Goal: Task Accomplishment & Management: Manage account settings

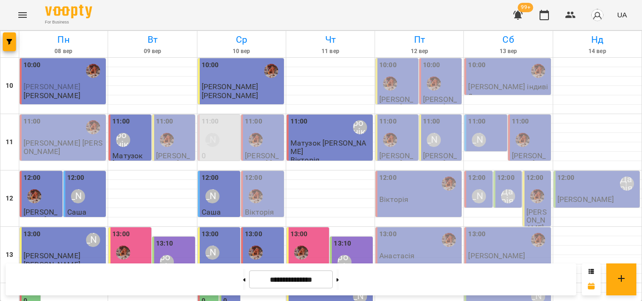
scroll to position [419, 0]
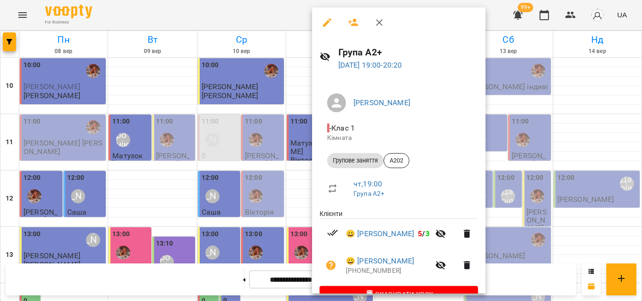
click at [285, 15] on div at bounding box center [321, 150] width 642 height 301
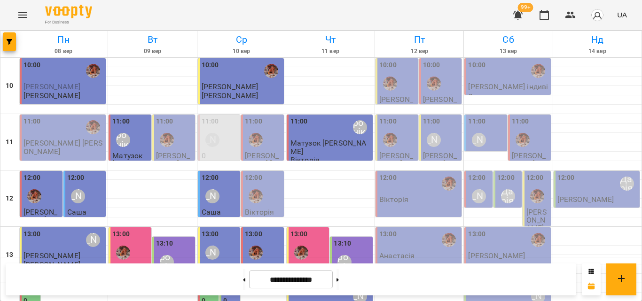
scroll to position [47, 0]
click at [408, 173] on div "12:00 Вікторія" at bounding box center [419, 188] width 80 height 31
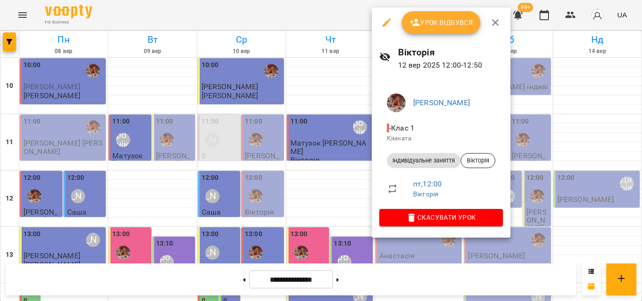
click at [330, 11] on div at bounding box center [321, 150] width 642 height 301
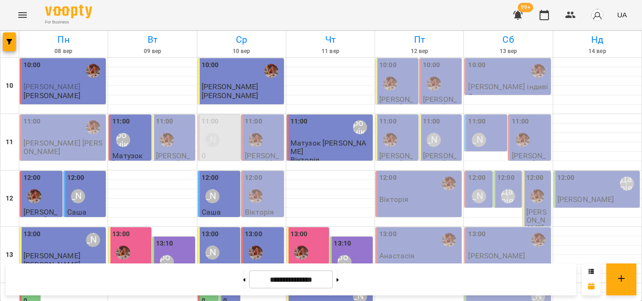
click at [402, 229] on div "13:00" at bounding box center [419, 240] width 80 height 22
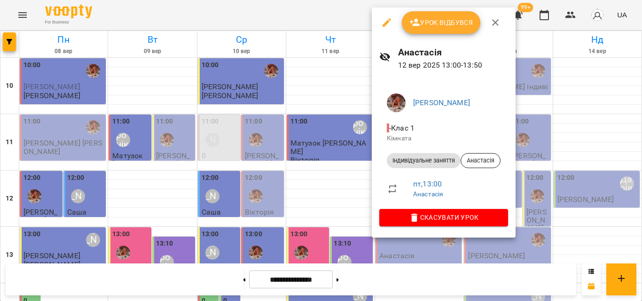
click at [308, 13] on div at bounding box center [321, 150] width 642 height 301
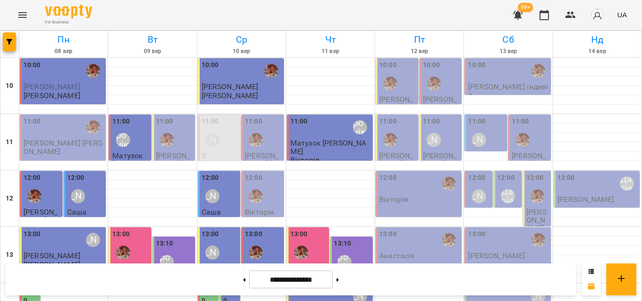
scroll to position [141, 0]
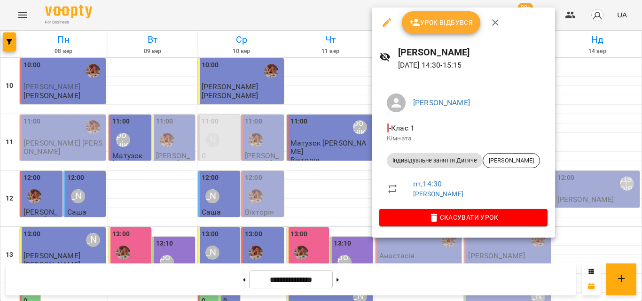
click at [360, 16] on div at bounding box center [321, 150] width 642 height 301
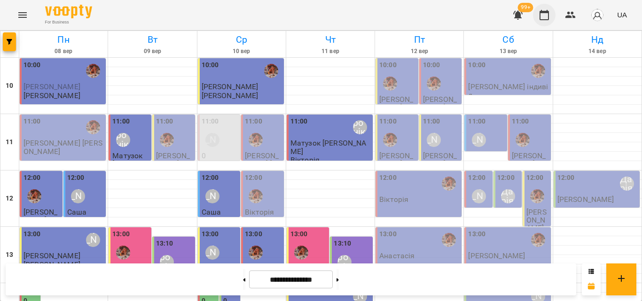
click at [552, 22] on button "button" at bounding box center [544, 15] width 23 height 23
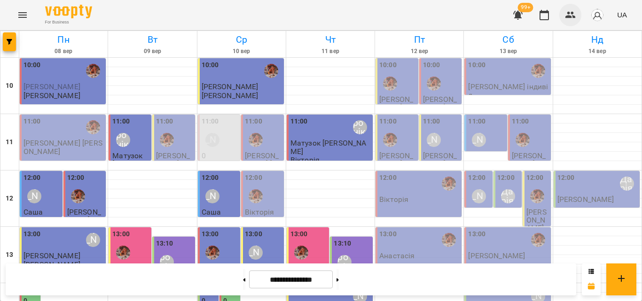
click at [576, 17] on icon "button" at bounding box center [570, 14] width 11 height 11
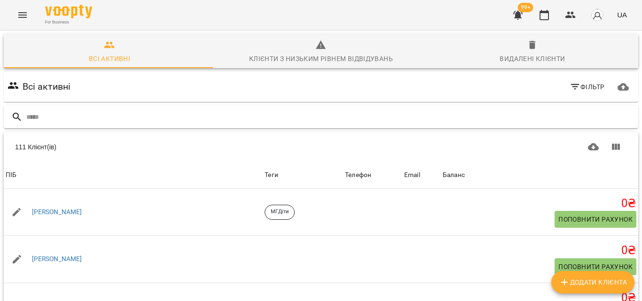
click at [216, 116] on input "text" at bounding box center [330, 118] width 608 height 16
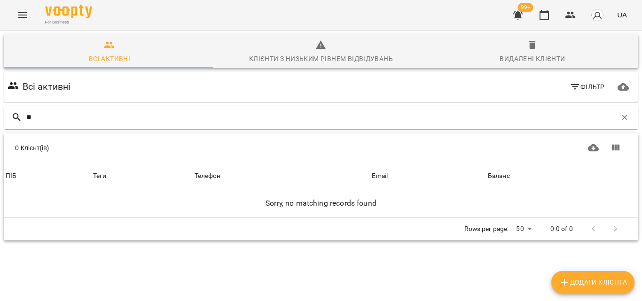
type input "*"
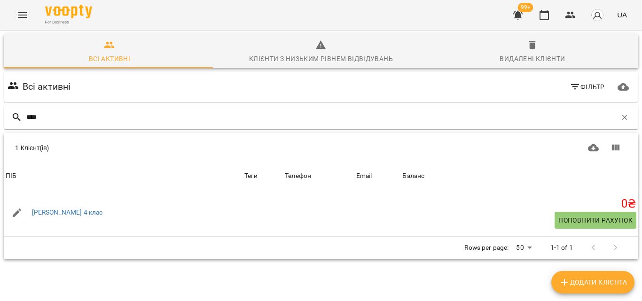
scroll to position [41, 0]
type input "****"
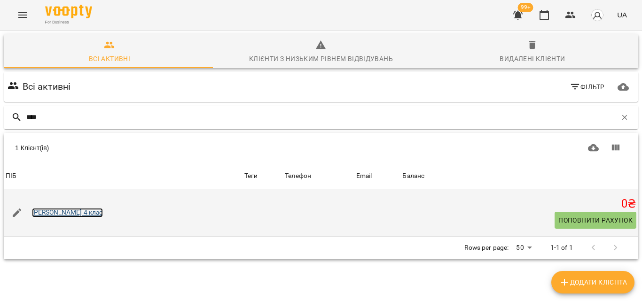
click at [53, 208] on link "[PERSON_NAME] 4 клас" at bounding box center [67, 212] width 71 height 9
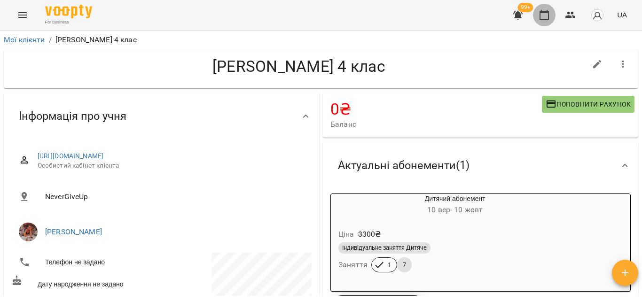
click at [541, 13] on icon "button" at bounding box center [544, 15] width 9 height 10
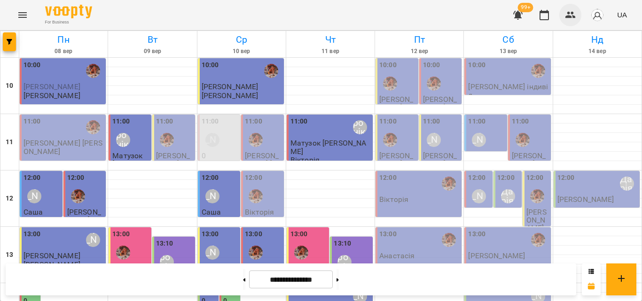
click at [578, 18] on button "button" at bounding box center [571, 15] width 23 height 23
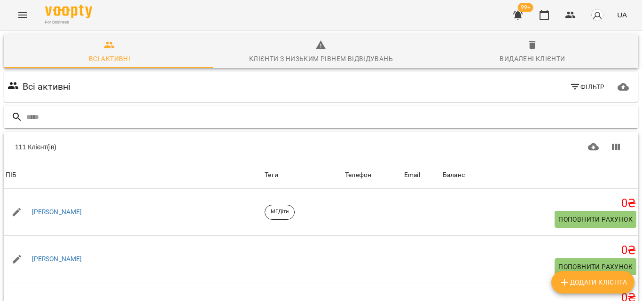
click at [233, 122] on input "text" at bounding box center [330, 118] width 608 height 16
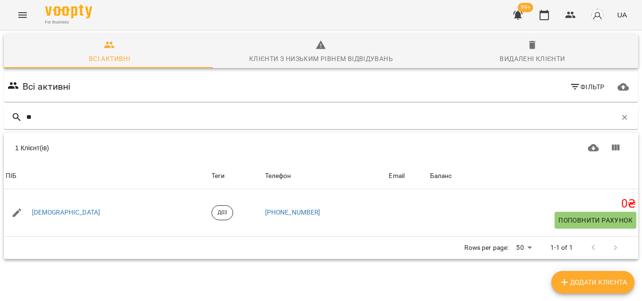
type input "**"
click at [600, 281] on span "Додати клієнта" at bounding box center [593, 282] width 68 height 11
select select "**"
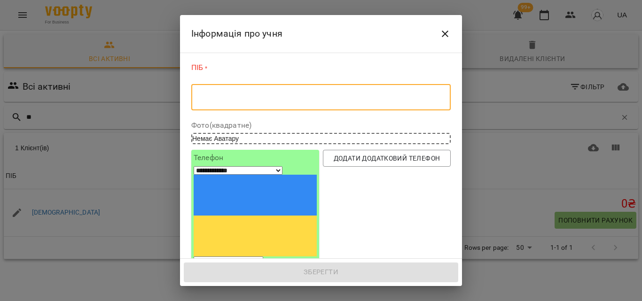
click at [229, 93] on textarea at bounding box center [321, 97] width 246 height 9
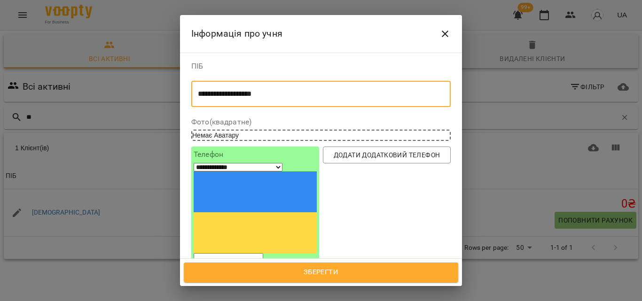
type textarea "**********"
click at [266, 158] on label "Телефон" at bounding box center [255, 155] width 123 height 8
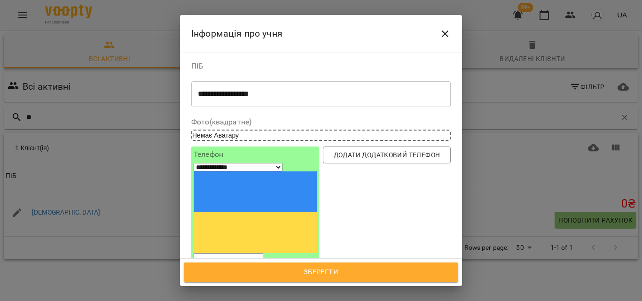
click at [262, 253] on input "tel" at bounding box center [229, 259] width 70 height 12
type input "*"
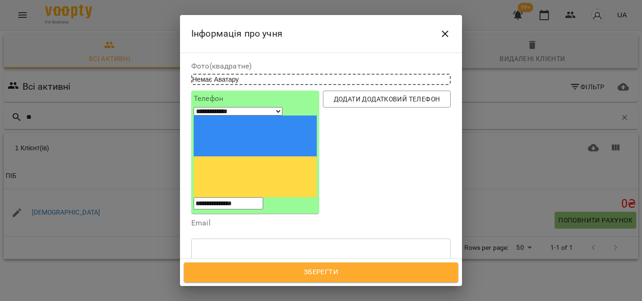
scroll to position [268, 0]
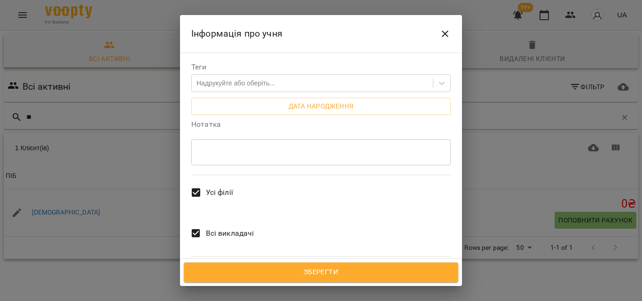
type input "**********"
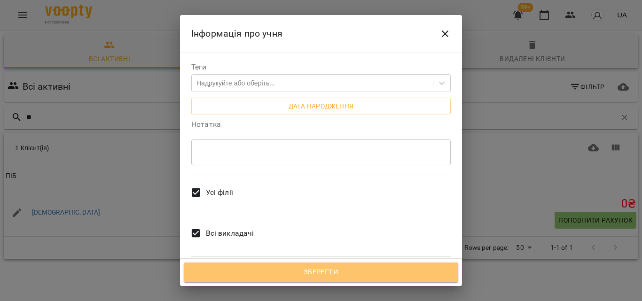
click at [324, 269] on span "Зберегти" at bounding box center [321, 273] width 254 height 12
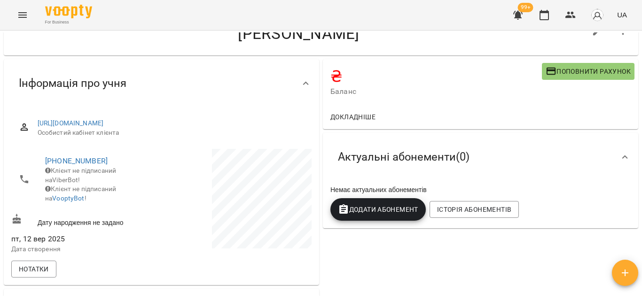
scroll to position [47, 0]
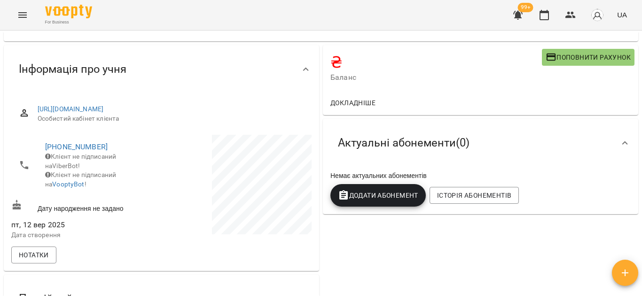
click at [366, 195] on span "Додати Абонемент" at bounding box center [378, 195] width 80 height 11
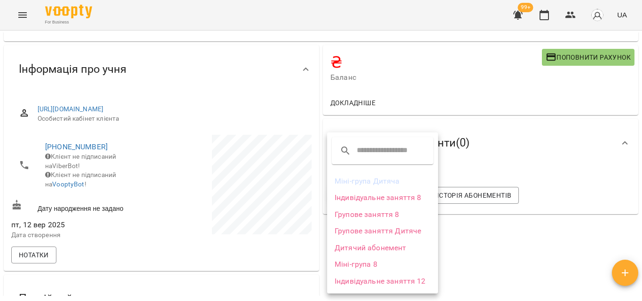
click at [383, 231] on li "Групове заняття Дитяче" at bounding box center [382, 231] width 111 height 17
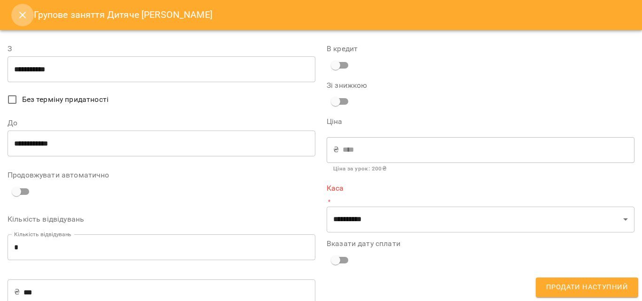
click at [16, 16] on button "Close" at bounding box center [22, 15] width 23 height 23
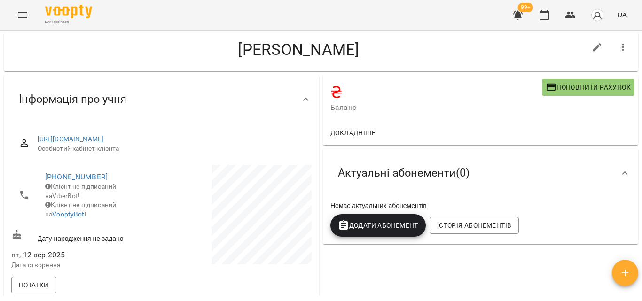
scroll to position [0, 0]
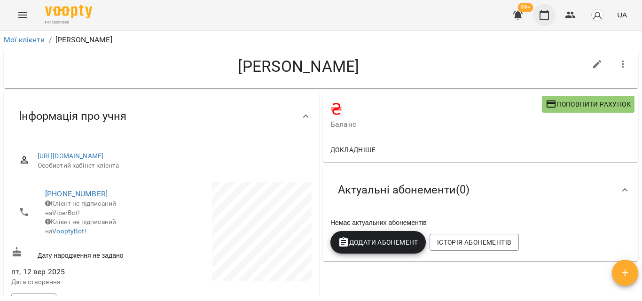
click at [540, 15] on icon "button" at bounding box center [544, 14] width 11 height 11
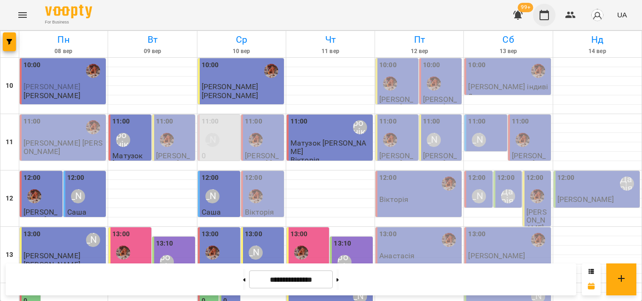
scroll to position [235, 0]
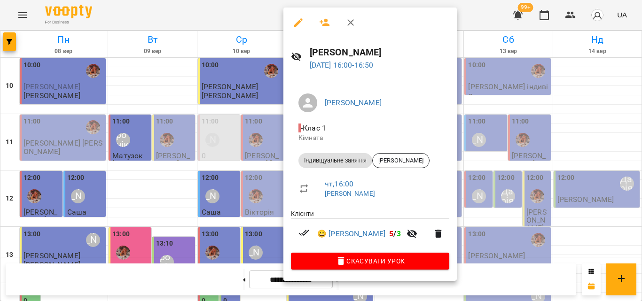
click at [252, 12] on div at bounding box center [321, 150] width 642 height 301
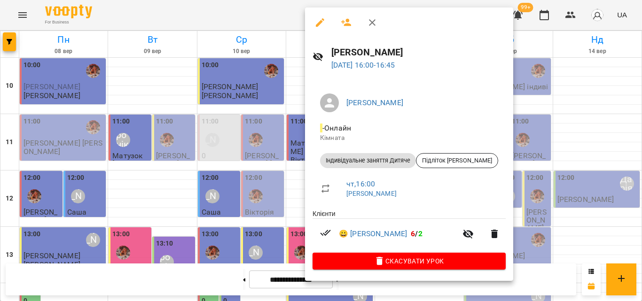
click at [273, 16] on div at bounding box center [321, 150] width 642 height 301
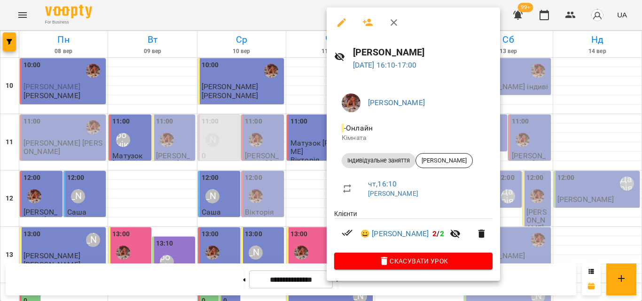
click at [268, 25] on div at bounding box center [321, 150] width 642 height 301
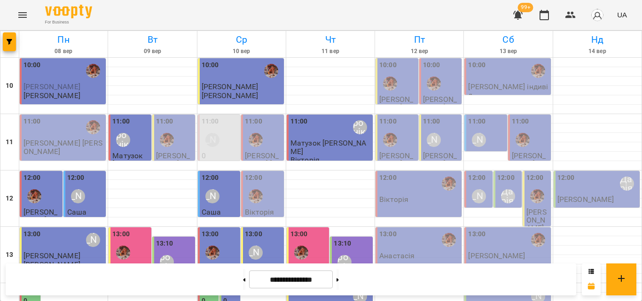
scroll to position [419, 0]
click at [339, 283] on button at bounding box center [338, 279] width 2 height 21
type input "**********"
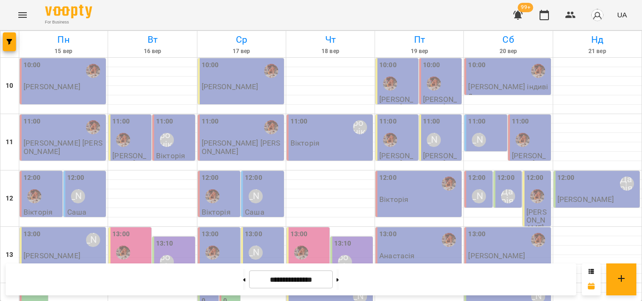
scroll to position [278, 0]
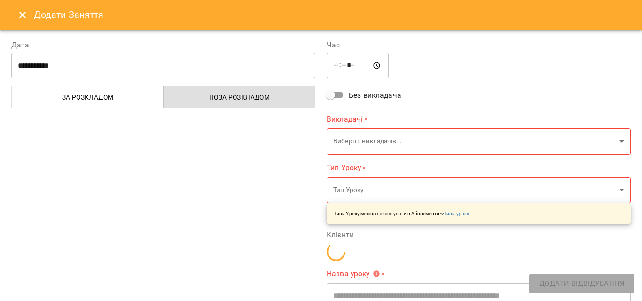
type input "**********"
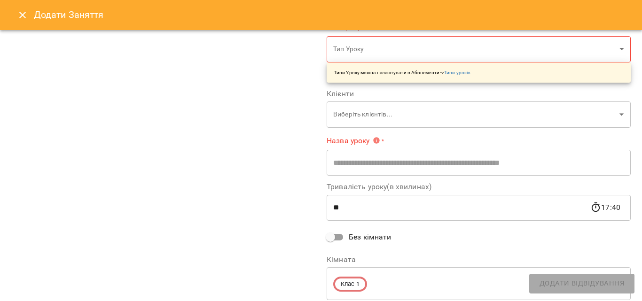
scroll to position [172, 0]
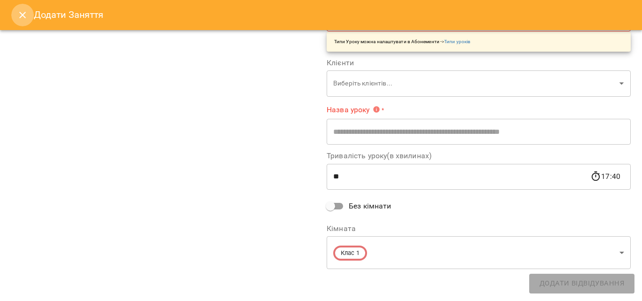
click at [19, 13] on icon "Close" at bounding box center [22, 14] width 11 height 11
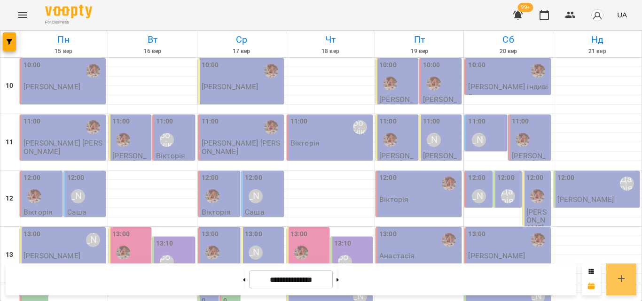
click at [616, 276] on icon at bounding box center [621, 278] width 11 height 11
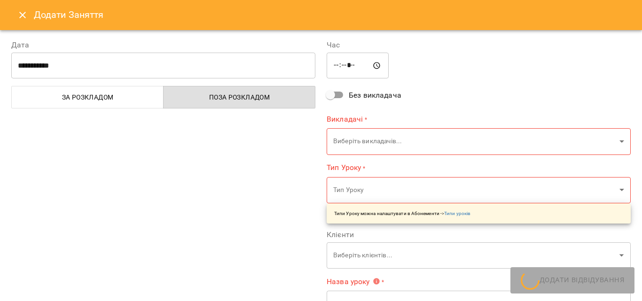
type input "*****"
type input "**********"
click at [24, 15] on icon "Close" at bounding box center [22, 14] width 11 height 11
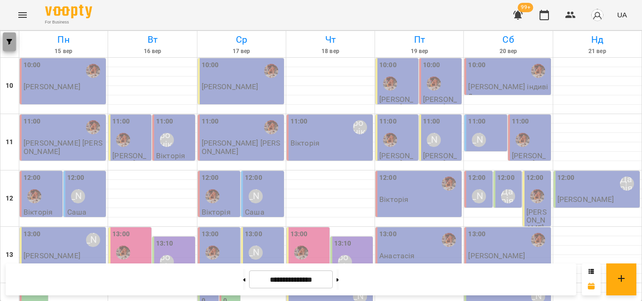
click at [10, 40] on icon "button" at bounding box center [10, 42] width 6 height 6
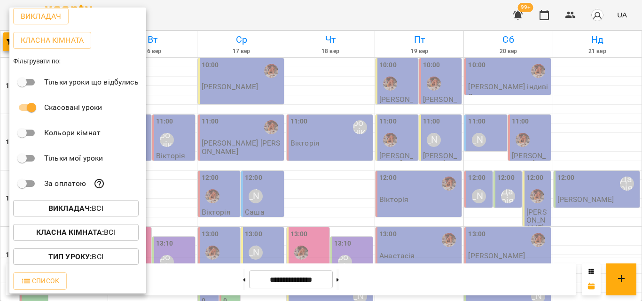
scroll to position [47, 0]
click at [209, 19] on div at bounding box center [321, 150] width 642 height 301
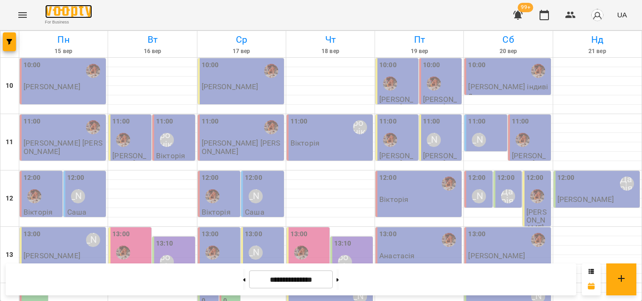
click at [58, 16] on img at bounding box center [68, 12] width 47 height 14
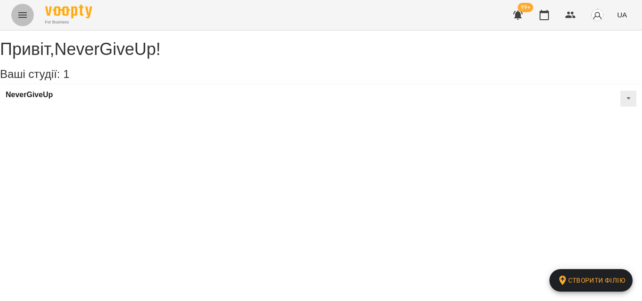
click at [29, 16] on button "Menu" at bounding box center [22, 15] width 23 height 23
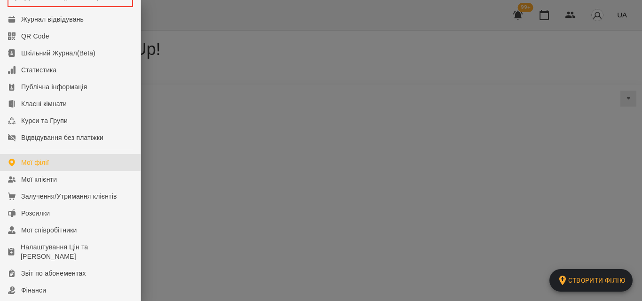
scroll to position [141, 0]
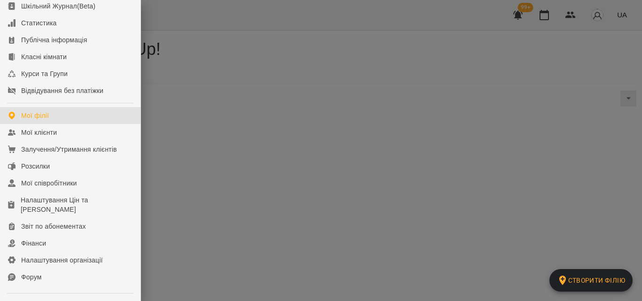
click at [216, 17] on div at bounding box center [321, 150] width 642 height 301
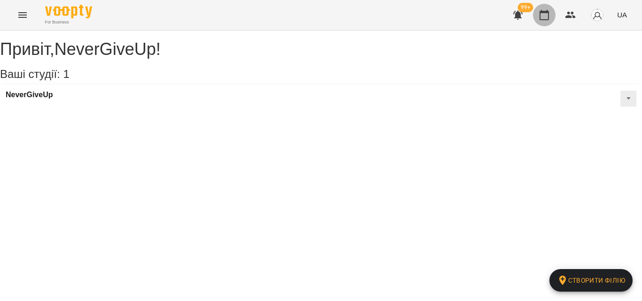
click at [549, 16] on icon "button" at bounding box center [544, 15] width 9 height 10
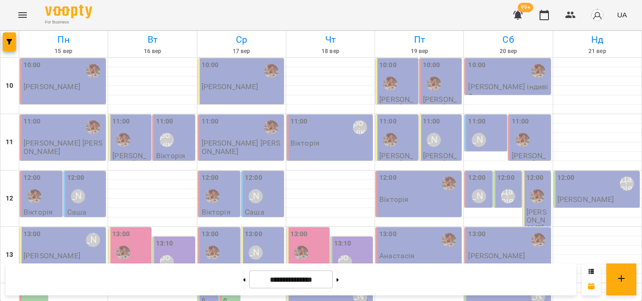
scroll to position [419, 0]
click at [243, 279] on icon at bounding box center [244, 280] width 2 height 4
type input "**********"
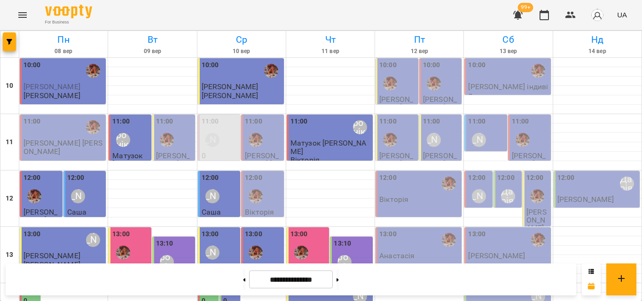
scroll to position [325, 0]
click at [571, 9] on icon "button" at bounding box center [570, 14] width 11 height 11
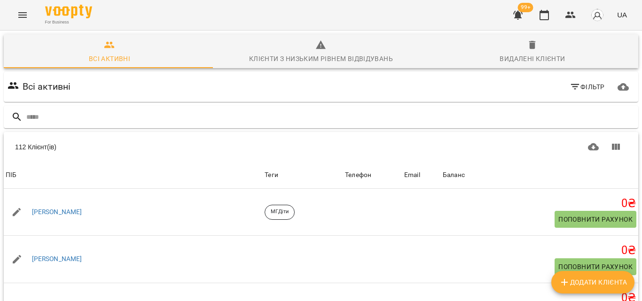
click at [22, 13] on icon "Menu" at bounding box center [22, 15] width 8 height 6
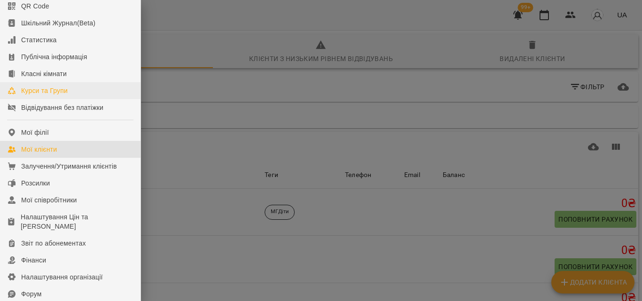
scroll to position [141, 0]
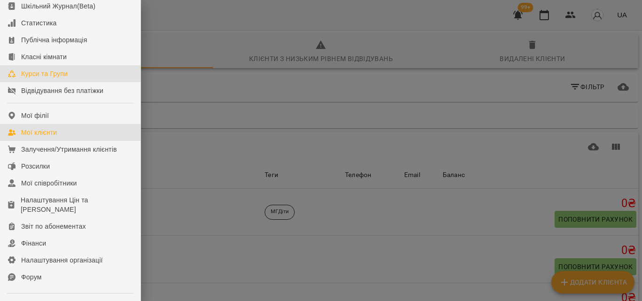
click at [53, 79] on div "Курси та Групи" at bounding box center [44, 73] width 47 height 9
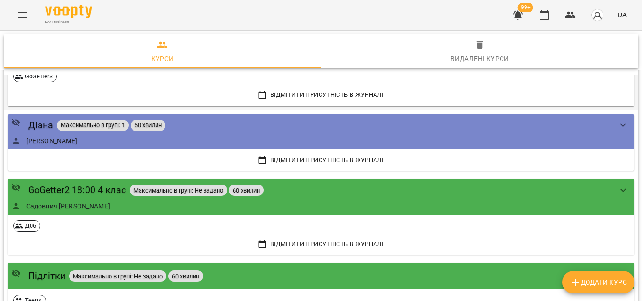
scroll to position [611, 0]
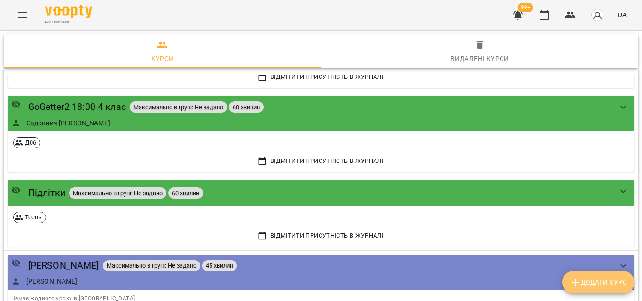
click at [598, 284] on span "Додати Курс" at bounding box center [598, 282] width 57 height 11
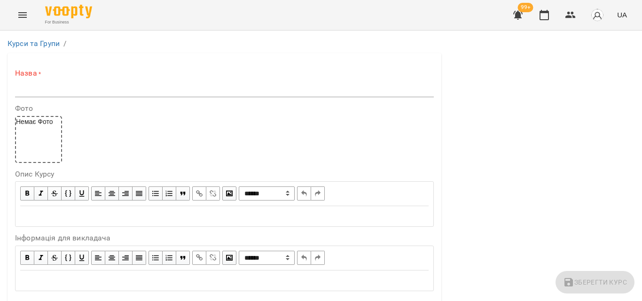
click at [52, 87] on input "text" at bounding box center [224, 89] width 419 height 15
type input "*"
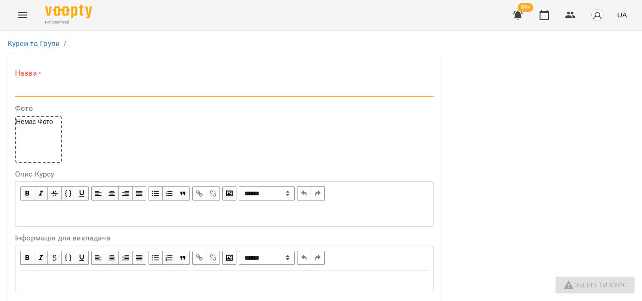
type input "*"
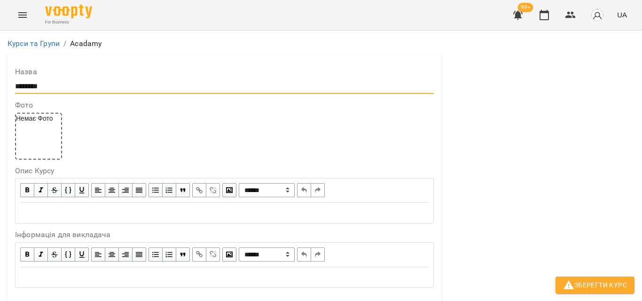
click at [34, 87] on input "*******" at bounding box center [224, 86] width 419 height 15
drag, startPoint x: 52, startPoint y: 79, endPoint x: 48, endPoint y: 86, distance: 7.4
click at [52, 79] on input "*******" at bounding box center [224, 86] width 419 height 15
click at [31, 88] on input "*******" at bounding box center [224, 86] width 419 height 15
click at [34, 88] on input "*******" at bounding box center [224, 86] width 419 height 15
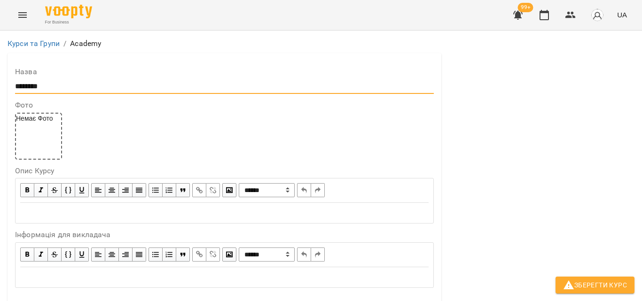
click at [47, 90] on input "*******" at bounding box center [224, 86] width 419 height 15
type input "**********"
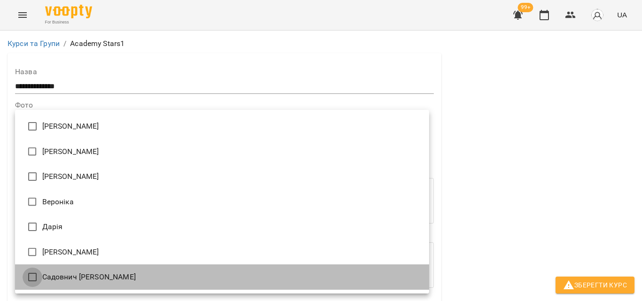
type input "**********"
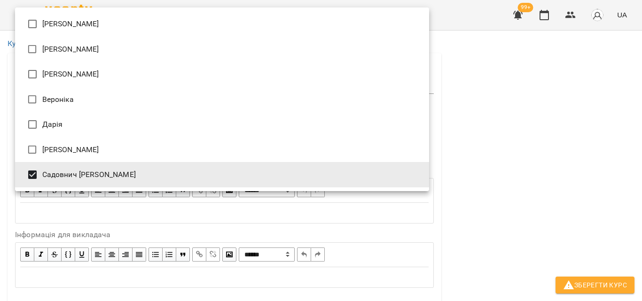
click at [476, 162] on div at bounding box center [321, 150] width 642 height 301
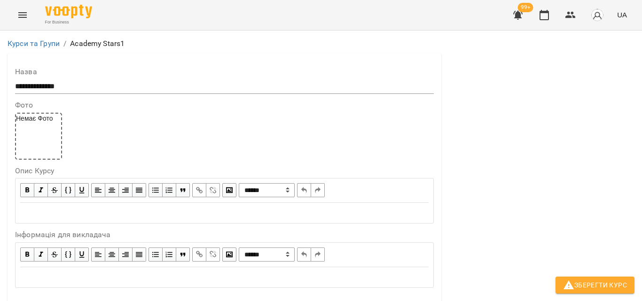
scroll to position [376, 0]
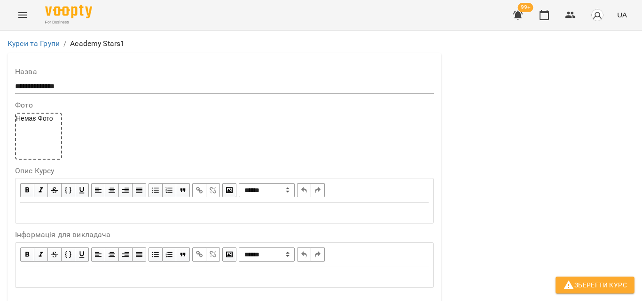
type input "**"
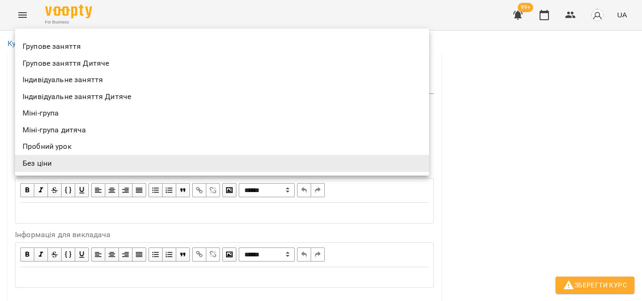
click at [108, 65] on li "Групове заняття Дитяче" at bounding box center [222, 63] width 414 height 17
type input "**********"
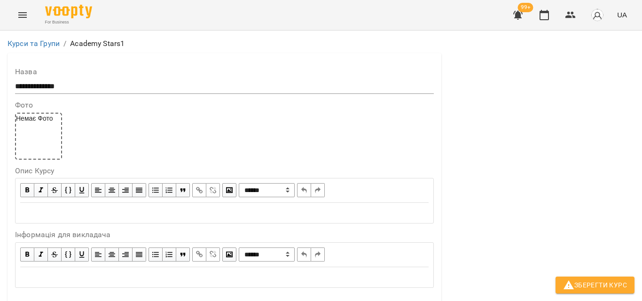
scroll to position [376, 0]
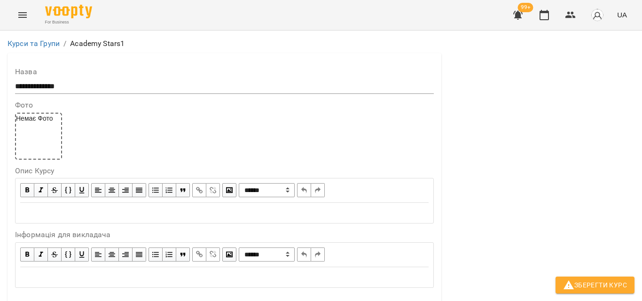
type input "**"
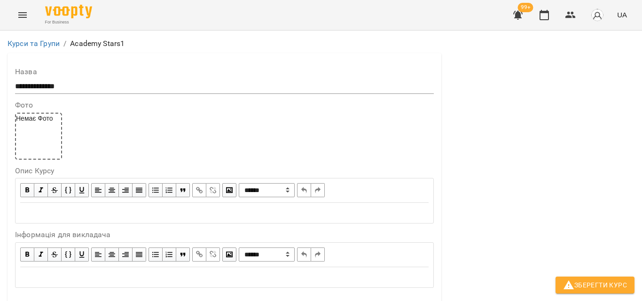
type input "*"
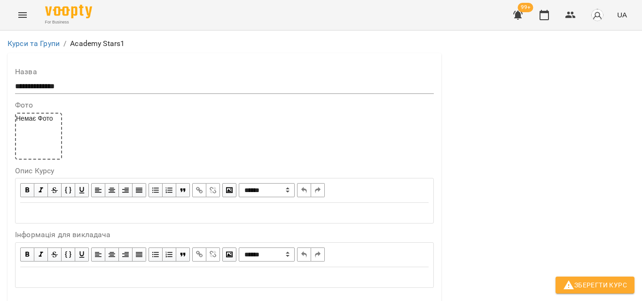
scroll to position [815, 0]
drag, startPoint x: 48, startPoint y: 204, endPoint x: 56, endPoint y: 196, distance: 11.6
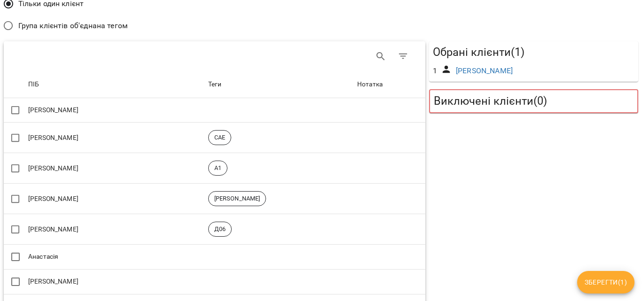
scroll to position [0, 0]
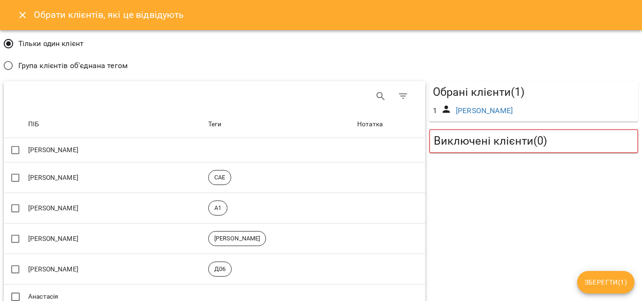
click at [23, 63] on span "Група клієнтів об'єднана тегом" at bounding box center [73, 65] width 110 height 11
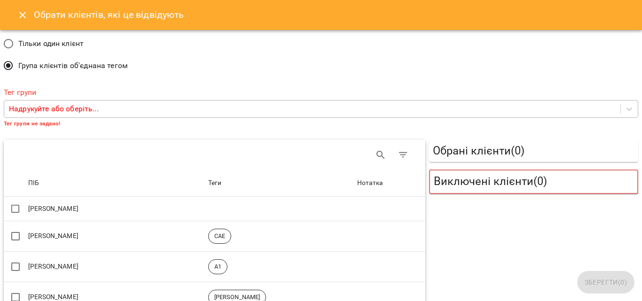
click at [81, 106] on p "Надрукуйте або оберіть..." at bounding box center [54, 108] width 90 height 11
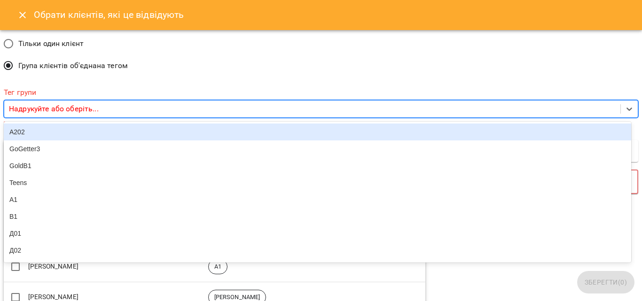
click at [268, 58] on div "Тільки один клієнт Група клієнтів об'єднана тегом" at bounding box center [321, 55] width 639 height 47
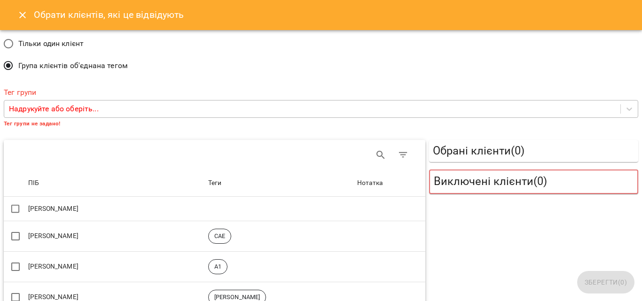
click at [56, 105] on p "Надрукуйте або оберіть..." at bounding box center [54, 108] width 90 height 11
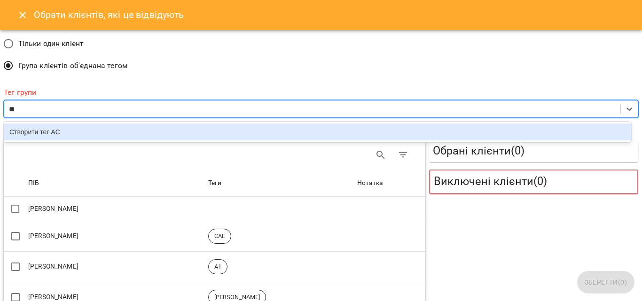
type input "***"
click at [38, 130] on div "Створити тег AC1" at bounding box center [318, 132] width 628 height 17
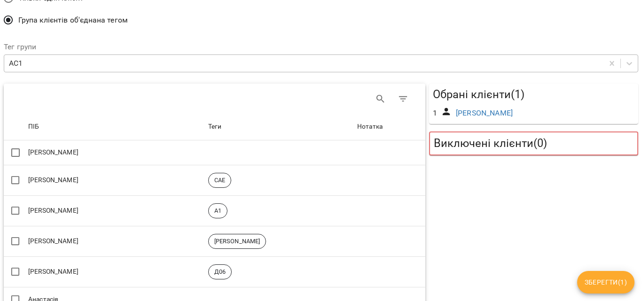
scroll to position [45, 0]
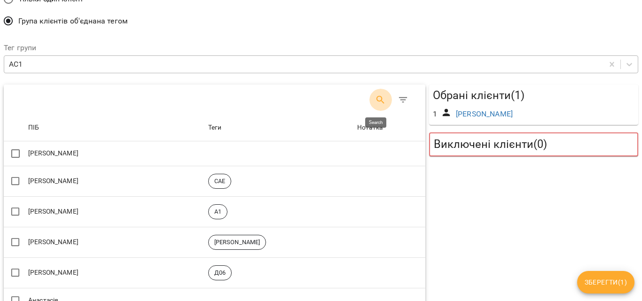
click at [375, 107] on button "Search" at bounding box center [381, 100] width 23 height 23
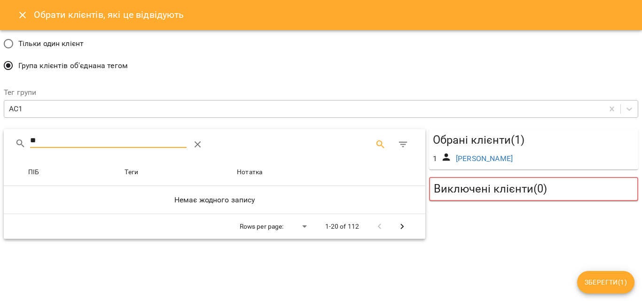
type input "*"
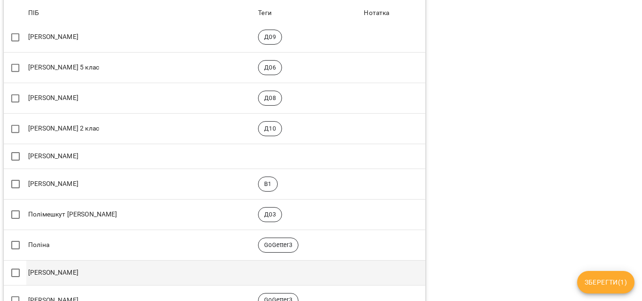
scroll to position [423, 0]
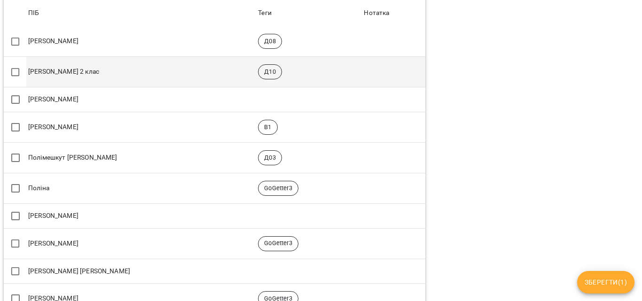
type input "**"
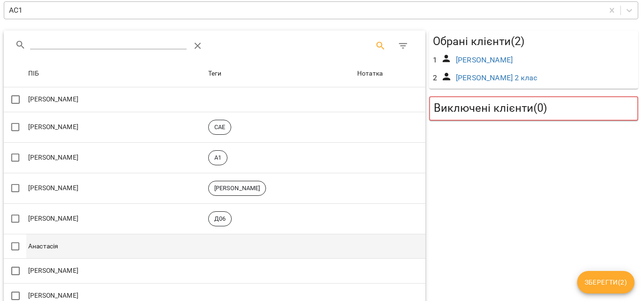
scroll to position [0, 0]
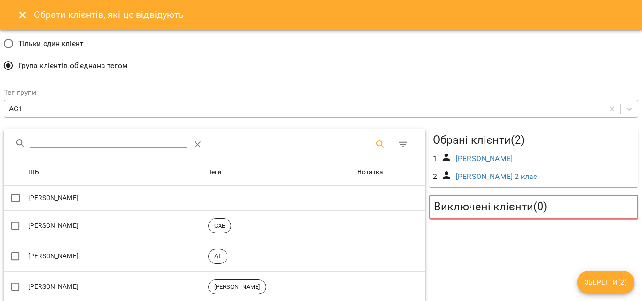
click at [331, 70] on div "Тільки один клієнт Група клієнтів об'єднана тегом" at bounding box center [321, 55] width 639 height 47
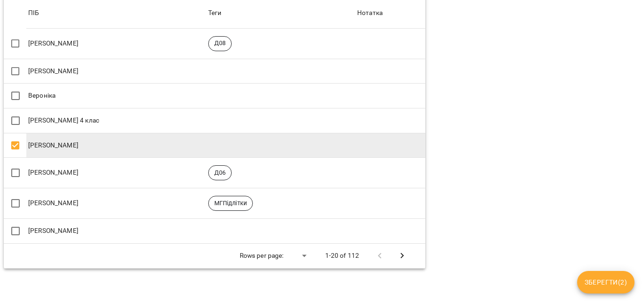
scroll to position [515, 0]
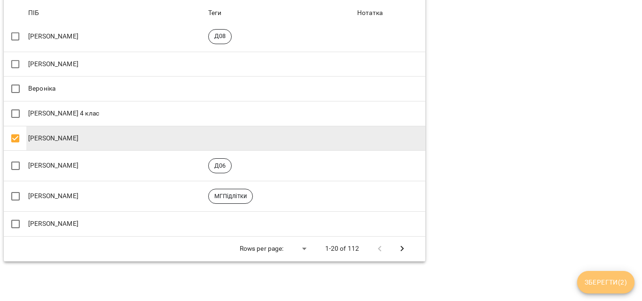
click at [610, 281] on span "Зберегти ( 2 )" at bounding box center [606, 282] width 42 height 11
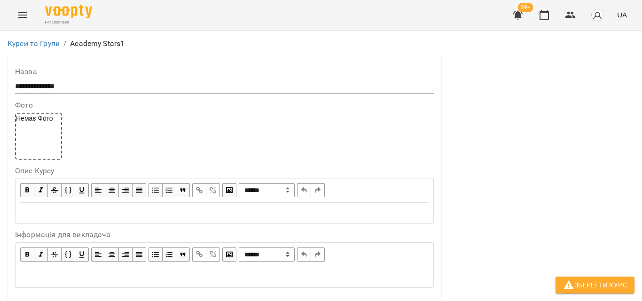
scroll to position [838, 0]
drag, startPoint x: 572, startPoint y: 282, endPoint x: 452, endPoint y: 244, distance: 125.1
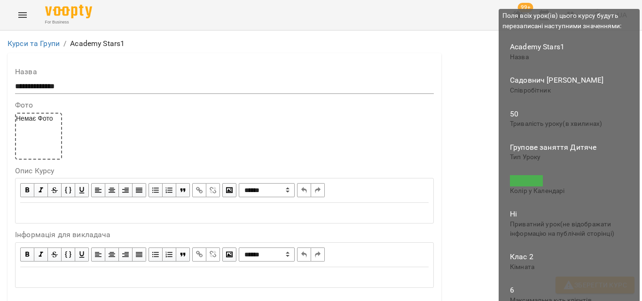
click at [573, 284] on icon "button" at bounding box center [568, 285] width 11 height 11
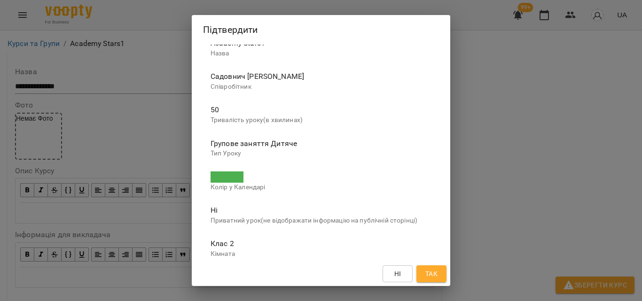
scroll to position [47, 0]
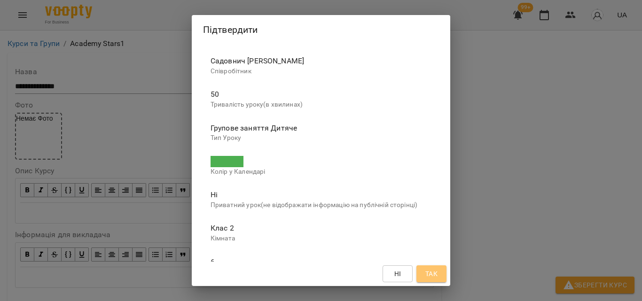
click at [431, 277] on span "Так" at bounding box center [432, 273] width 12 height 11
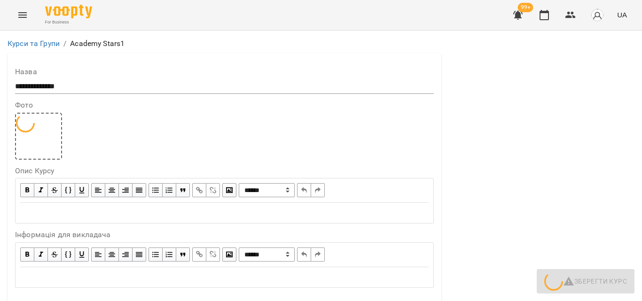
scroll to position [650, 0]
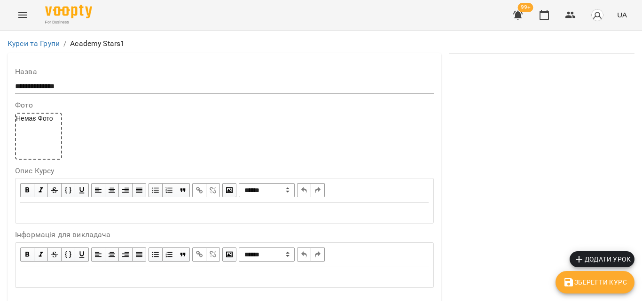
scroll to position [611, 0]
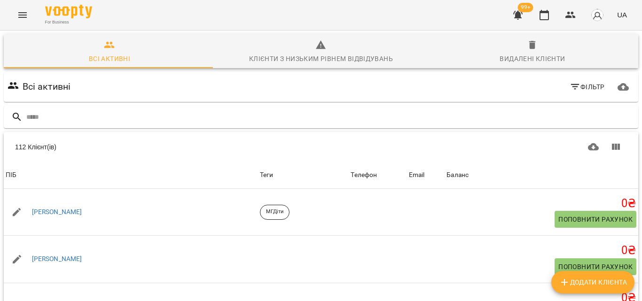
scroll to position [41, 0]
click at [540, 9] on icon "button" at bounding box center [544, 14] width 11 height 11
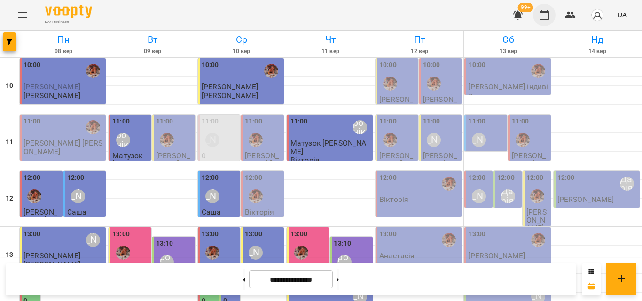
scroll to position [329, 0]
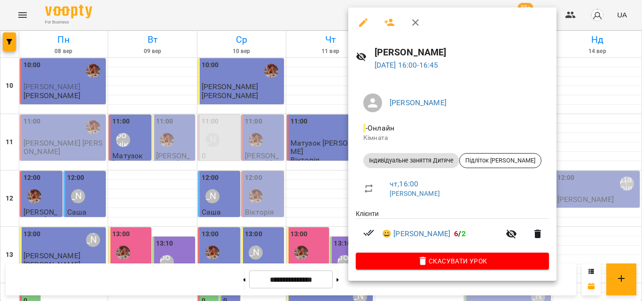
click at [323, 8] on div at bounding box center [321, 150] width 642 height 301
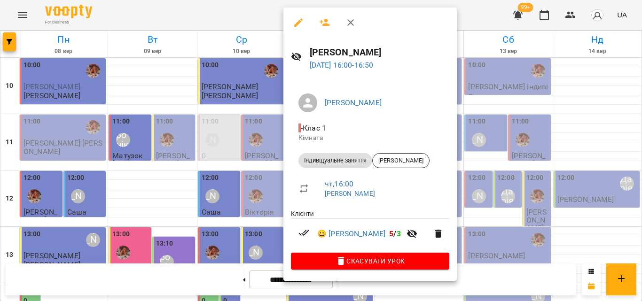
click at [269, 16] on div at bounding box center [321, 150] width 642 height 301
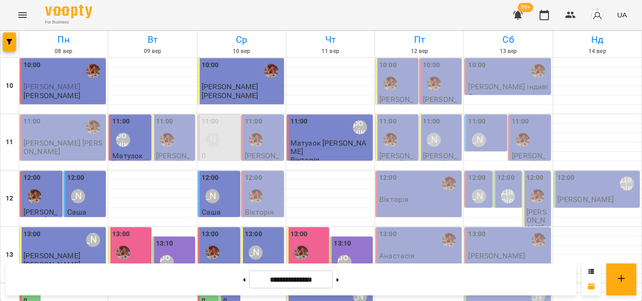
scroll to position [376, 0]
click at [339, 284] on button at bounding box center [338, 279] width 2 height 21
type input "**********"
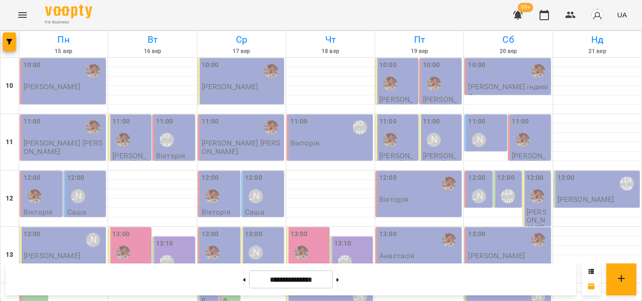
scroll to position [278, 0]
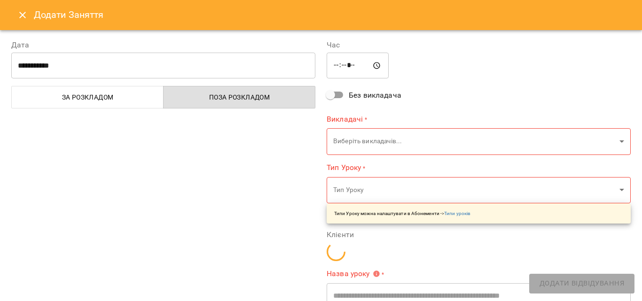
type input "**********"
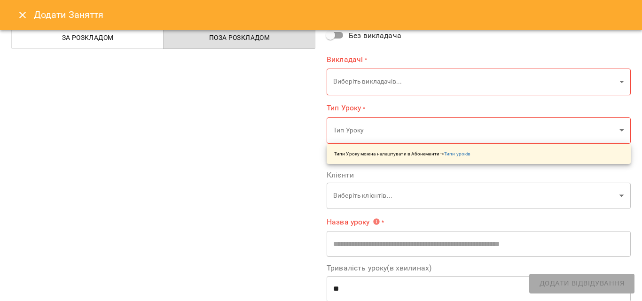
scroll to position [0, 0]
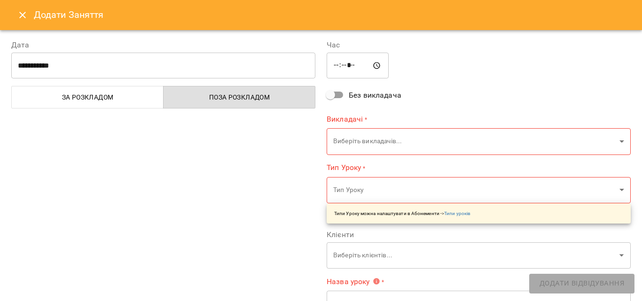
click at [268, 143] on div "**********" at bounding box center [163, 241] width 315 height 426
click at [24, 14] on icon "Close" at bounding box center [22, 15] width 7 height 7
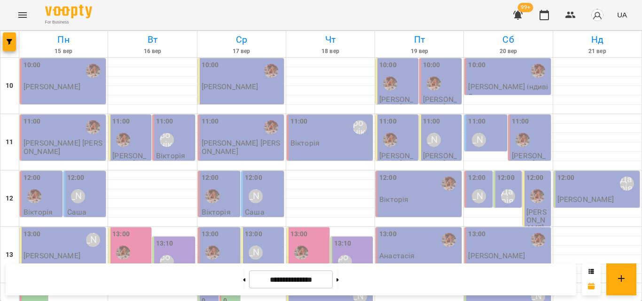
click at [17, 12] on icon "Menu" at bounding box center [22, 14] width 11 height 11
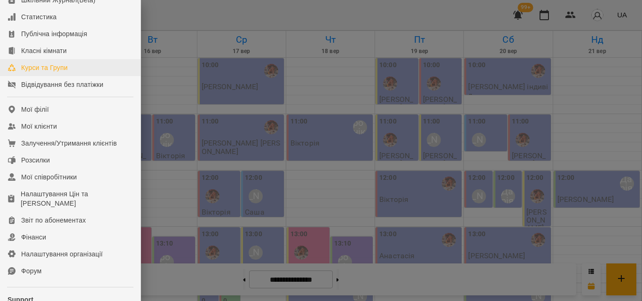
scroll to position [141, 0]
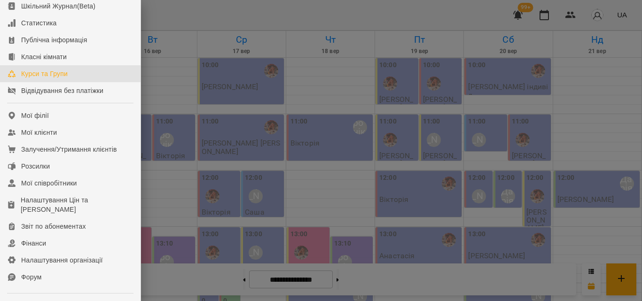
click at [68, 73] on link "Курси та Групи" at bounding box center [70, 73] width 141 height 17
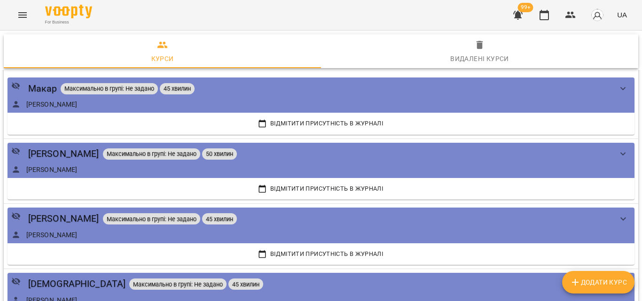
scroll to position [1599, 0]
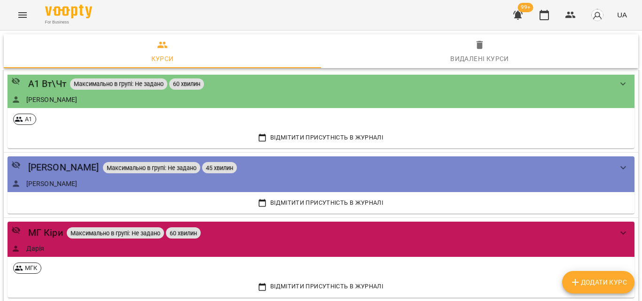
scroll to position [4448, 0]
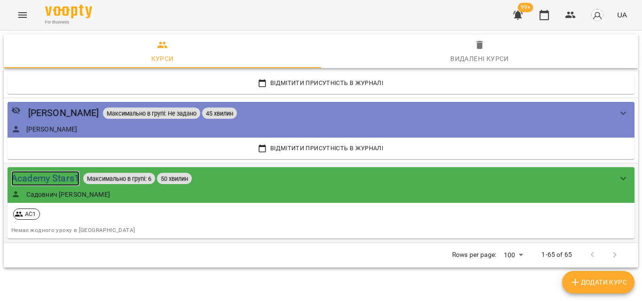
click at [67, 180] on div "Academy Stars1" at bounding box center [45, 178] width 68 height 15
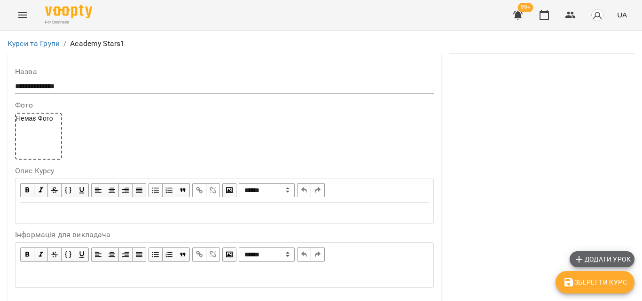
click at [603, 254] on span "Додати урок" at bounding box center [602, 259] width 57 height 11
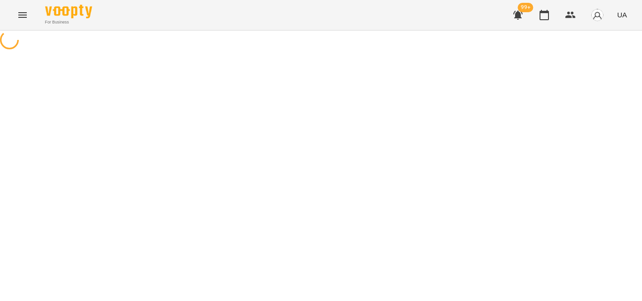
select select "**********"
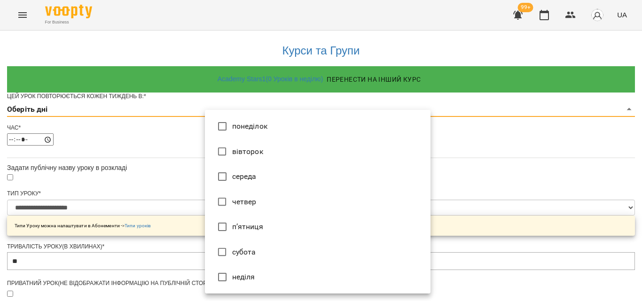
click at [232, 144] on li "вівторок" at bounding box center [318, 151] width 226 height 25
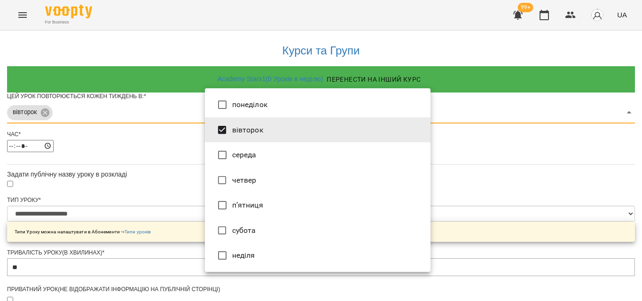
click at [249, 187] on li "четвер" at bounding box center [318, 180] width 226 height 25
type input "***"
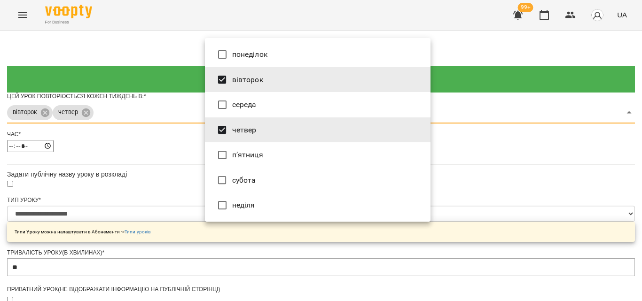
click at [161, 193] on div at bounding box center [321, 150] width 642 height 301
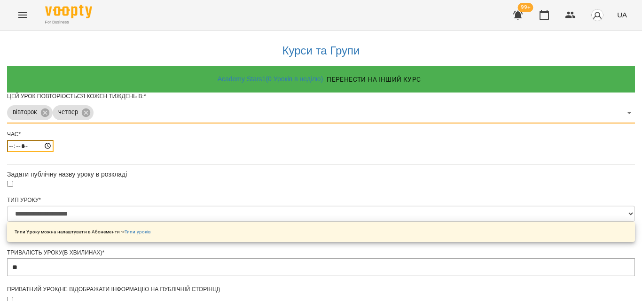
click at [54, 152] on input "*****" at bounding box center [30, 146] width 47 height 12
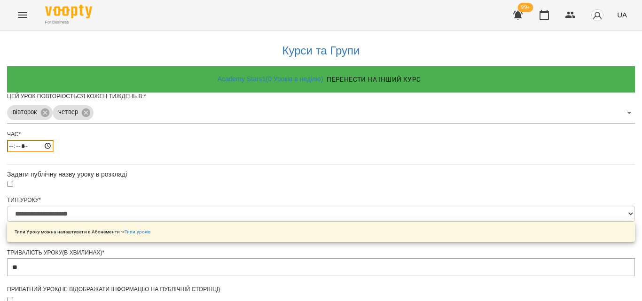
type input "*****"
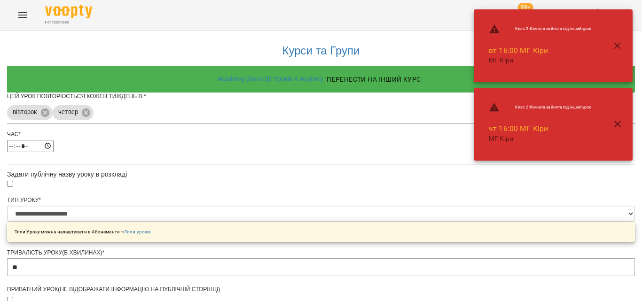
click at [344, 152] on div "*****" at bounding box center [321, 146] width 628 height 12
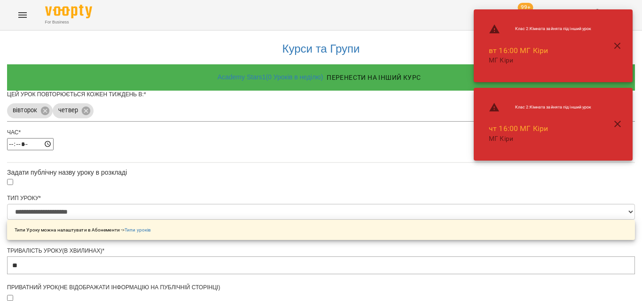
scroll to position [377, 0]
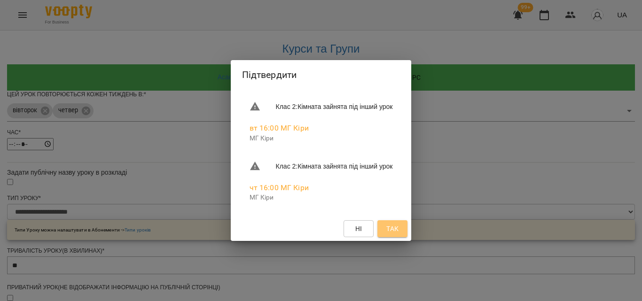
click at [403, 236] on button "Так" at bounding box center [393, 229] width 30 height 17
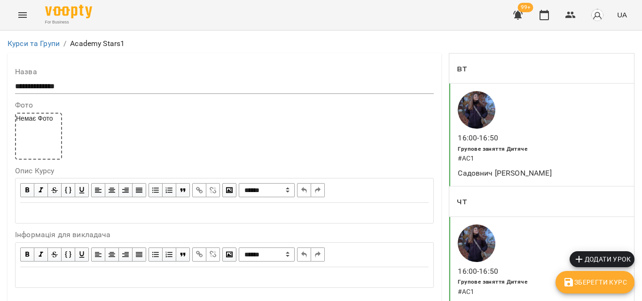
click at [584, 285] on span "Зберегти Курс" at bounding box center [595, 282] width 64 height 11
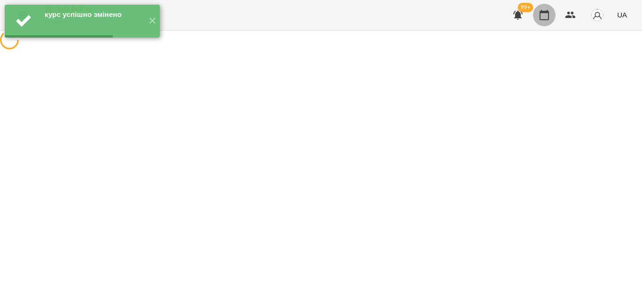
click at [544, 15] on icon "button" at bounding box center [544, 14] width 11 height 11
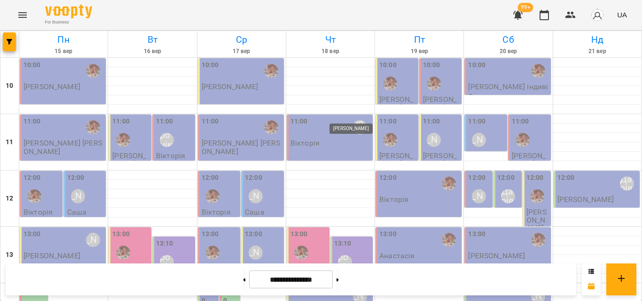
scroll to position [278, 0]
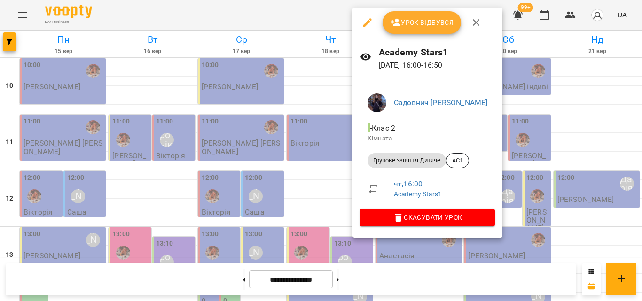
click at [298, 9] on div at bounding box center [321, 150] width 642 height 301
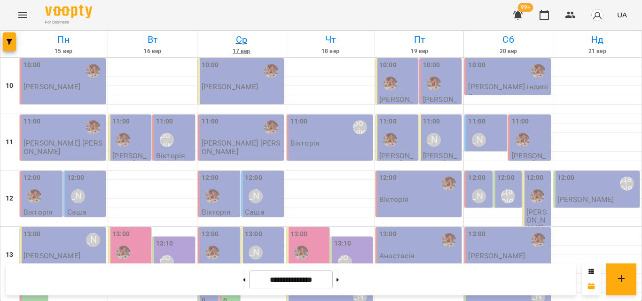
scroll to position [419, 0]
click at [243, 274] on button at bounding box center [244, 279] width 2 height 21
type input "**********"
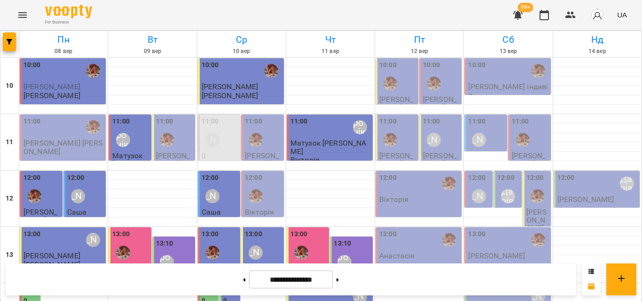
scroll to position [278, 0]
click at [573, 13] on icon "button" at bounding box center [571, 15] width 10 height 7
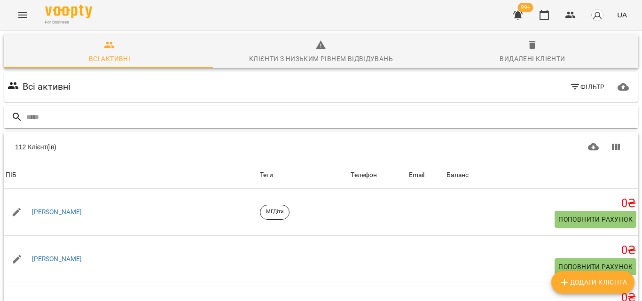
click at [180, 117] on input "text" at bounding box center [330, 118] width 608 height 16
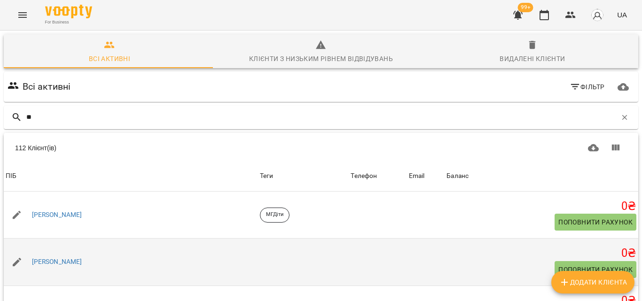
scroll to position [564, 0]
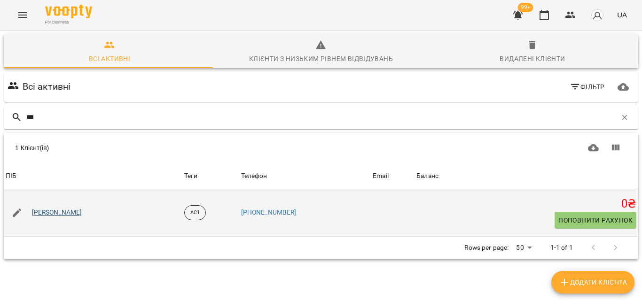
type input "***"
click at [55, 214] on link "[PERSON_NAME]" at bounding box center [57, 212] width 50 height 9
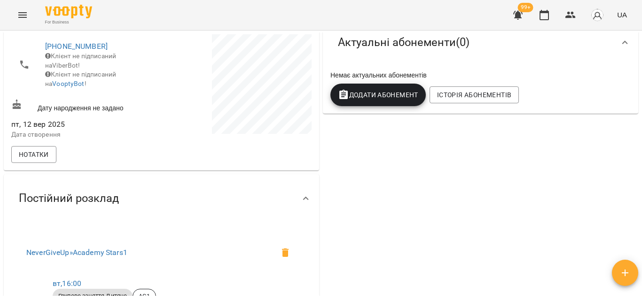
scroll to position [47, 0]
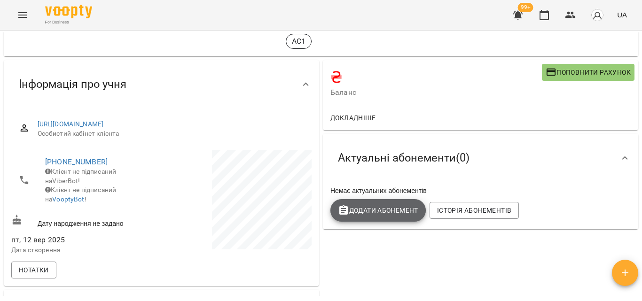
click at [370, 210] on span "Додати Абонемент" at bounding box center [378, 210] width 80 height 11
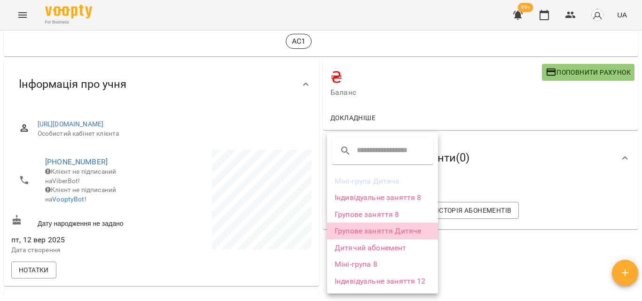
click at [376, 231] on li "Групове заняття Дитяче" at bounding box center [382, 231] width 111 height 17
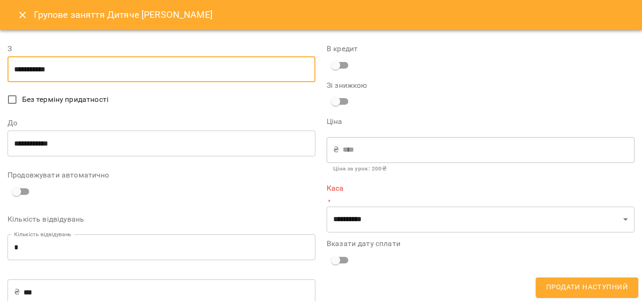
click at [24, 67] on input "**********" at bounding box center [162, 69] width 308 height 26
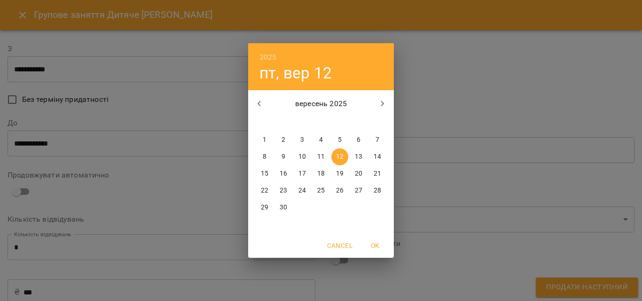
click at [323, 152] on p "11" at bounding box center [321, 156] width 8 height 9
type input "**********"
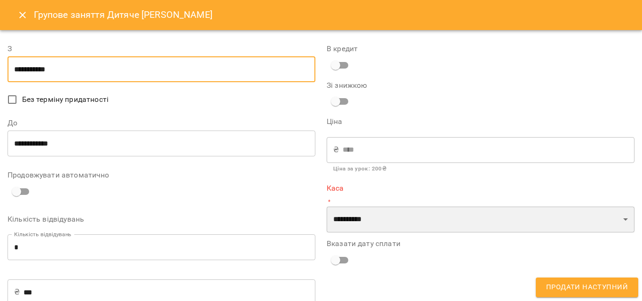
click at [384, 219] on select "**********" at bounding box center [481, 220] width 308 height 26
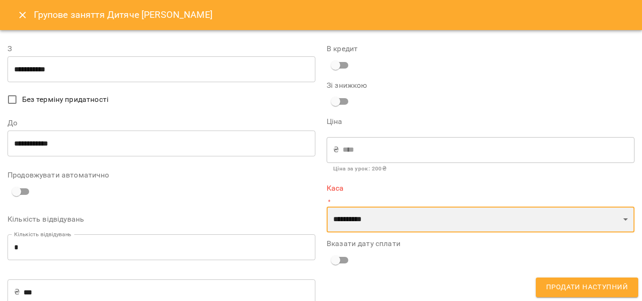
select select "****"
click at [327, 207] on select "**********" at bounding box center [481, 220] width 308 height 26
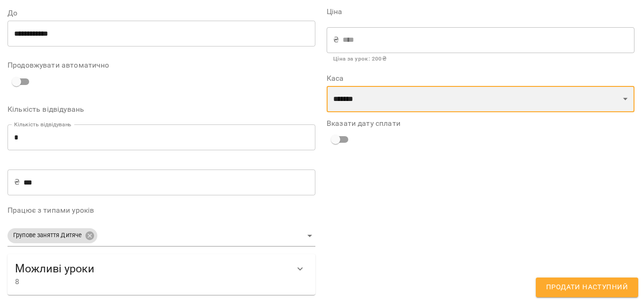
scroll to position [111, 0]
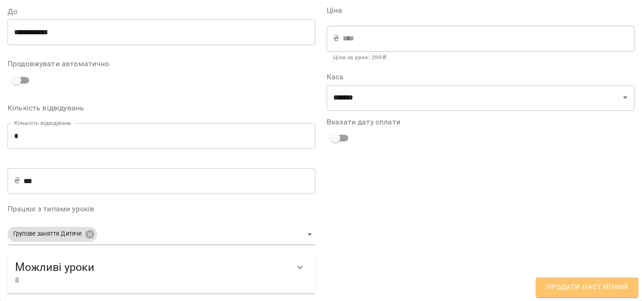
click at [607, 292] on span "Продати наступний" at bounding box center [587, 288] width 82 height 12
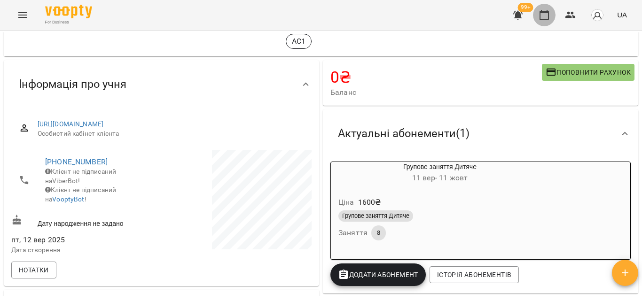
click at [552, 13] on button "button" at bounding box center [544, 15] width 23 height 23
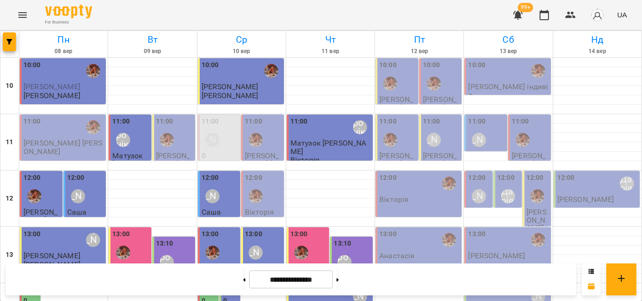
scroll to position [325, 0]
drag, startPoint x: 355, startPoint y: 91, endPoint x: 350, endPoint y: 97, distance: 8.1
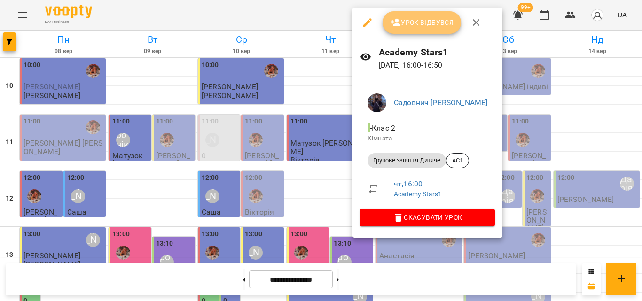
click at [421, 17] on span "Урок відбувся" at bounding box center [422, 22] width 64 height 11
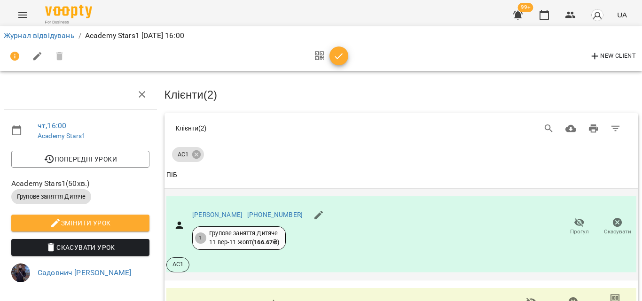
scroll to position [149, 0]
drag, startPoint x: 334, startPoint y: 60, endPoint x: 329, endPoint y: 59, distance: 5.3
click at [333, 60] on icon "button" at bounding box center [338, 56] width 11 height 11
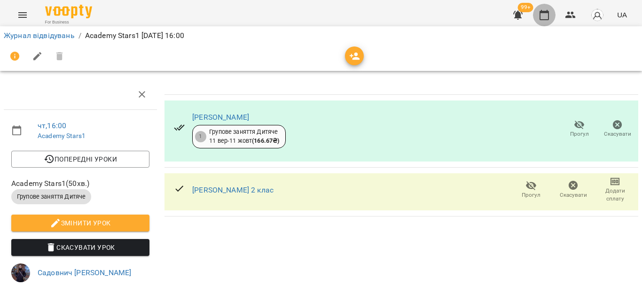
click at [552, 12] on button "button" at bounding box center [544, 15] width 23 height 23
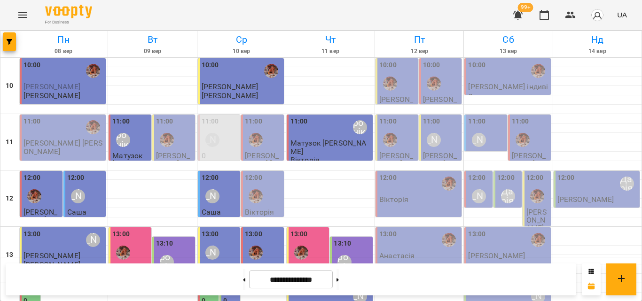
scroll to position [282, 0]
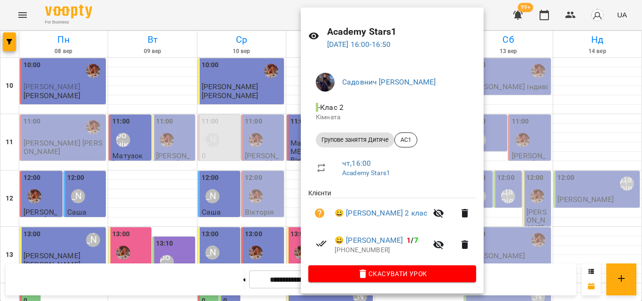
scroll to position [0, 0]
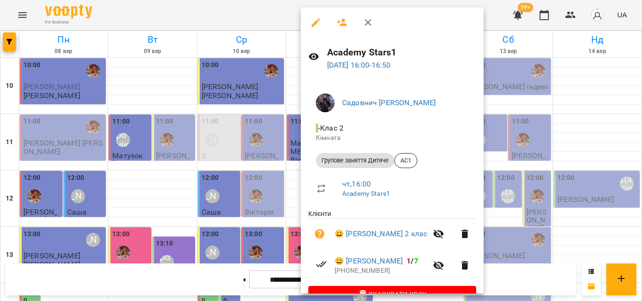
click at [264, 13] on div at bounding box center [321, 150] width 642 height 301
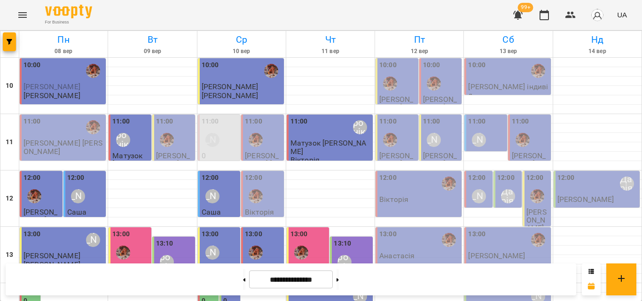
scroll to position [47, 0]
click at [386, 173] on label "12:00" at bounding box center [387, 178] width 17 height 10
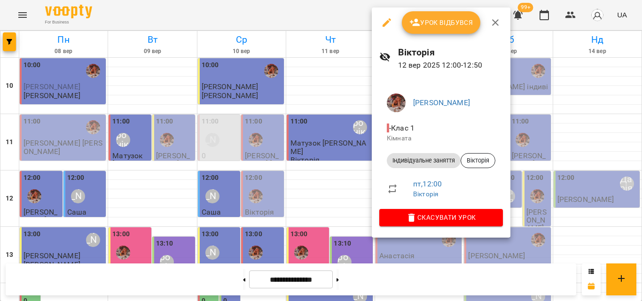
click at [353, 11] on div at bounding box center [321, 150] width 642 height 301
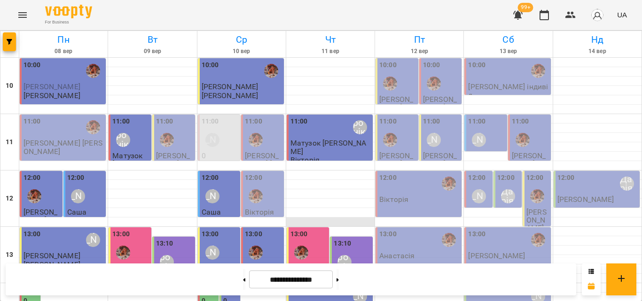
scroll to position [372, 0]
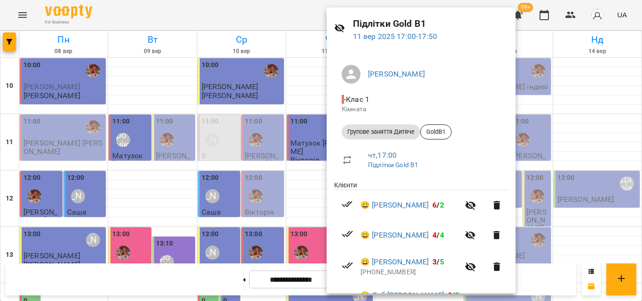
scroll to position [0, 0]
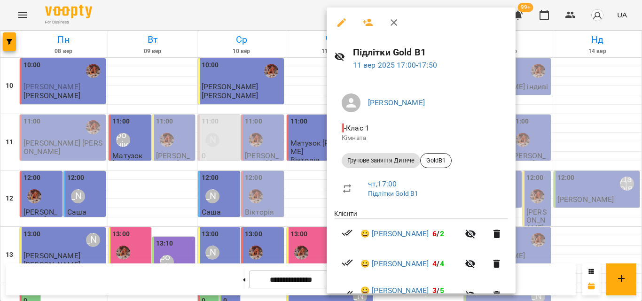
click at [286, 9] on div at bounding box center [321, 150] width 642 height 301
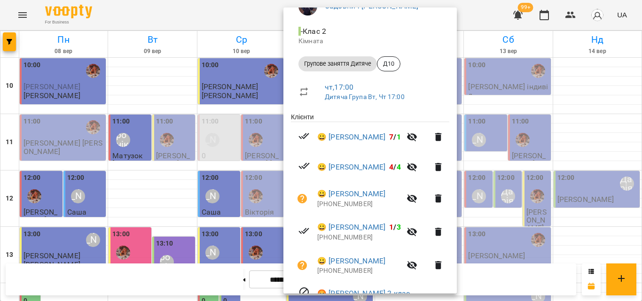
scroll to position [94, 0]
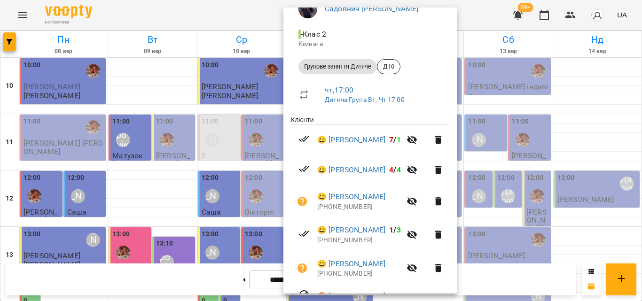
click at [276, 12] on div at bounding box center [321, 150] width 642 height 301
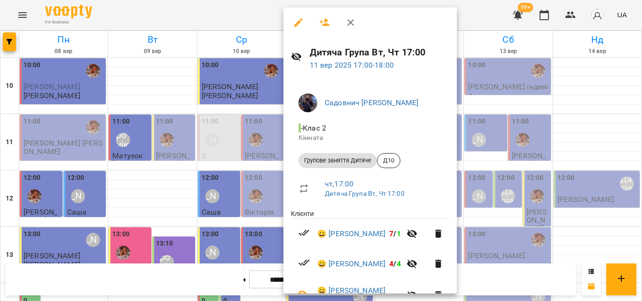
click at [266, 24] on div at bounding box center [321, 150] width 642 height 301
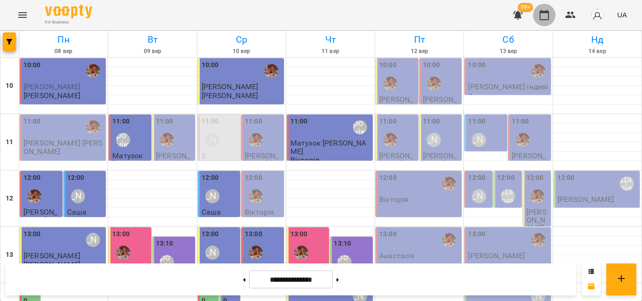
click at [541, 17] on icon "button" at bounding box center [544, 15] width 9 height 10
click at [574, 19] on icon "button" at bounding box center [570, 14] width 11 height 11
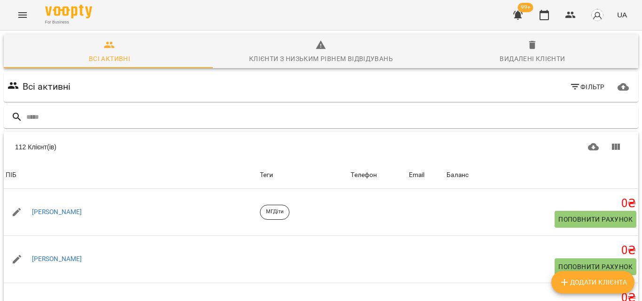
click at [602, 284] on span "Додати клієнта" at bounding box center [593, 282] width 68 height 11
select select "**"
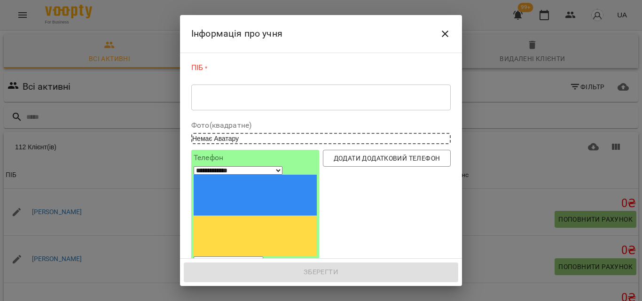
click at [445, 29] on icon "Close" at bounding box center [445, 33] width 11 height 11
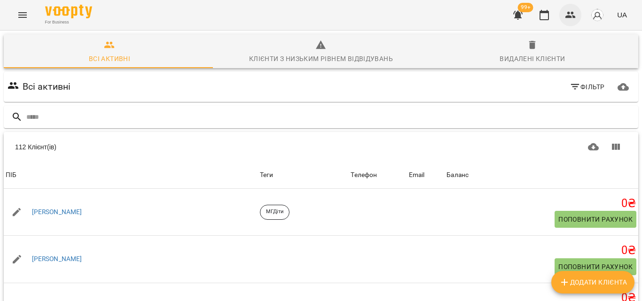
click at [579, 15] on button "button" at bounding box center [571, 15] width 23 height 23
click at [587, 287] on span "Додати клієнта" at bounding box center [593, 282] width 68 height 11
select select "**"
click at [233, 121] on input "text" at bounding box center [330, 118] width 608 height 16
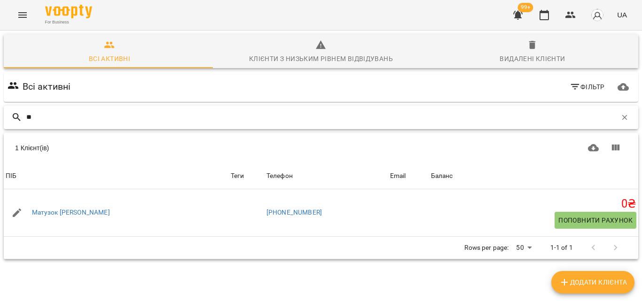
type input "*"
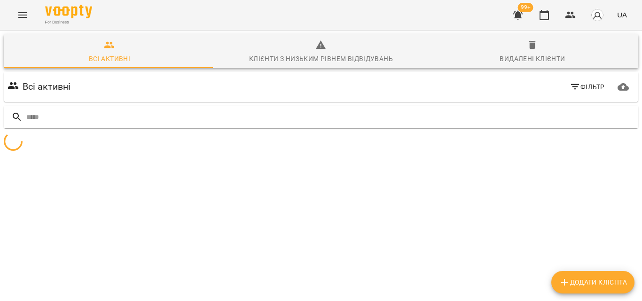
click at [581, 289] on button "Додати клієнта" at bounding box center [593, 282] width 83 height 23
select select "**"
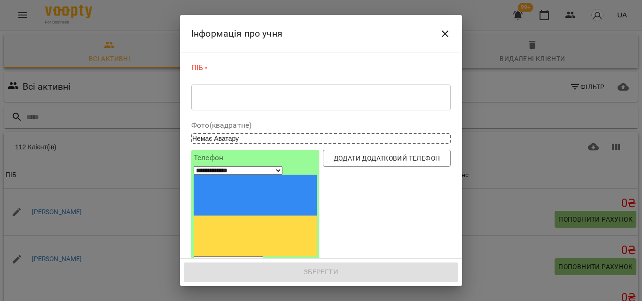
click at [365, 92] on div "* ​" at bounding box center [321, 97] width 260 height 26
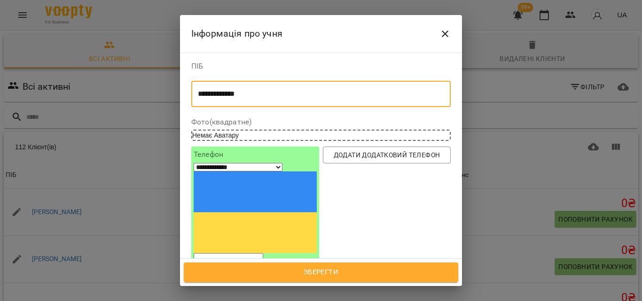
type textarea "**********"
click at [263, 253] on input "tel" at bounding box center [229, 259] width 70 height 12
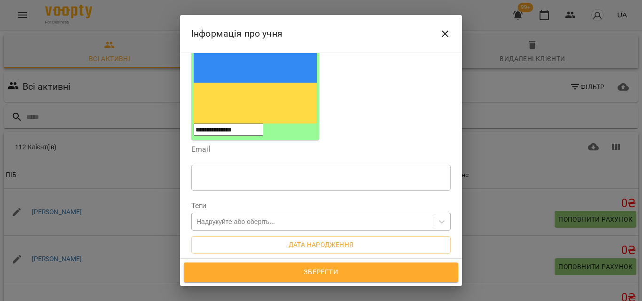
scroll to position [128, 0]
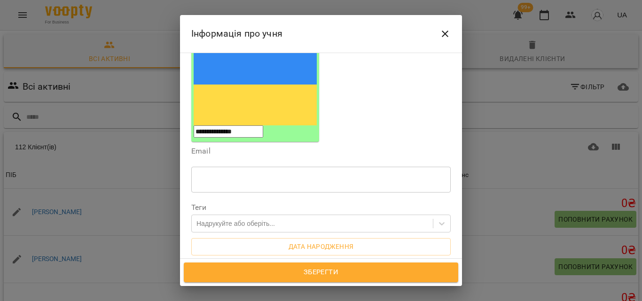
type input "**********"
click at [447, 32] on icon "Close" at bounding box center [445, 34] width 7 height 7
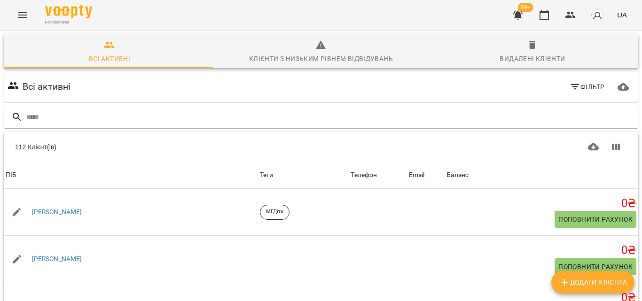
scroll to position [0, 0]
click at [234, 104] on div at bounding box center [321, 117] width 639 height 27
click at [219, 111] on input "text" at bounding box center [330, 118] width 608 height 16
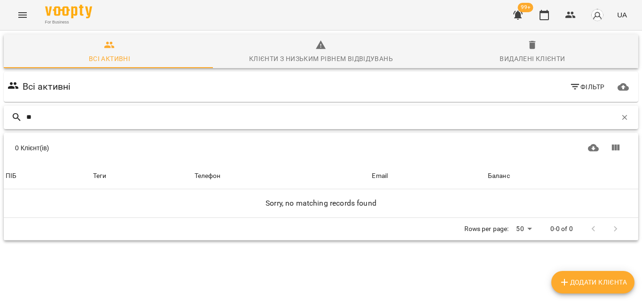
type input "*"
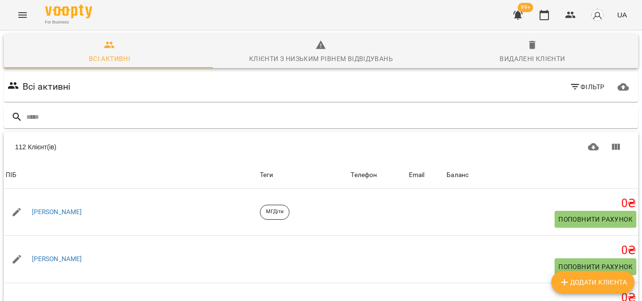
click at [581, 281] on span "Додати клієнта" at bounding box center [593, 282] width 68 height 11
select select "**"
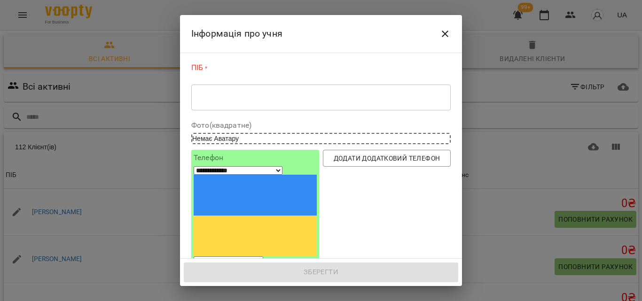
click at [353, 88] on div "* ​" at bounding box center [321, 97] width 260 height 26
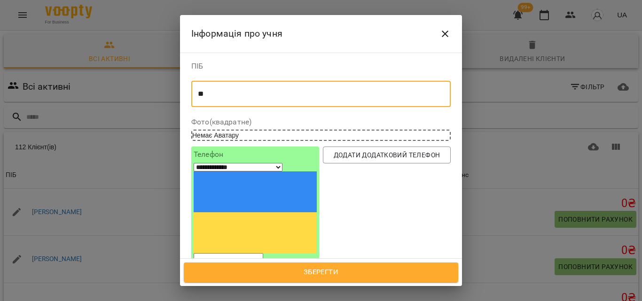
type textarea "*"
type textarea "**********"
click at [250, 253] on input "tel" at bounding box center [229, 259] width 70 height 12
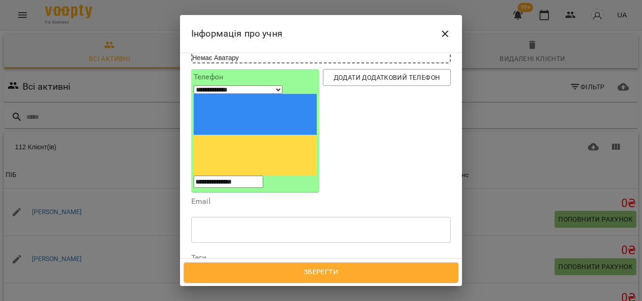
scroll to position [94, 0]
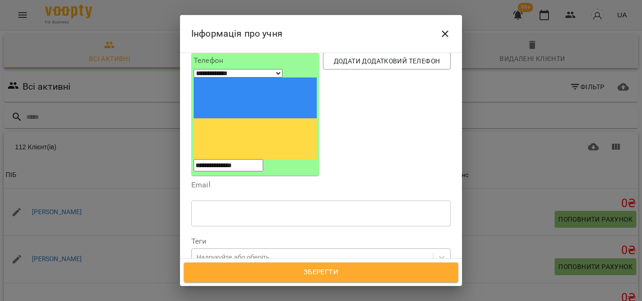
type input "**********"
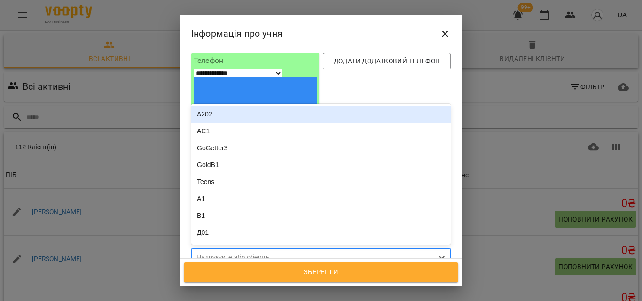
click at [259, 253] on div "Надрукуйте або оберіть..." at bounding box center [236, 257] width 79 height 9
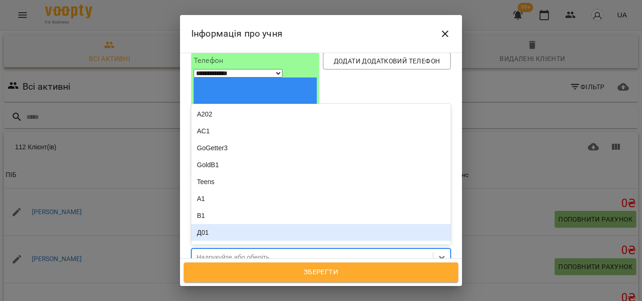
click at [257, 224] on div "Д01" at bounding box center [321, 232] width 260 height 17
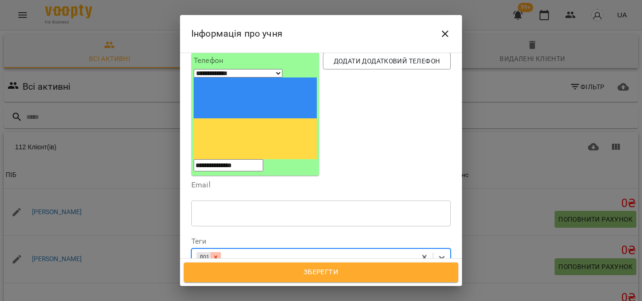
click at [217, 256] on icon at bounding box center [215, 257] width 3 height 3
click at [437, 253] on icon at bounding box center [441, 257] width 9 height 9
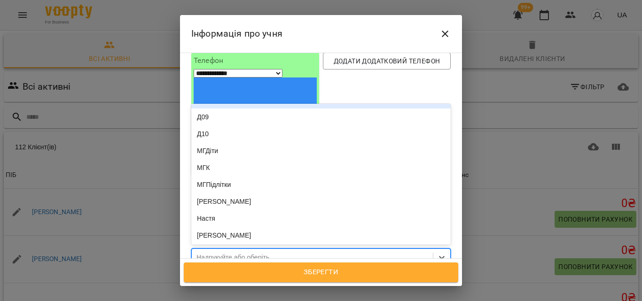
scroll to position [235, 0]
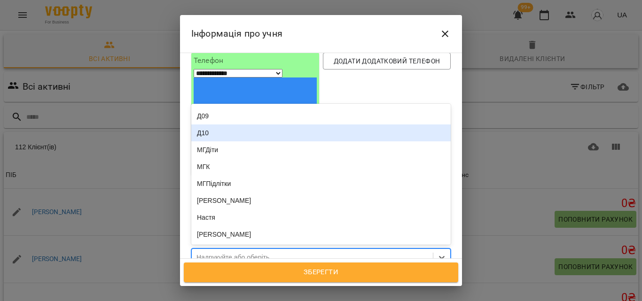
click at [345, 125] on div "Д10" at bounding box center [321, 133] width 260 height 17
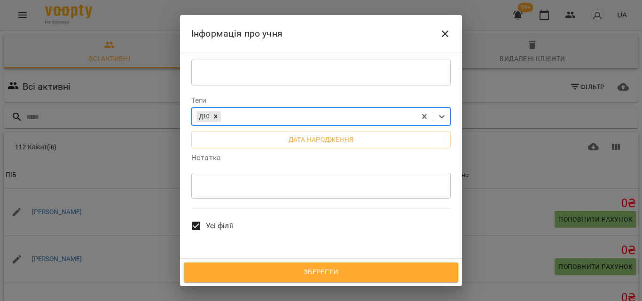
click at [224, 221] on span "Усі філії" at bounding box center [219, 226] width 27 height 11
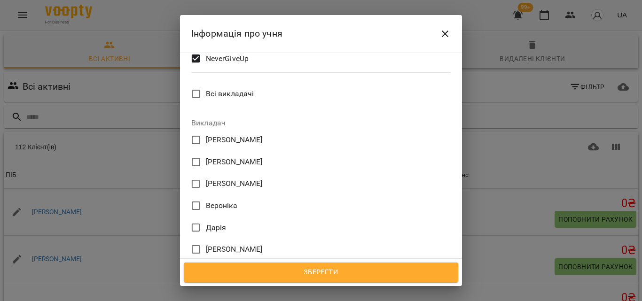
scroll to position [470, 0]
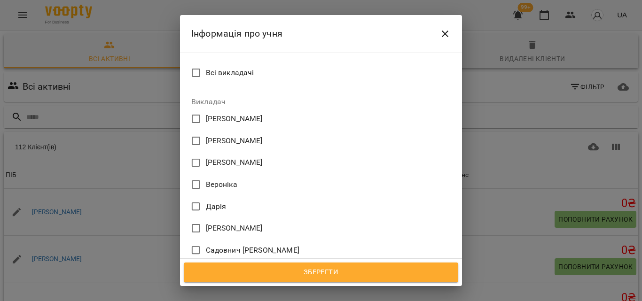
click at [212, 245] on span "Садовнич Оксана" at bounding box center [253, 250] width 94 height 11
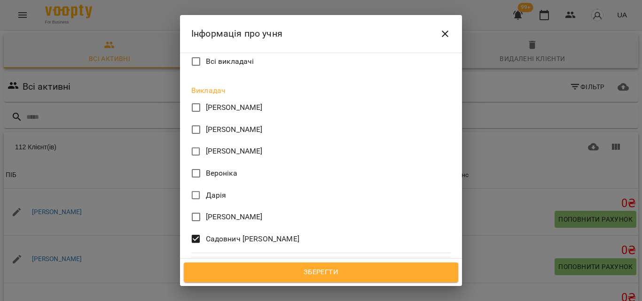
scroll to position [482, 0]
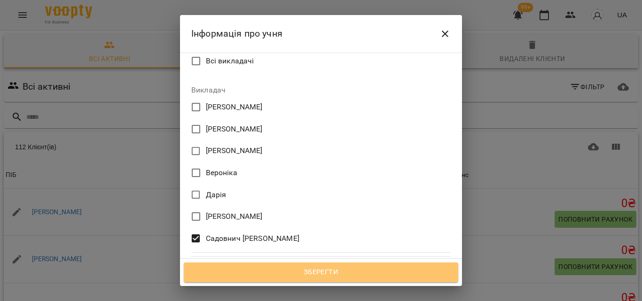
click at [334, 269] on span "Зберегти" at bounding box center [321, 273] width 254 height 12
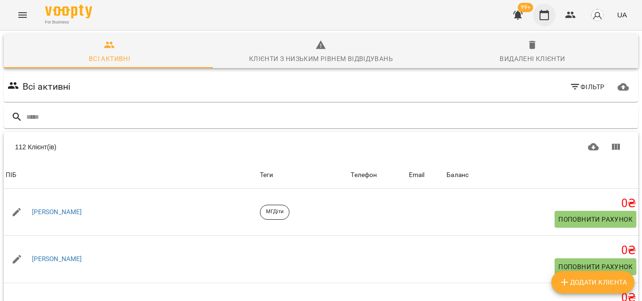
click at [547, 19] on icon "button" at bounding box center [544, 14] width 11 height 11
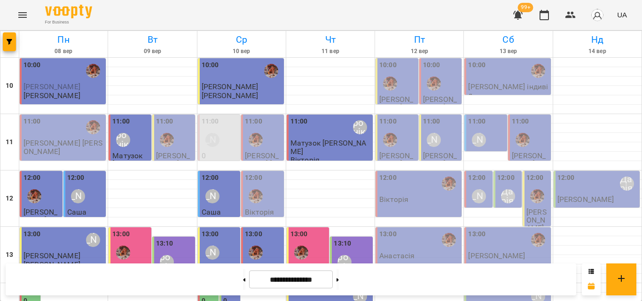
scroll to position [329, 0]
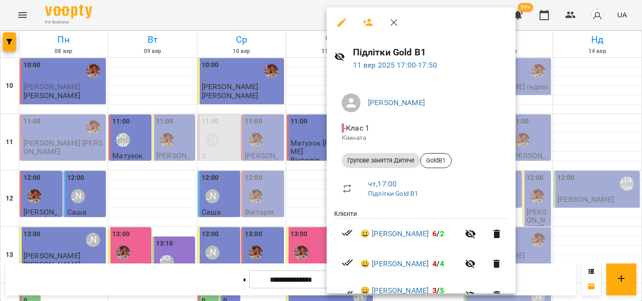
click at [284, 21] on div at bounding box center [321, 150] width 642 height 301
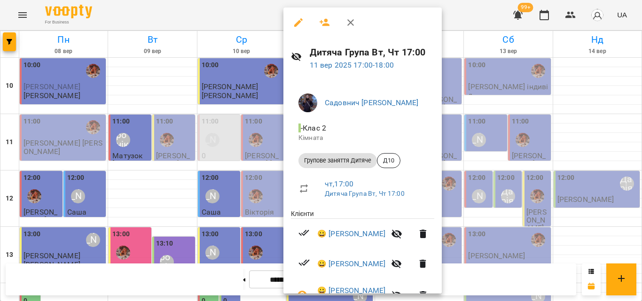
scroll to position [141, 0]
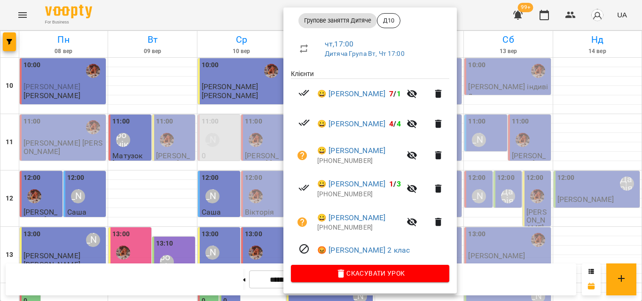
drag, startPoint x: 277, startPoint y: 18, endPoint x: 260, endPoint y: 10, distance: 19.3
click at [260, 10] on div at bounding box center [321, 150] width 642 height 301
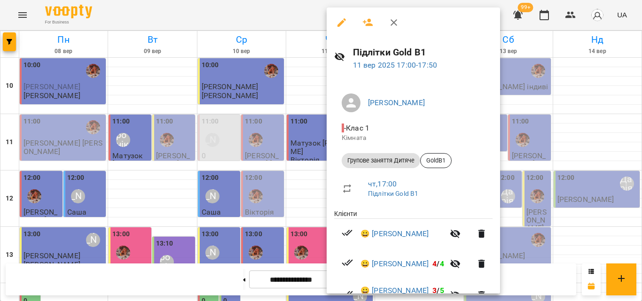
click at [276, 14] on div at bounding box center [321, 150] width 642 height 301
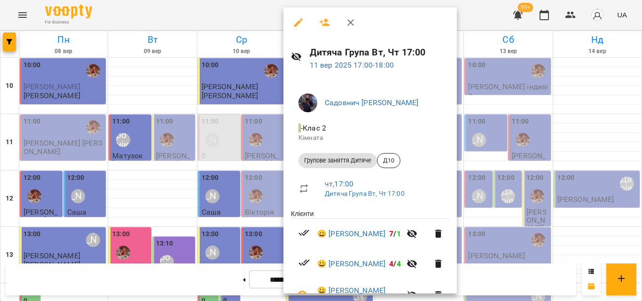
click at [249, 15] on div at bounding box center [321, 150] width 642 height 301
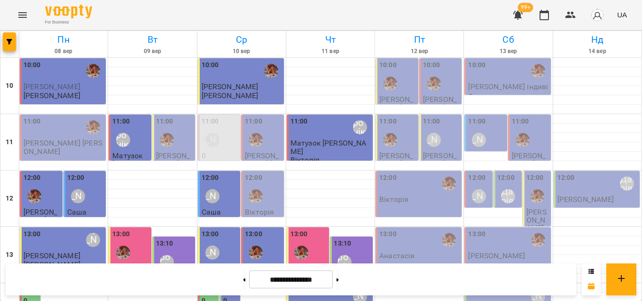
scroll to position [94, 0]
click at [544, 19] on icon "button" at bounding box center [544, 14] width 11 height 11
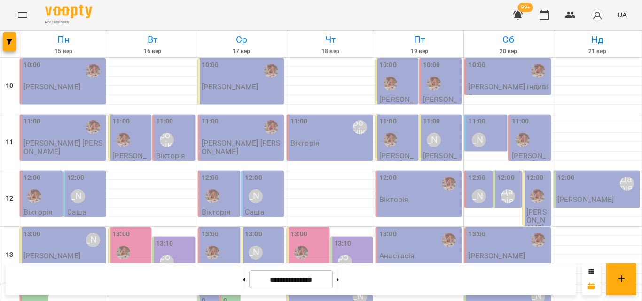
scroll to position [325, 0]
click at [243, 282] on button at bounding box center [244, 279] width 2 height 21
type input "**********"
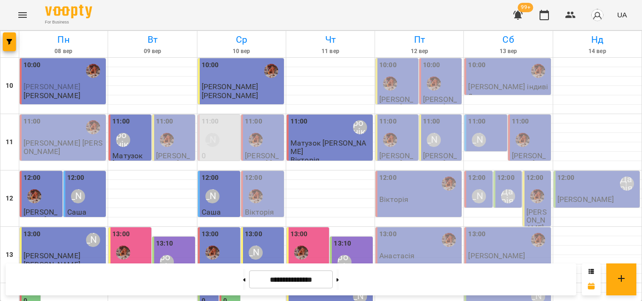
scroll to position [90, 0]
click at [399, 229] on div "13:00" at bounding box center [419, 240] width 80 height 22
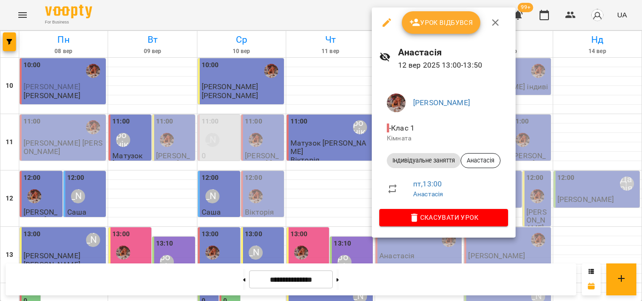
click at [361, 14] on div at bounding box center [321, 150] width 642 height 301
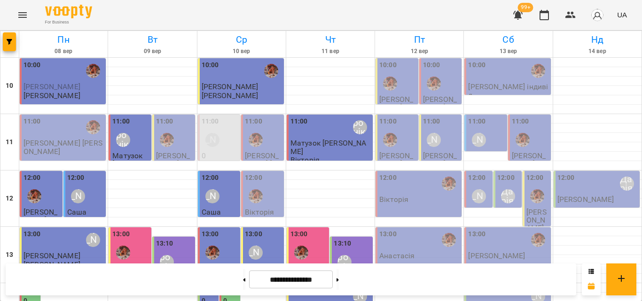
scroll to position [231, 0]
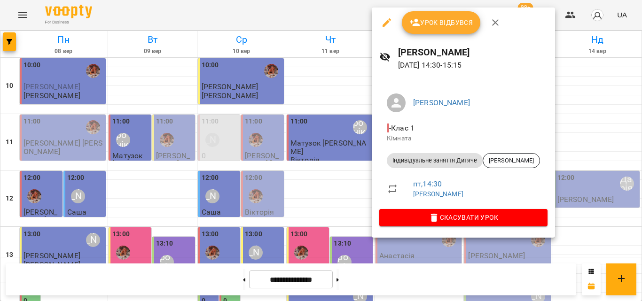
click at [343, 20] on div at bounding box center [321, 150] width 642 height 301
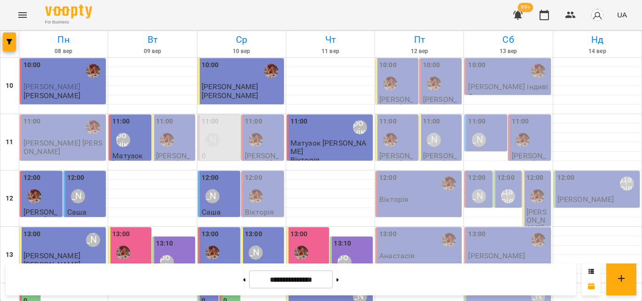
scroll to position [184, 0]
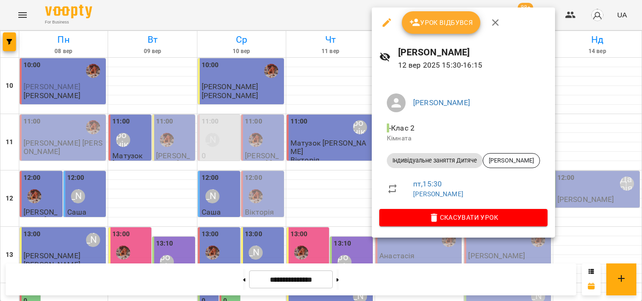
click at [353, 16] on div at bounding box center [321, 150] width 642 height 301
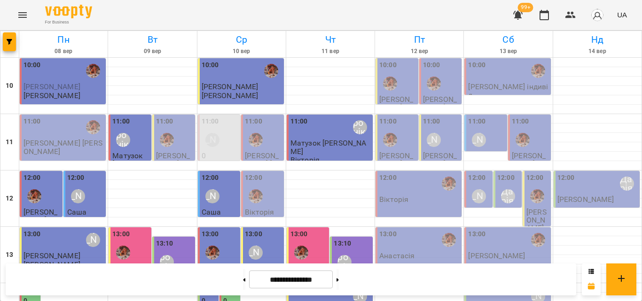
scroll to position [231, 0]
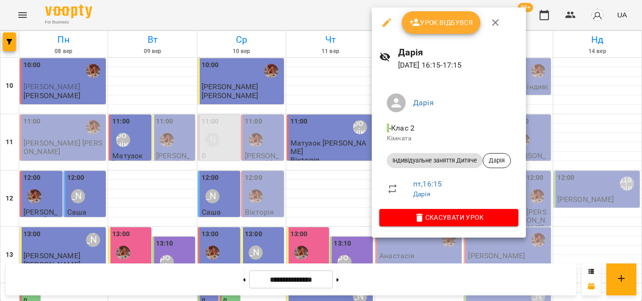
click at [333, 13] on div at bounding box center [321, 150] width 642 height 301
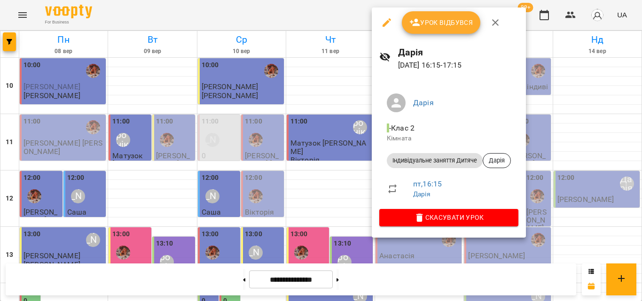
click at [342, 13] on div at bounding box center [321, 150] width 642 height 301
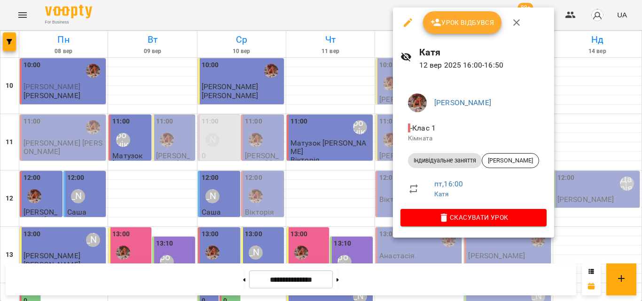
click at [358, 14] on div at bounding box center [321, 150] width 642 height 301
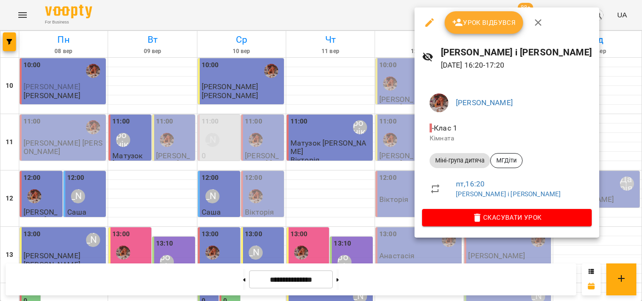
click at [381, 21] on div at bounding box center [321, 150] width 642 height 301
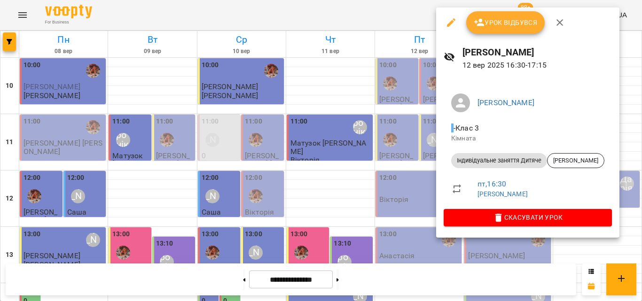
click at [398, 20] on div at bounding box center [321, 150] width 642 height 301
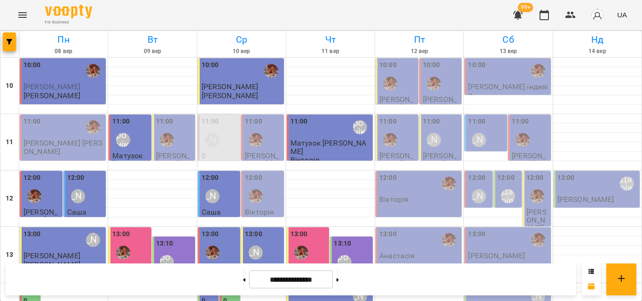
scroll to position [278, 0]
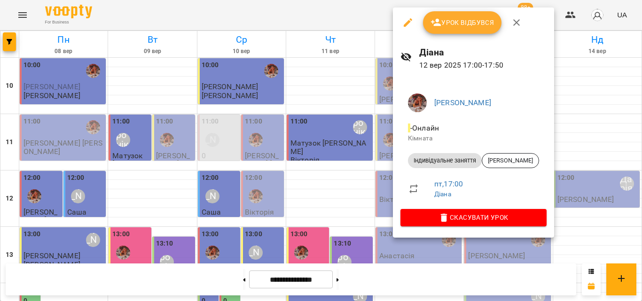
click at [335, 11] on div at bounding box center [321, 150] width 642 height 301
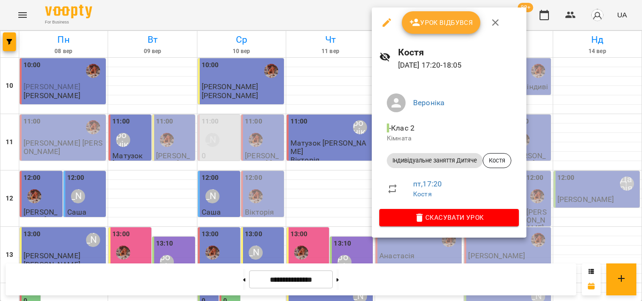
click at [350, 12] on div at bounding box center [321, 150] width 642 height 301
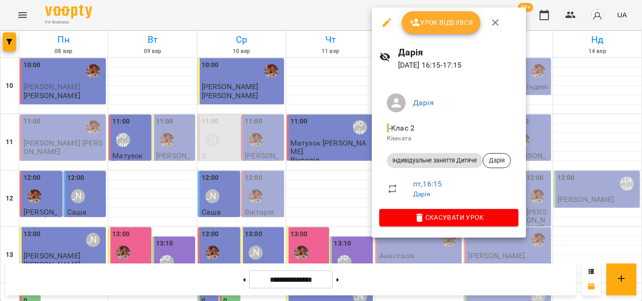
click at [347, 22] on div at bounding box center [321, 150] width 642 height 301
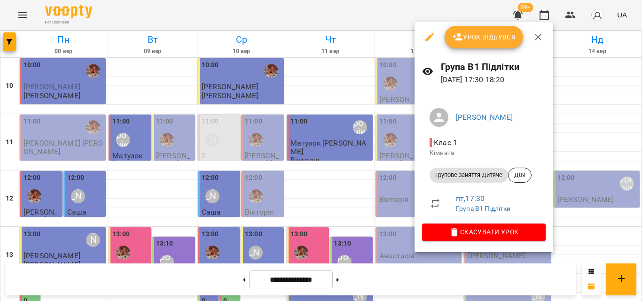
click at [371, 23] on div at bounding box center [321, 150] width 642 height 301
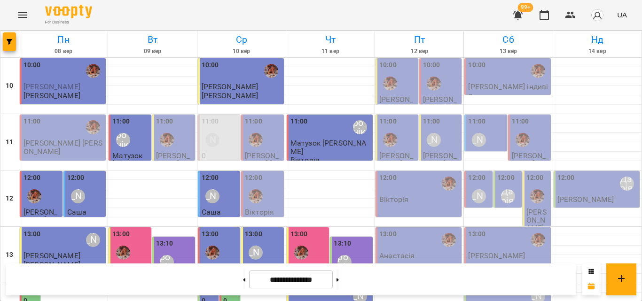
scroll to position [372, 0]
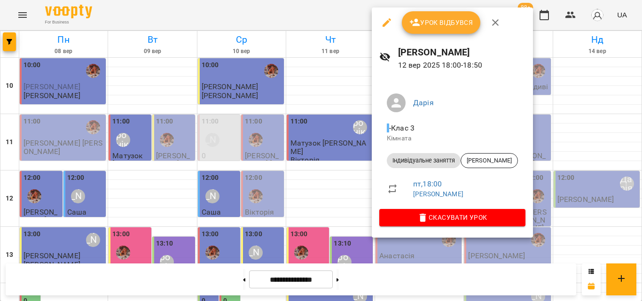
click at [360, 5] on div at bounding box center [321, 150] width 642 height 301
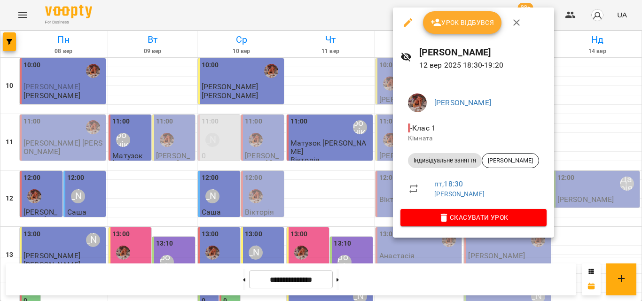
click at [373, 16] on div at bounding box center [321, 150] width 642 height 301
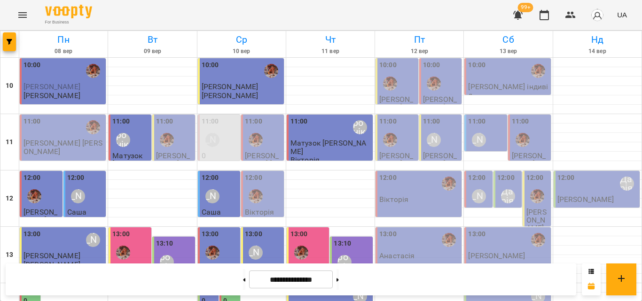
scroll to position [419, 0]
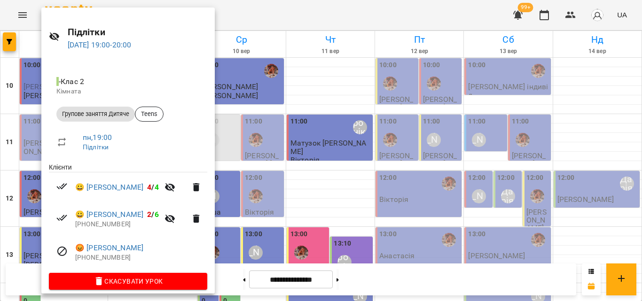
scroll to position [29, 0]
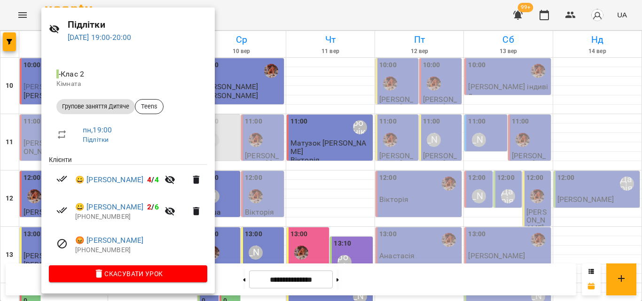
click at [280, 19] on div at bounding box center [321, 150] width 642 height 301
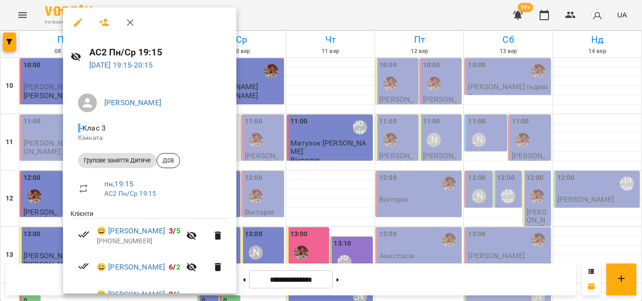
scroll to position [78, 0]
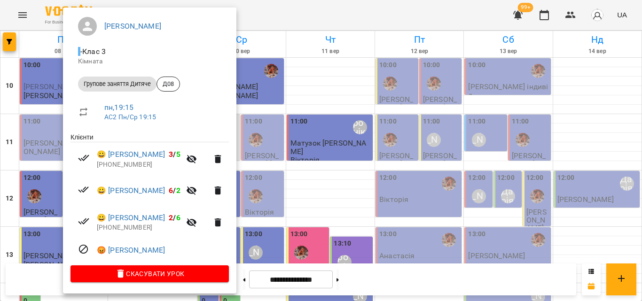
click at [287, 10] on div at bounding box center [321, 150] width 642 height 301
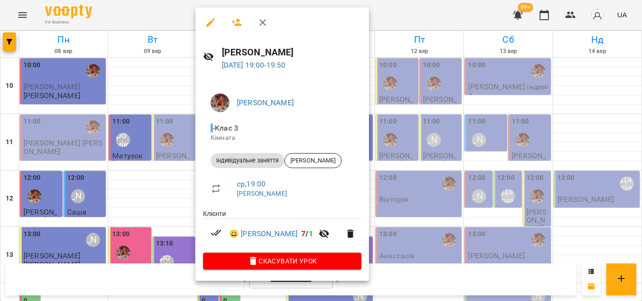
click at [174, 10] on div at bounding box center [321, 150] width 642 height 301
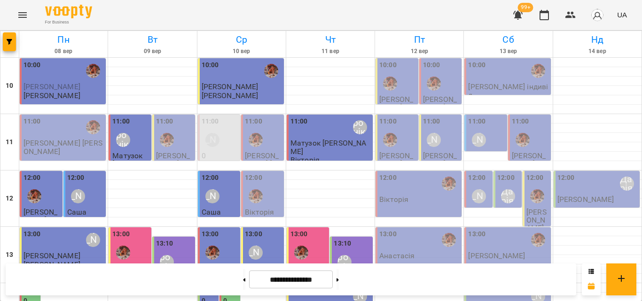
scroll to position [325, 0]
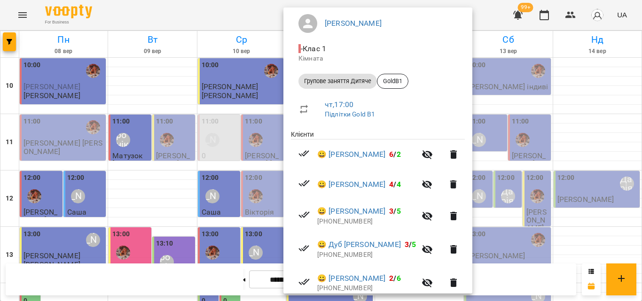
scroll to position [72, 0]
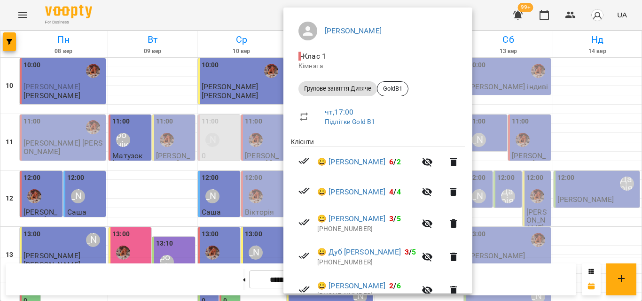
click at [253, 5] on div at bounding box center [321, 150] width 642 height 301
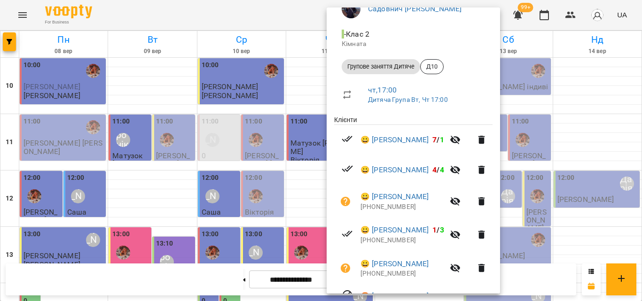
scroll to position [141, 0]
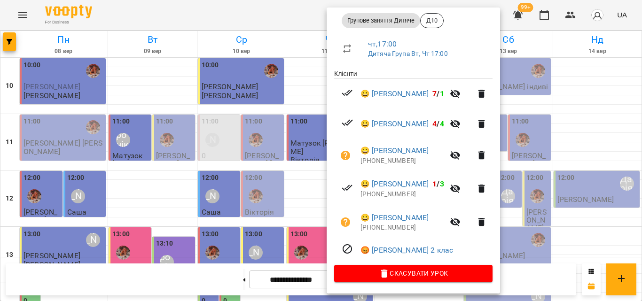
click at [225, 14] on div at bounding box center [321, 150] width 642 height 301
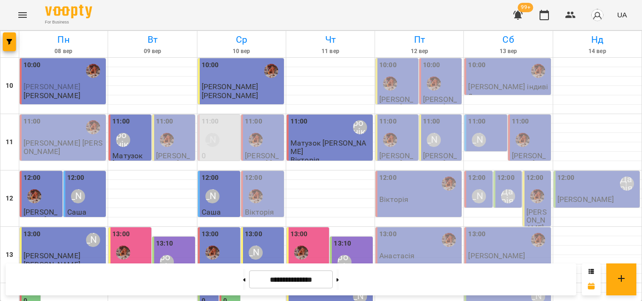
scroll to position [325, 0]
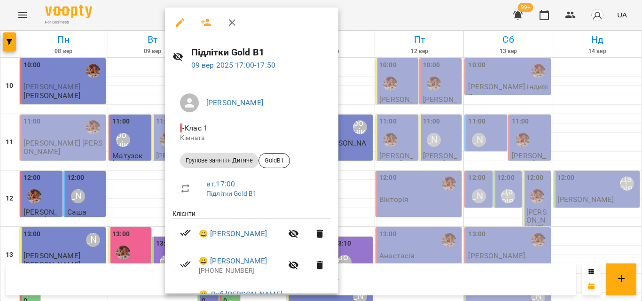
scroll to position [111, 0]
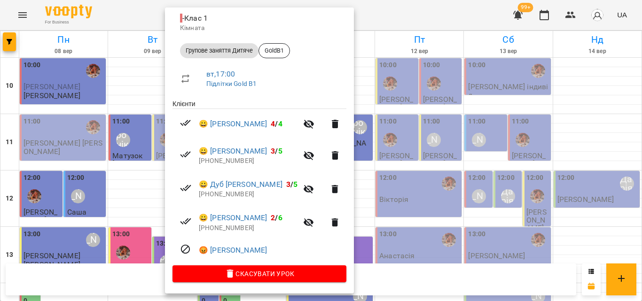
click at [156, 9] on div at bounding box center [321, 150] width 642 height 301
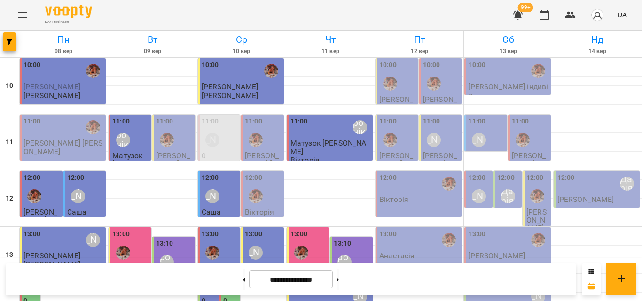
scroll to position [372, 0]
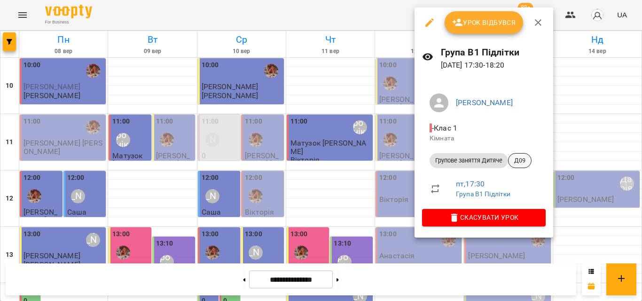
click at [521, 163] on span "Д09" at bounding box center [520, 161] width 23 height 8
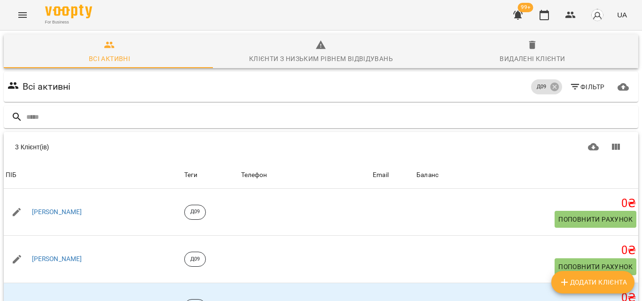
scroll to position [50, 0]
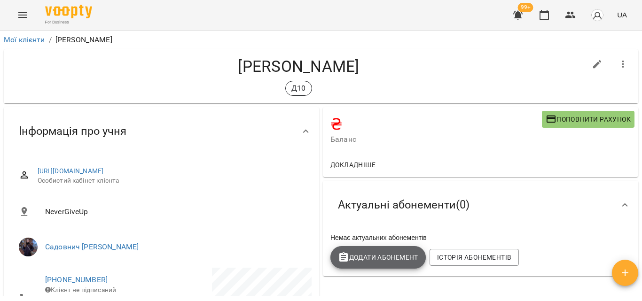
click at [361, 261] on span "Додати Абонемент" at bounding box center [378, 257] width 80 height 11
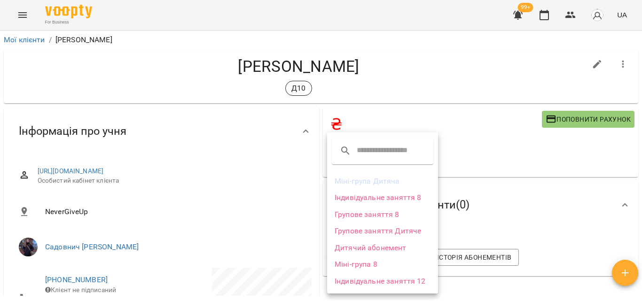
click at [378, 232] on li "Групове заняття Дитяче" at bounding box center [382, 231] width 111 height 17
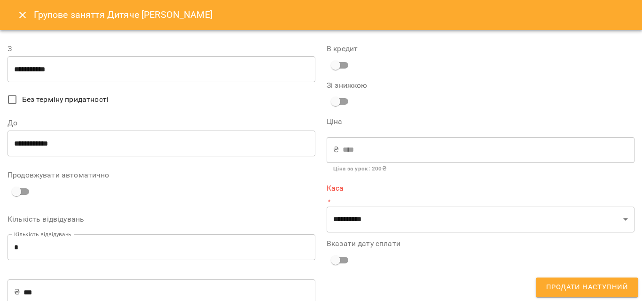
click at [21, 142] on input "**********" at bounding box center [162, 144] width 308 height 26
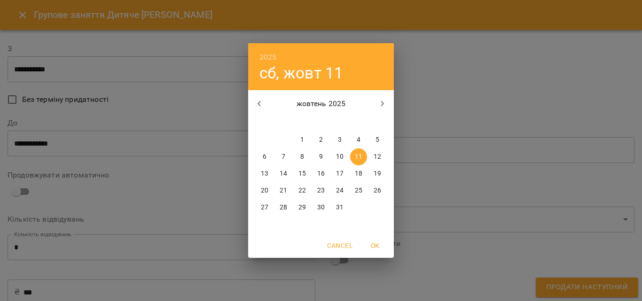
click at [376, 156] on p "12" at bounding box center [378, 156] width 8 height 9
type input "**********"
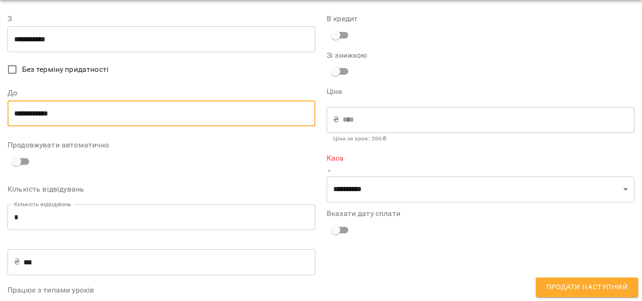
scroll to position [47, 0]
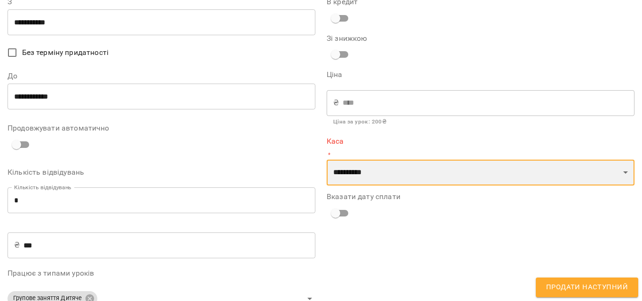
click at [362, 173] on select "**********" at bounding box center [481, 173] width 308 height 26
select select "****"
click at [327, 160] on select "**********" at bounding box center [481, 173] width 308 height 26
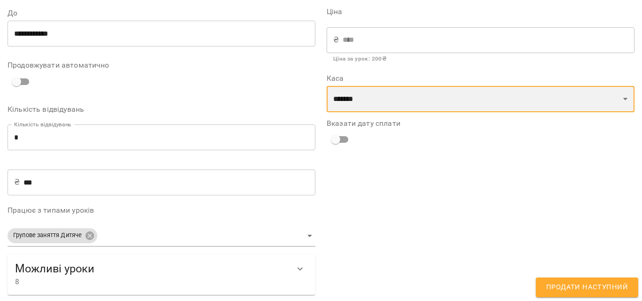
scroll to position [111, 0]
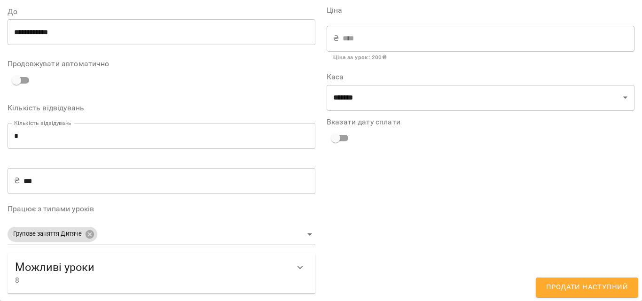
drag, startPoint x: 563, startPoint y: 286, endPoint x: 550, endPoint y: 207, distance: 80.1
click at [552, 208] on form "**********" at bounding box center [321, 110] width 627 height 379
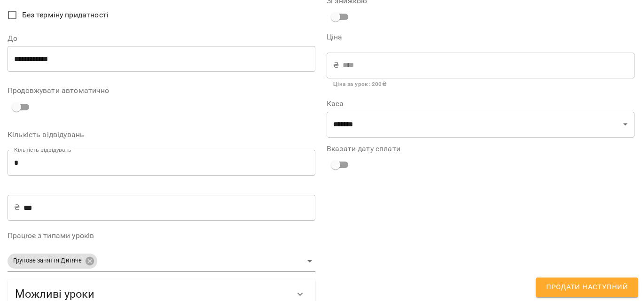
scroll to position [94, 0]
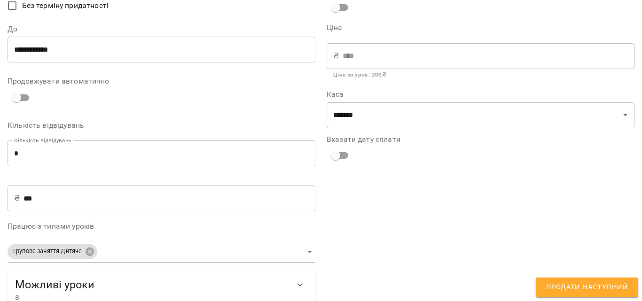
drag, startPoint x: 561, startPoint y: 290, endPoint x: 595, endPoint y: 300, distance: 35.4
click at [562, 290] on span "Продати наступний" at bounding box center [587, 288] width 82 height 12
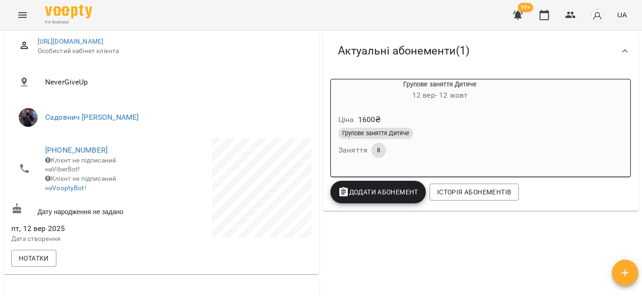
scroll to position [141, 0]
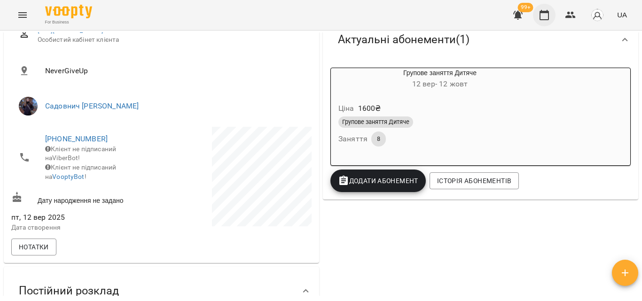
click at [553, 14] on button "button" at bounding box center [544, 15] width 23 height 23
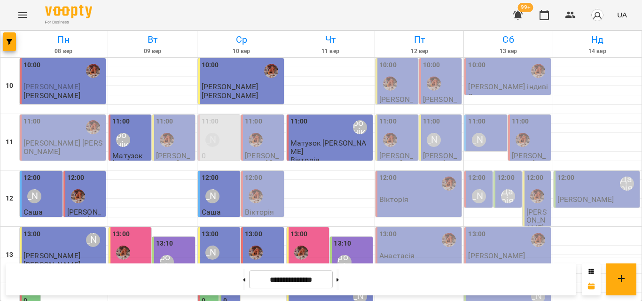
scroll to position [325, 0]
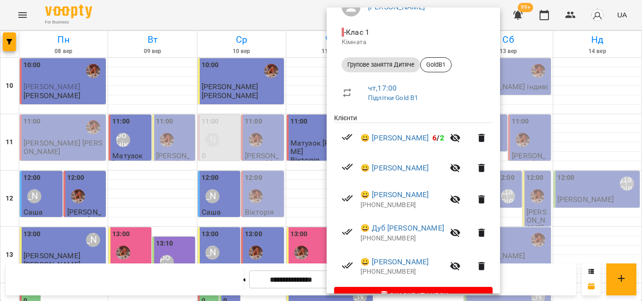
scroll to position [119, 0]
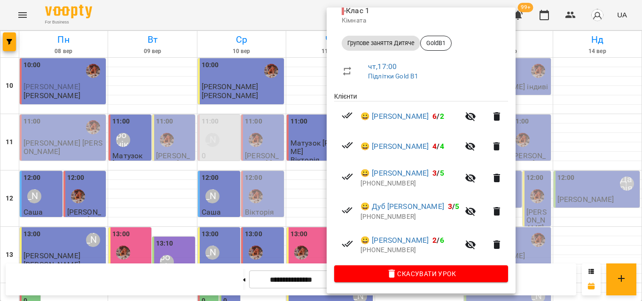
click at [289, 13] on div at bounding box center [321, 150] width 642 height 301
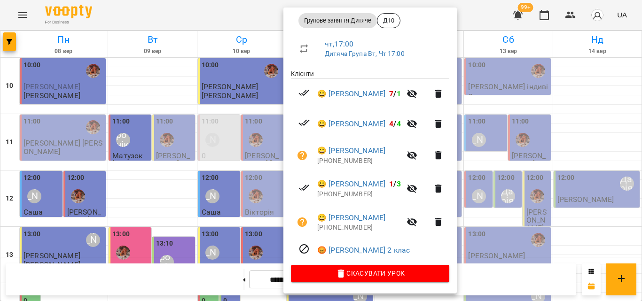
scroll to position [141, 0]
click at [270, 16] on div at bounding box center [321, 150] width 642 height 301
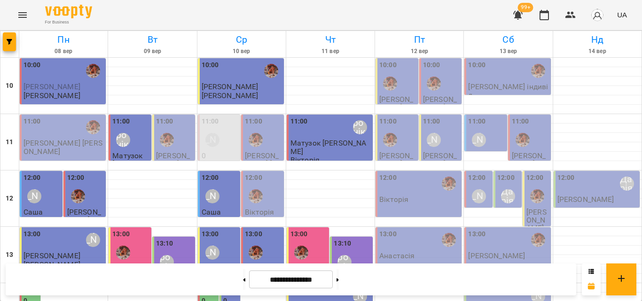
scroll to position [419, 0]
click at [339, 283] on button at bounding box center [338, 279] width 2 height 21
type input "**********"
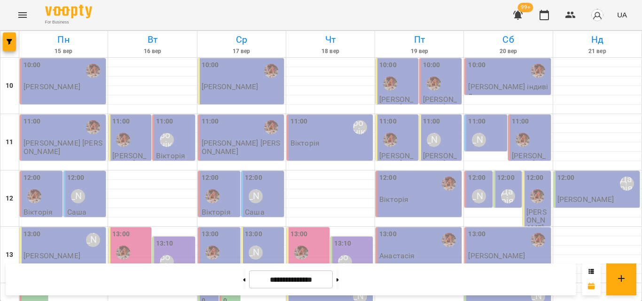
scroll to position [278, 0]
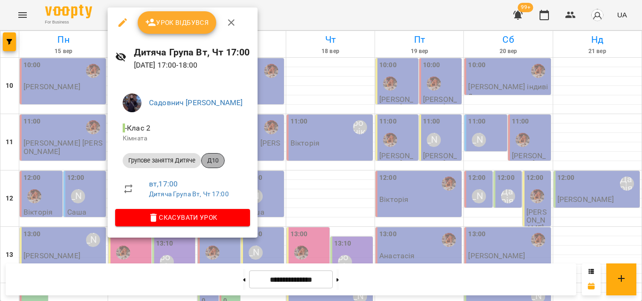
click at [220, 157] on span "Д10" at bounding box center [213, 161] width 23 height 8
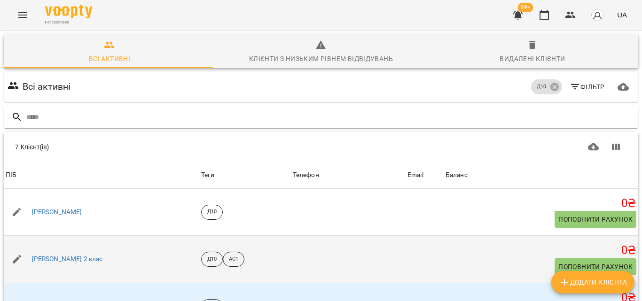
scroll to position [70, 0]
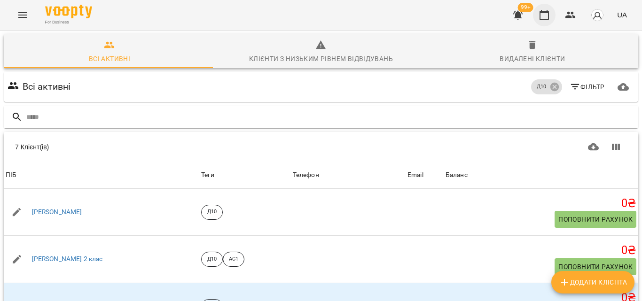
click at [543, 20] on icon "button" at bounding box center [544, 15] width 9 height 10
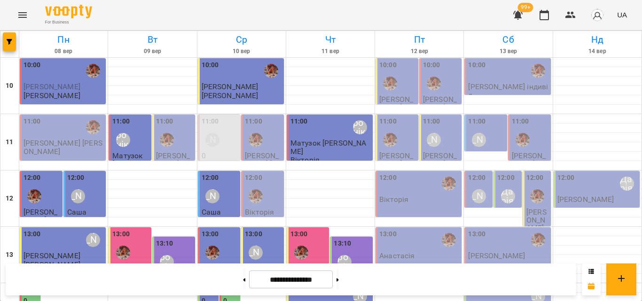
scroll to position [47, 0]
click at [261, 152] on p "[PERSON_NAME] [PERSON_NAME]" at bounding box center [263, 168] width 37 height 32
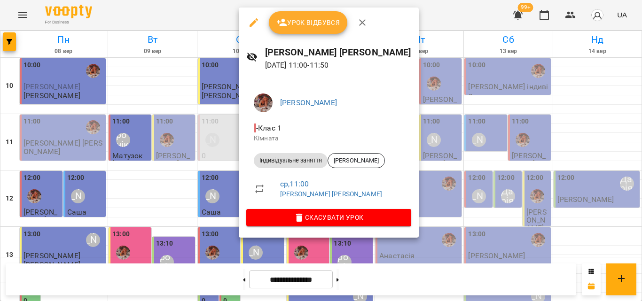
click at [423, 4] on div at bounding box center [321, 150] width 642 height 301
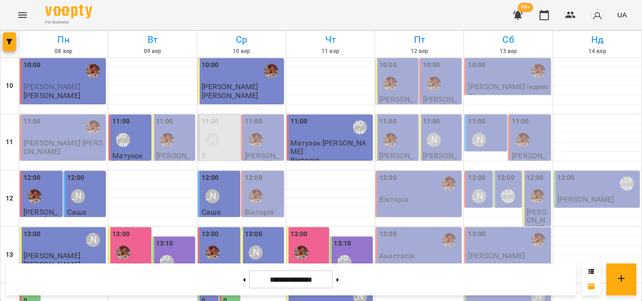
scroll to position [94, 0]
click at [387, 229] on div "13:00" at bounding box center [387, 240] width 17 height 22
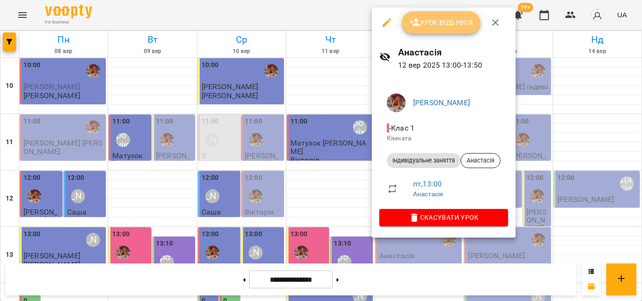
click at [444, 28] on span "Урок відбувся" at bounding box center [442, 22] width 64 height 11
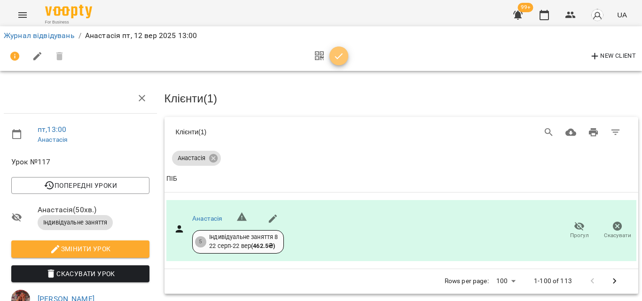
click at [342, 61] on icon "button" at bounding box center [338, 56] width 11 height 11
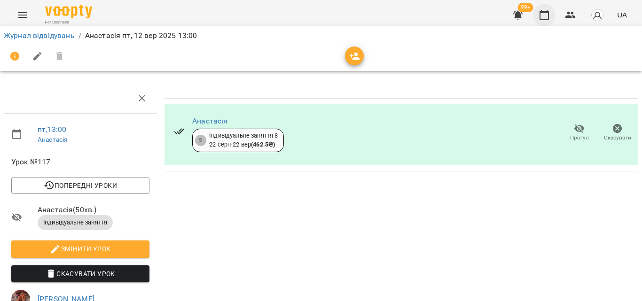
click at [550, 15] on icon "button" at bounding box center [544, 14] width 11 height 11
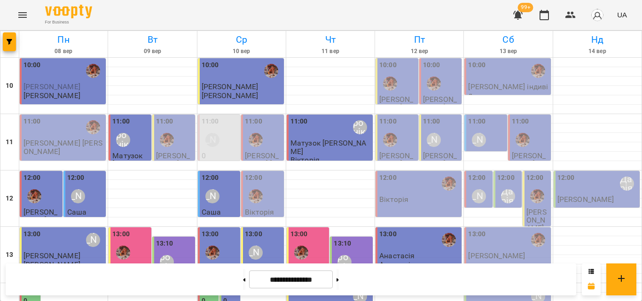
scroll to position [94, 0]
click at [418, 228] on div "13:00 [PERSON_NAME]" at bounding box center [419, 251] width 86 height 46
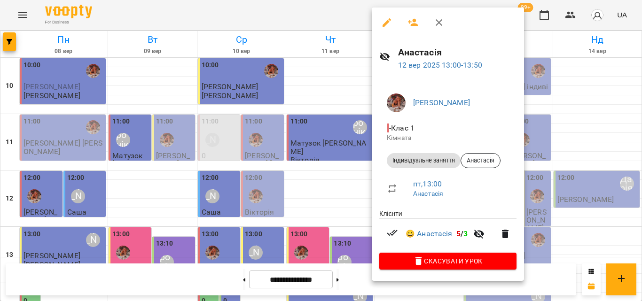
click at [351, 9] on div at bounding box center [321, 150] width 642 height 301
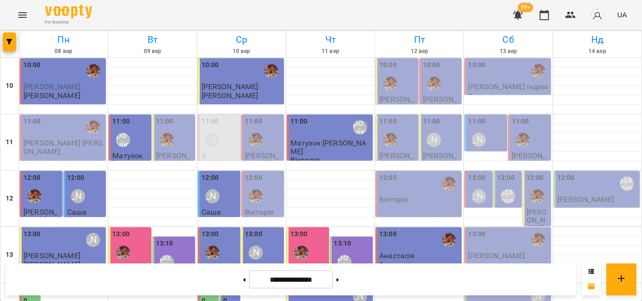
click at [399, 171] on div "12:00 [PERSON_NAME]" at bounding box center [419, 194] width 86 height 46
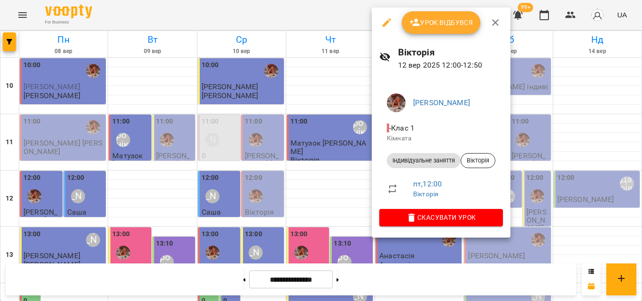
click at [333, 10] on div at bounding box center [321, 150] width 642 height 301
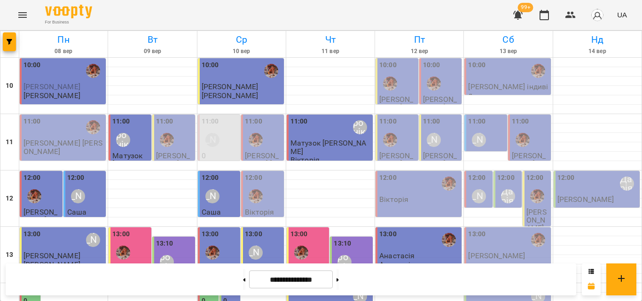
scroll to position [188, 0]
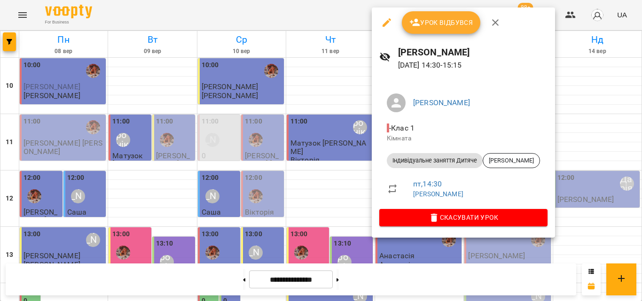
click at [318, 27] on div at bounding box center [321, 150] width 642 height 301
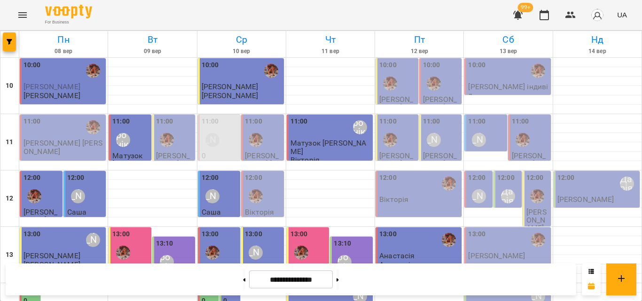
scroll to position [235, 0]
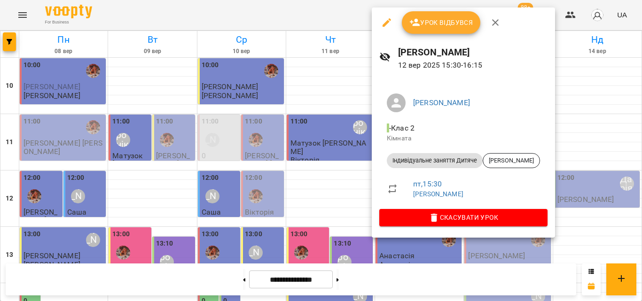
click at [334, 8] on div at bounding box center [321, 150] width 642 height 301
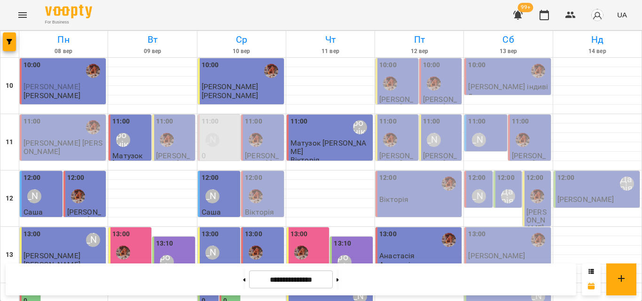
scroll to position [188, 0]
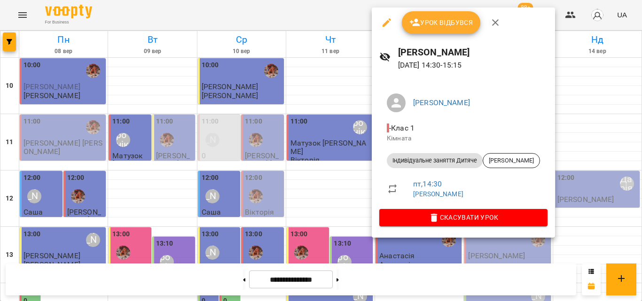
click at [349, 17] on div at bounding box center [321, 150] width 642 height 301
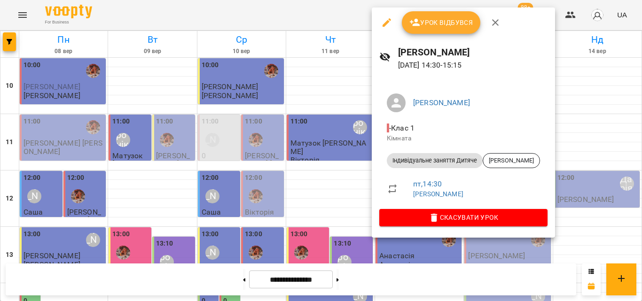
click at [324, 19] on div at bounding box center [321, 150] width 642 height 301
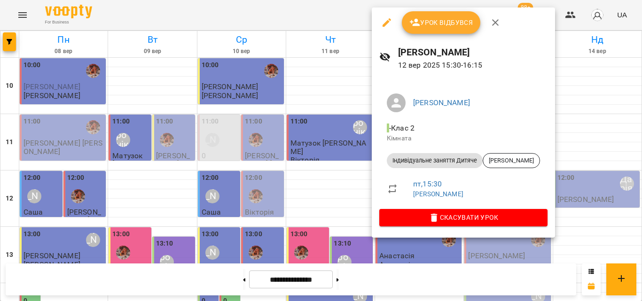
click at [328, 23] on div at bounding box center [321, 150] width 642 height 301
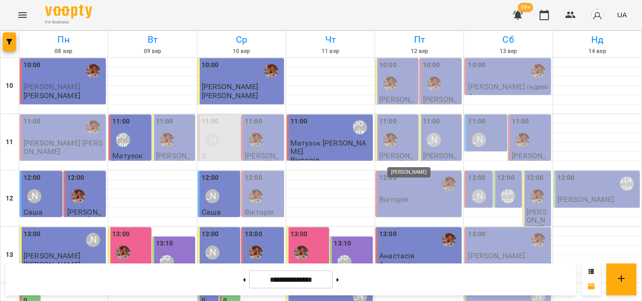
scroll to position [278, 0]
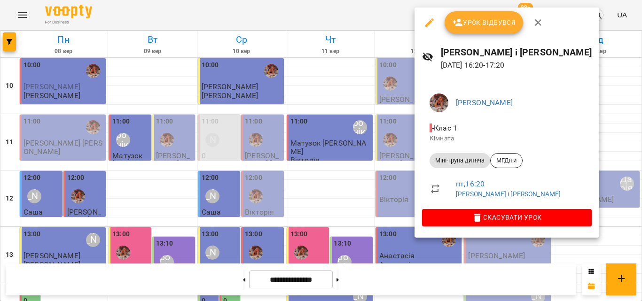
click at [340, 15] on div at bounding box center [321, 150] width 642 height 301
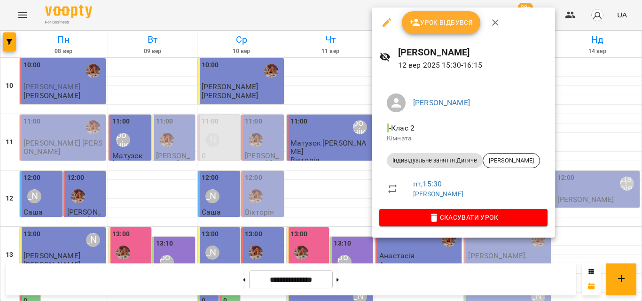
click at [349, 9] on div at bounding box center [321, 150] width 642 height 301
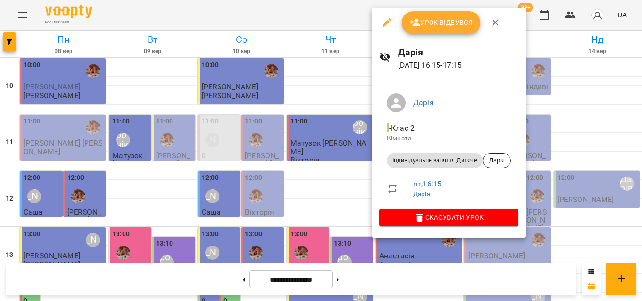
click at [340, 8] on div at bounding box center [321, 150] width 642 height 301
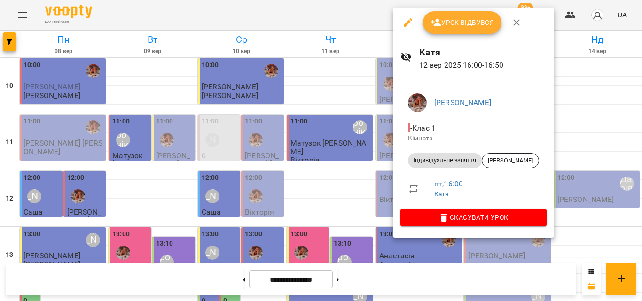
click at [366, 18] on div at bounding box center [321, 150] width 642 height 301
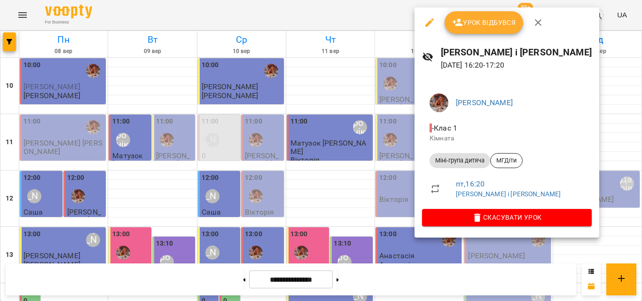
click at [373, 9] on div at bounding box center [321, 150] width 642 height 301
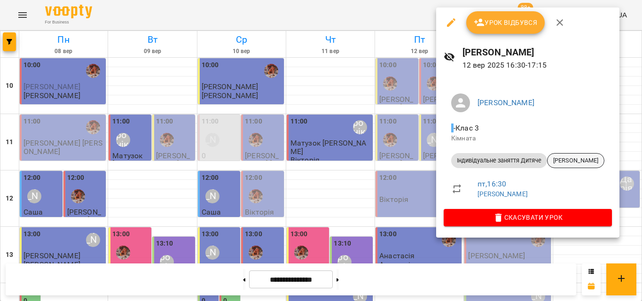
click at [562, 161] on span "[PERSON_NAME]" at bounding box center [576, 161] width 56 height 8
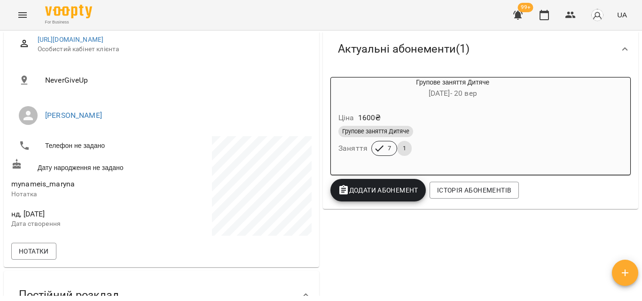
scroll to position [141, 0]
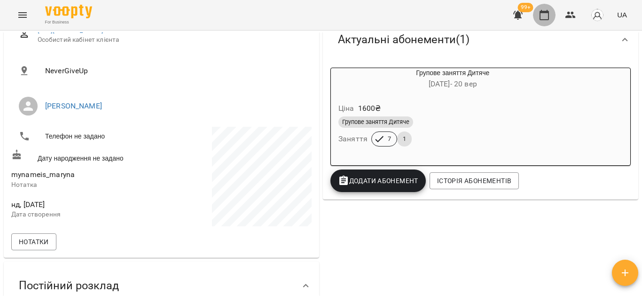
click at [548, 15] on icon "button" at bounding box center [544, 14] width 11 height 11
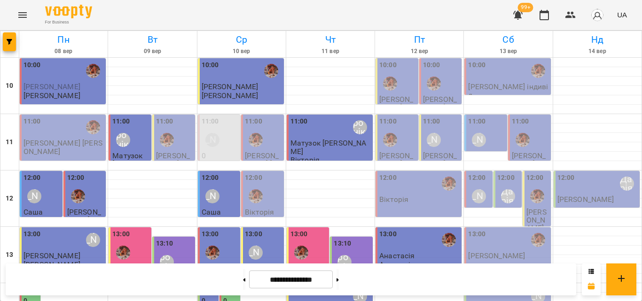
scroll to position [188, 0]
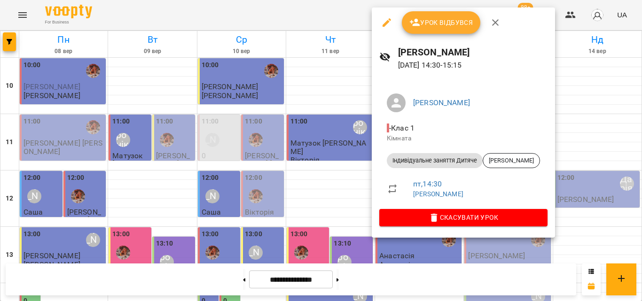
click at [286, 13] on div at bounding box center [321, 150] width 642 height 301
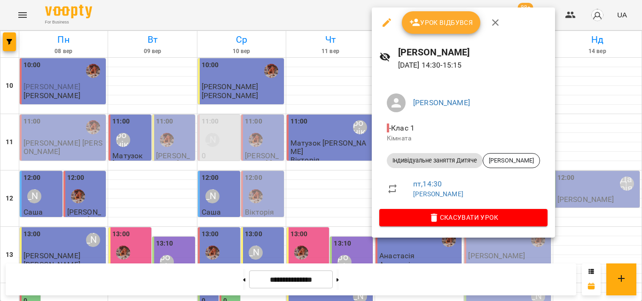
click at [351, 17] on div at bounding box center [321, 150] width 642 height 301
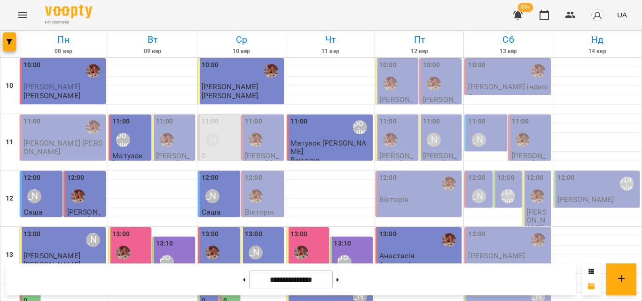
scroll to position [235, 0]
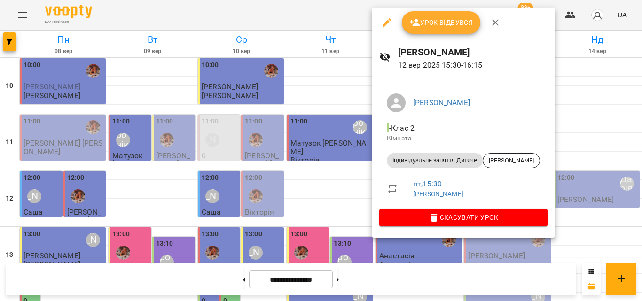
click at [331, 12] on div at bounding box center [321, 150] width 642 height 301
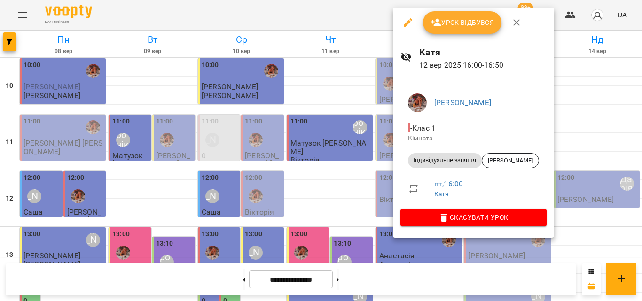
click at [331, 10] on div at bounding box center [321, 150] width 642 height 301
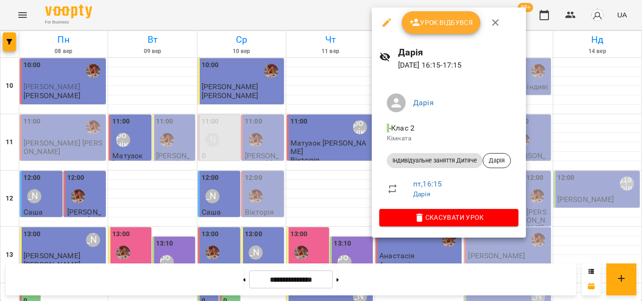
click at [333, 13] on div at bounding box center [321, 150] width 642 height 301
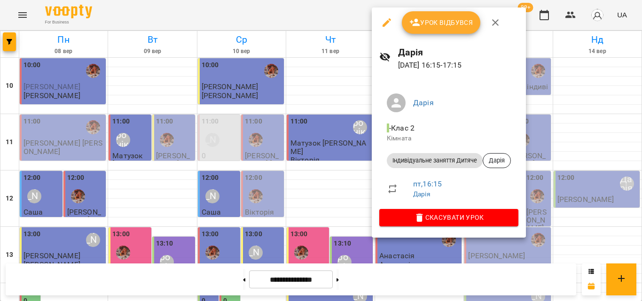
click at [324, 11] on div at bounding box center [321, 150] width 642 height 301
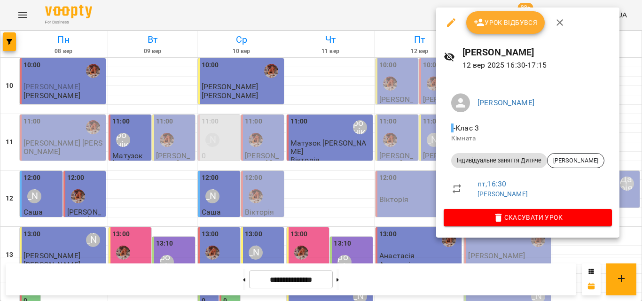
click at [413, 6] on div at bounding box center [321, 150] width 642 height 301
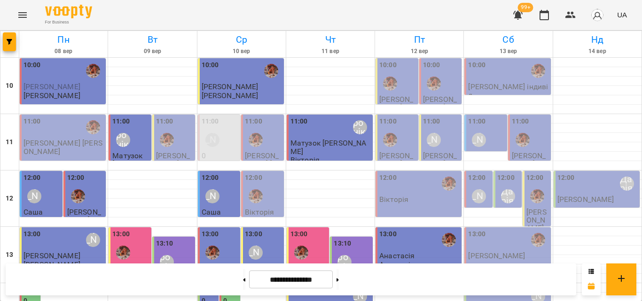
scroll to position [141, 0]
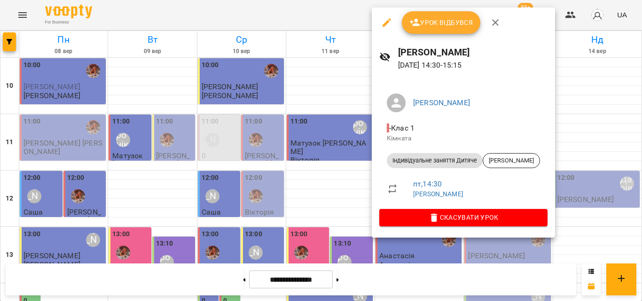
click at [356, 8] on div at bounding box center [321, 150] width 642 height 301
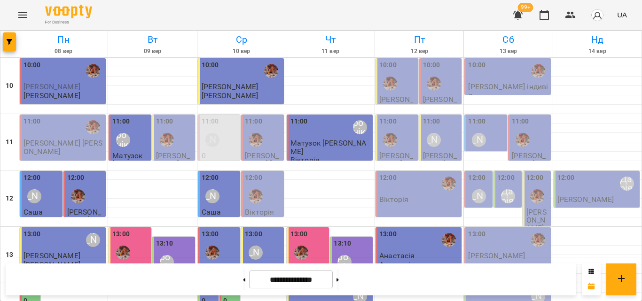
scroll to position [231, 0]
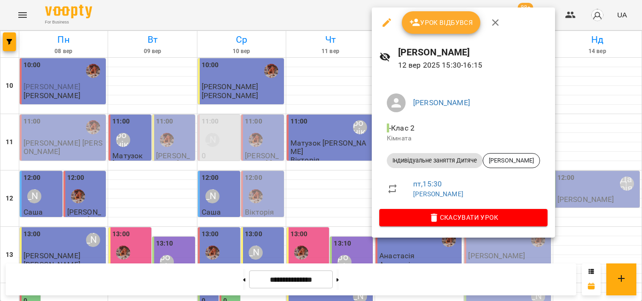
click at [363, 15] on div at bounding box center [321, 150] width 642 height 301
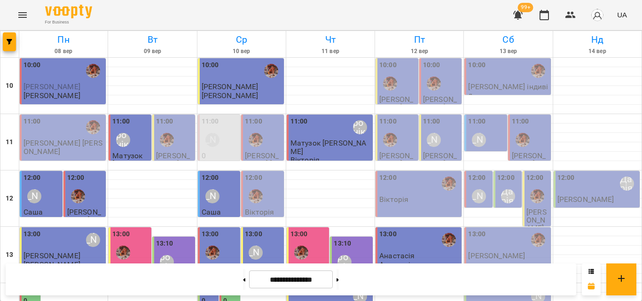
scroll to position [278, 0]
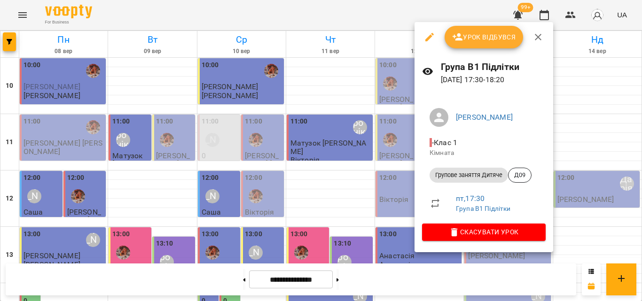
click at [403, 14] on div at bounding box center [321, 150] width 642 height 301
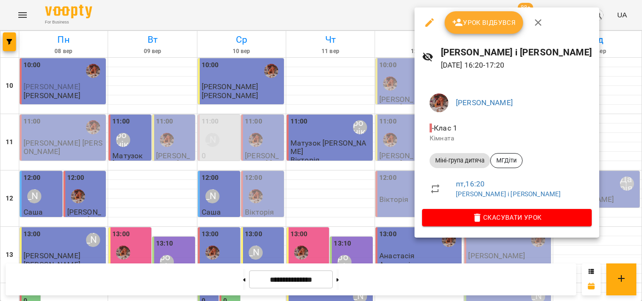
click at [365, 20] on div at bounding box center [321, 150] width 642 height 301
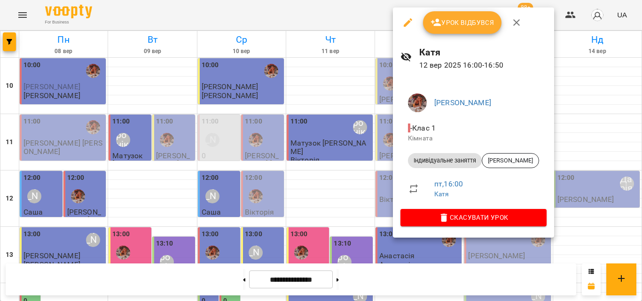
click at [359, 10] on div at bounding box center [321, 150] width 642 height 301
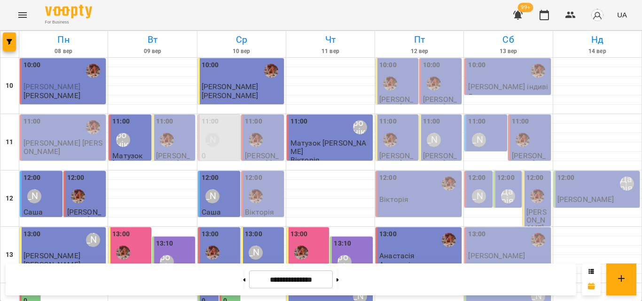
scroll to position [231, 0]
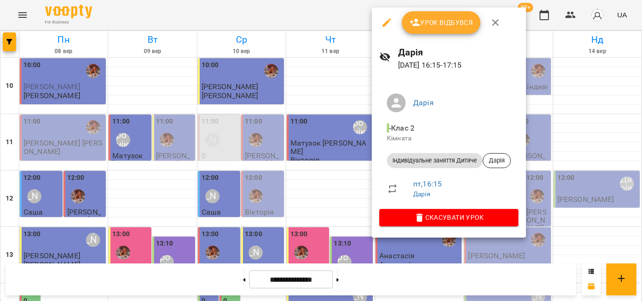
click at [343, 12] on div at bounding box center [321, 150] width 642 height 301
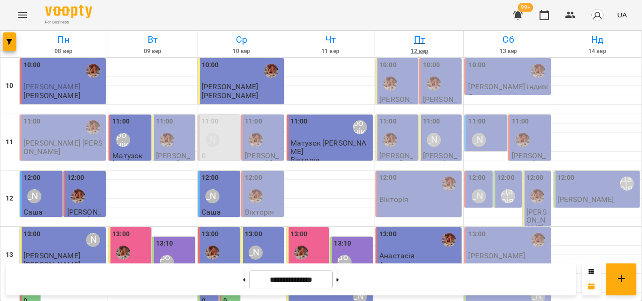
scroll to position [137, 0]
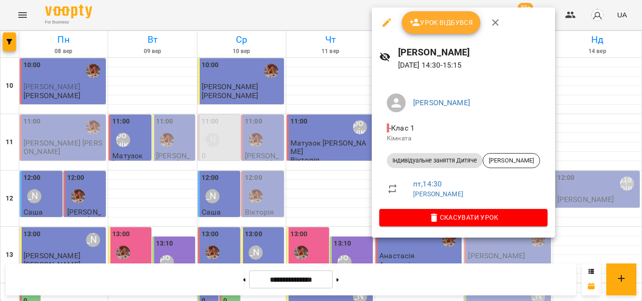
click at [357, 16] on div at bounding box center [321, 150] width 642 height 301
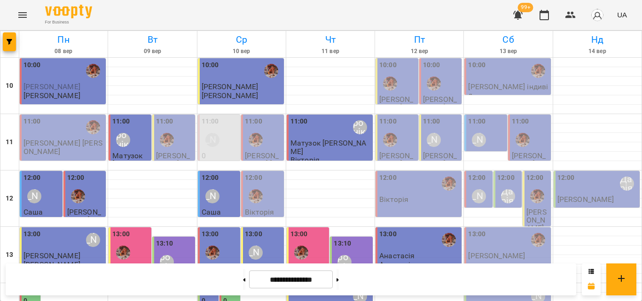
scroll to position [231, 0]
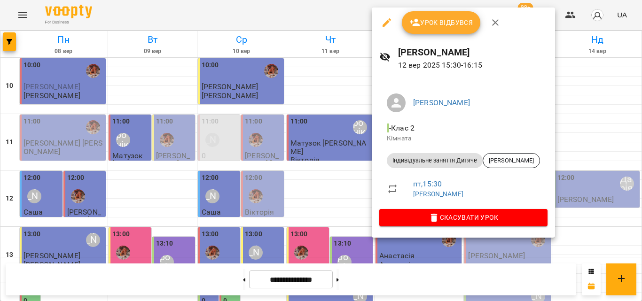
click at [363, 10] on div at bounding box center [321, 150] width 642 height 301
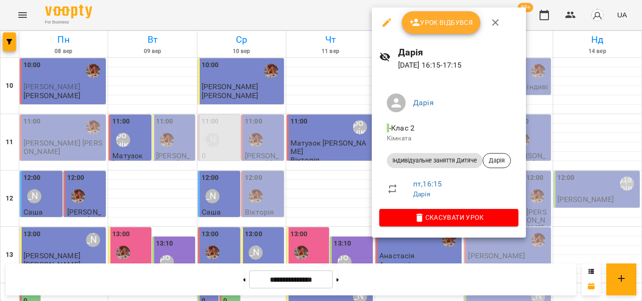
click at [339, 12] on div at bounding box center [321, 150] width 642 height 301
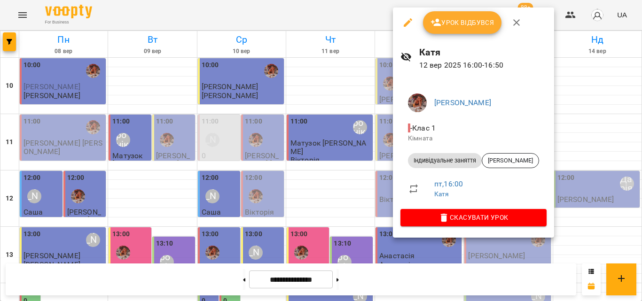
click at [361, 28] on div at bounding box center [321, 150] width 642 height 301
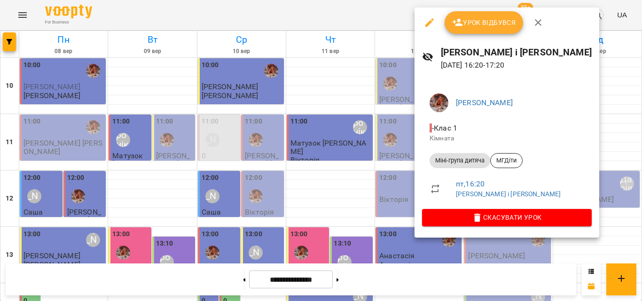
click at [363, 12] on div at bounding box center [321, 150] width 642 height 301
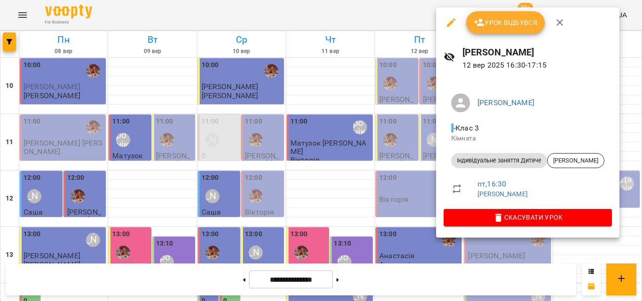
click at [395, 8] on div at bounding box center [321, 150] width 642 height 301
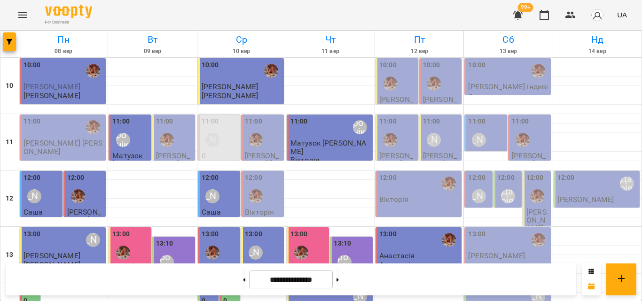
scroll to position [278, 0]
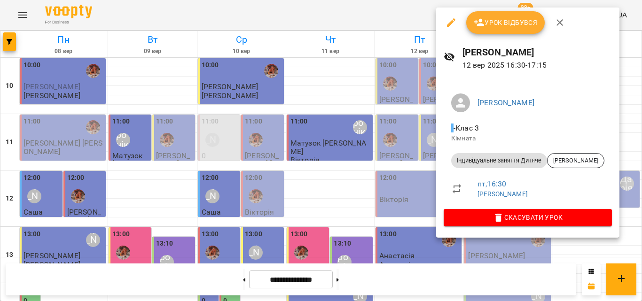
click at [347, 4] on div at bounding box center [321, 150] width 642 height 301
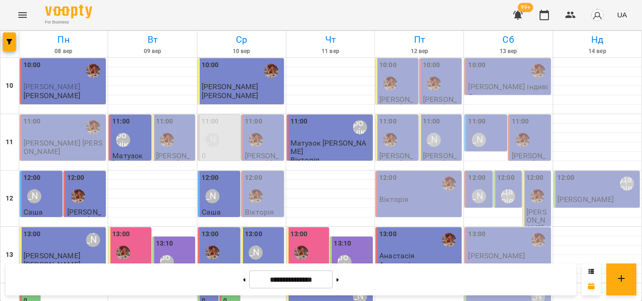
scroll to position [325, 0]
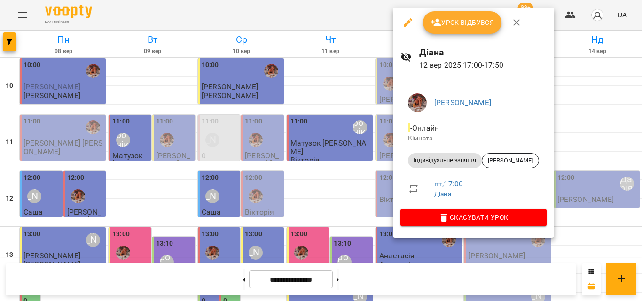
click at [383, 21] on div at bounding box center [321, 150] width 642 height 301
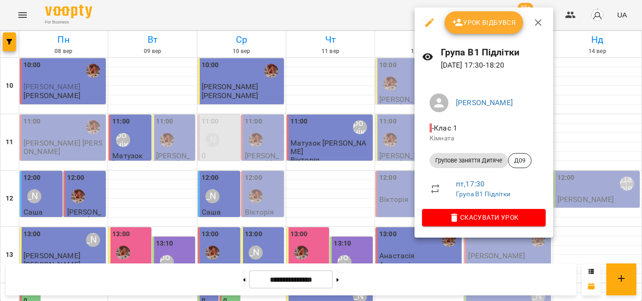
click at [368, 17] on div at bounding box center [321, 150] width 642 height 301
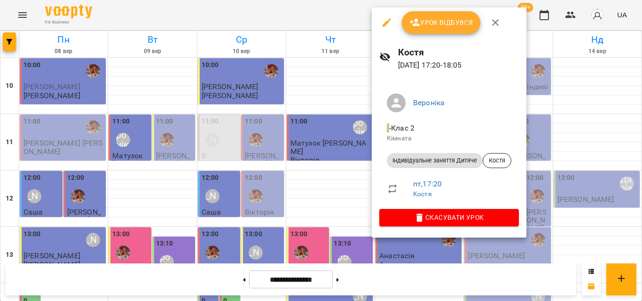
click at [351, 22] on div at bounding box center [321, 150] width 642 height 301
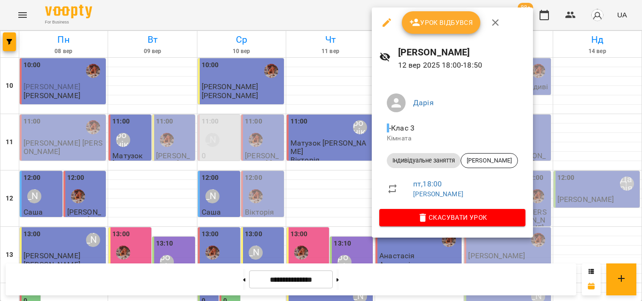
click at [353, 18] on div at bounding box center [321, 150] width 642 height 301
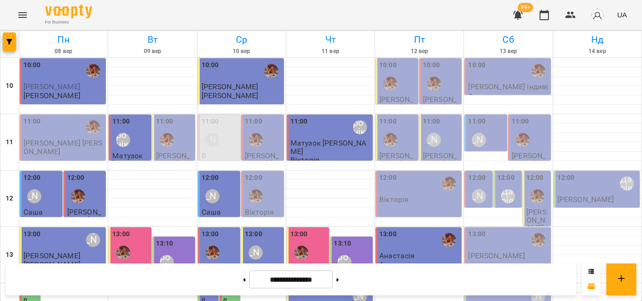
scroll to position [0, 0]
click at [603, 187] on div "12:00 [PERSON_NAME]" at bounding box center [598, 184] width 80 height 22
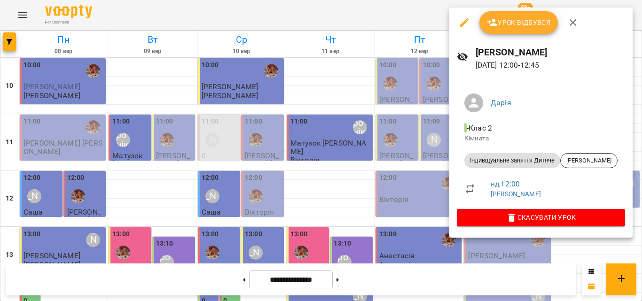
click at [409, 21] on div at bounding box center [321, 150] width 642 height 301
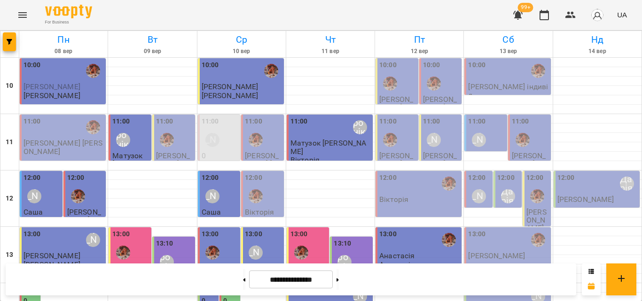
scroll to position [376, 0]
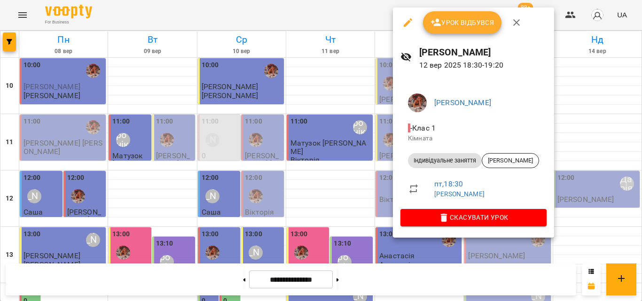
click at [320, 11] on div at bounding box center [321, 150] width 642 height 301
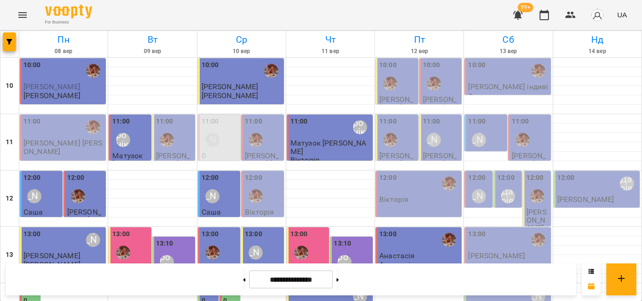
scroll to position [141, 0]
click at [422, 229] on div "13:00 [PERSON_NAME]" at bounding box center [419, 249] width 80 height 40
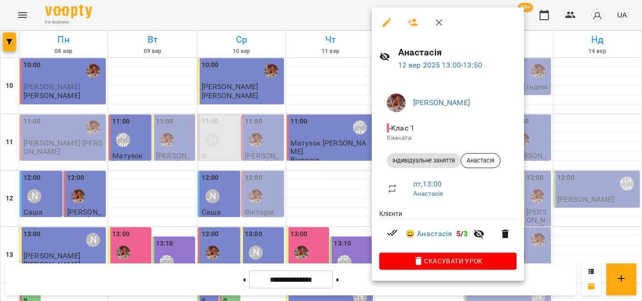
click at [318, 7] on div at bounding box center [321, 150] width 642 height 301
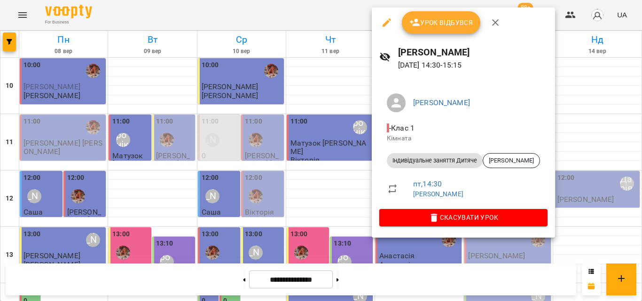
click at [301, 16] on div at bounding box center [321, 150] width 642 height 301
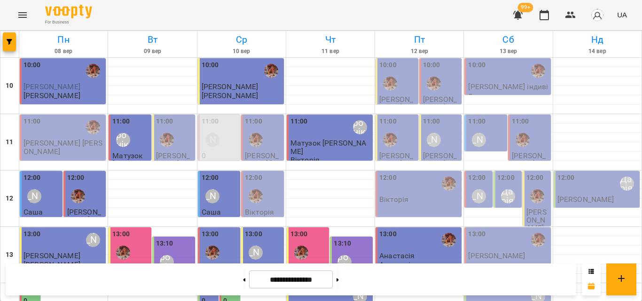
scroll to position [235, 0]
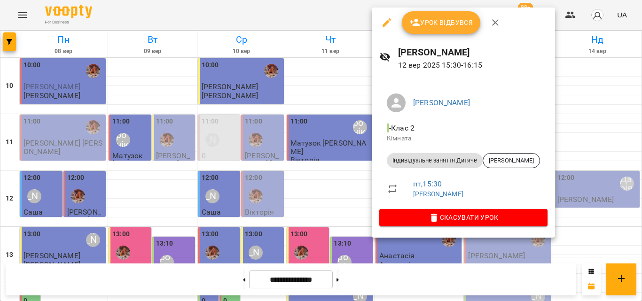
click at [326, 16] on div at bounding box center [321, 150] width 642 height 301
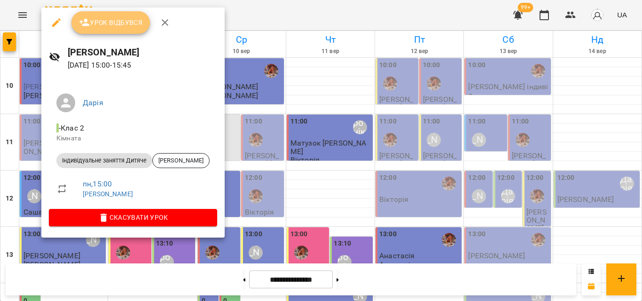
click at [108, 28] on span "Урок відбувся" at bounding box center [111, 22] width 64 height 11
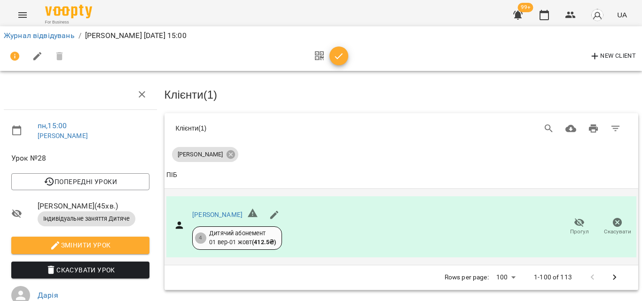
scroll to position [138, 0]
click at [332, 63] on div at bounding box center [328, 56] width 39 height 23
click at [336, 56] on icon "button" at bounding box center [338, 56] width 11 height 11
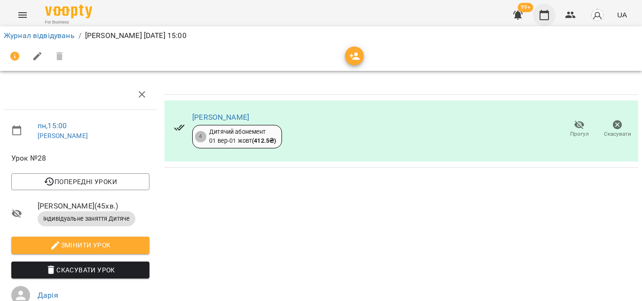
click at [546, 13] on icon "button" at bounding box center [544, 15] width 9 height 10
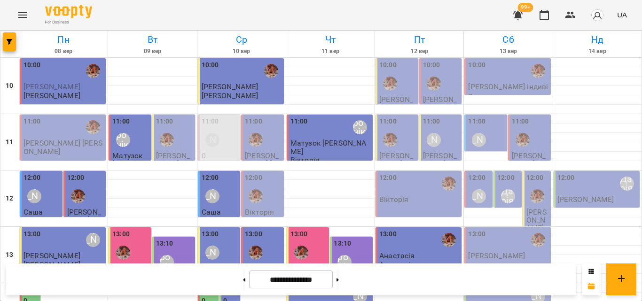
scroll to position [329, 0]
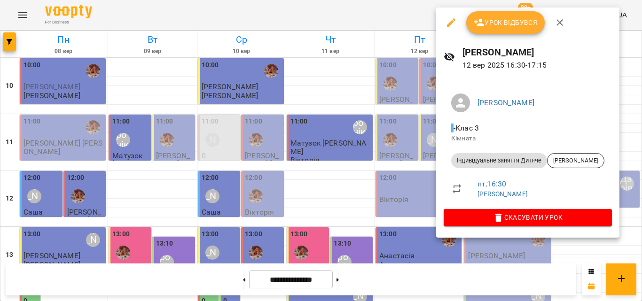
click at [415, 9] on div at bounding box center [321, 150] width 642 height 301
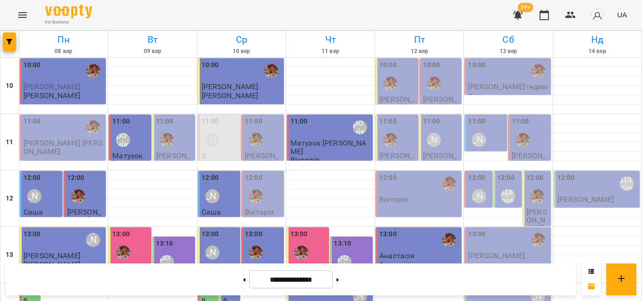
scroll to position [235, 0]
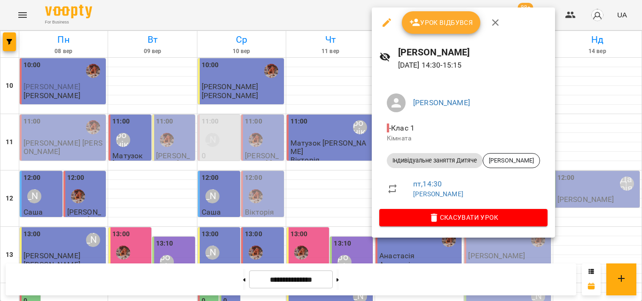
click at [353, 15] on div at bounding box center [321, 150] width 642 height 301
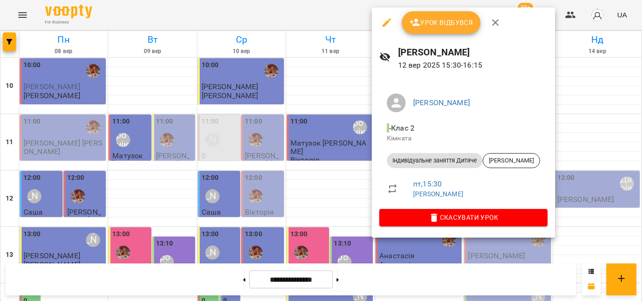
click at [357, 24] on div at bounding box center [321, 150] width 642 height 301
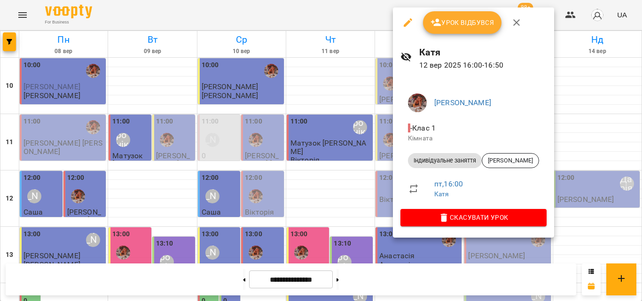
click at [346, 14] on div at bounding box center [321, 150] width 642 height 301
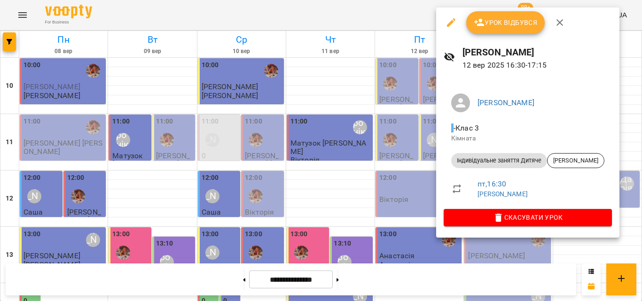
click at [378, 17] on div at bounding box center [321, 150] width 642 height 301
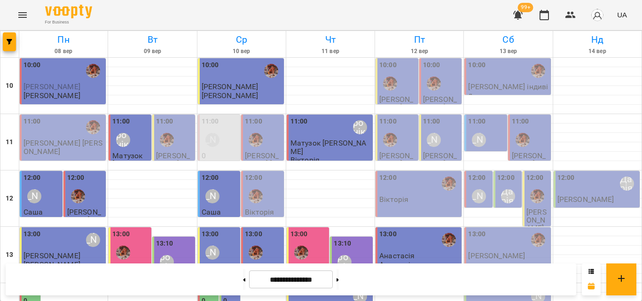
scroll to position [376, 0]
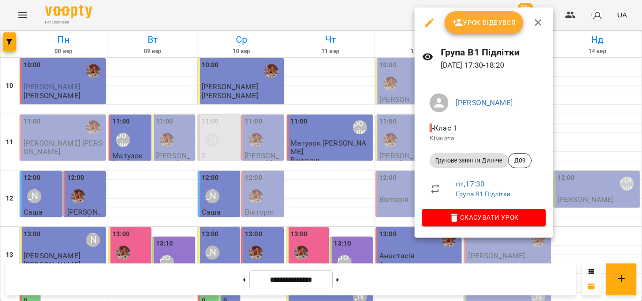
click at [375, 15] on div at bounding box center [321, 150] width 642 height 301
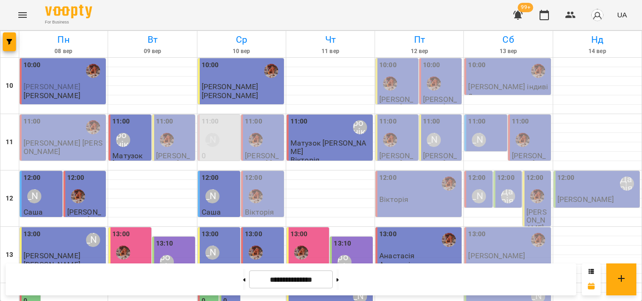
scroll to position [419, 0]
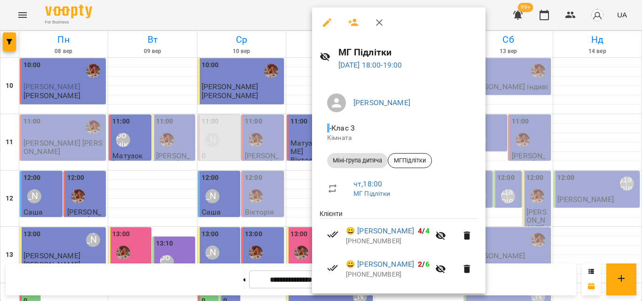
click at [270, 13] on div at bounding box center [321, 150] width 642 height 301
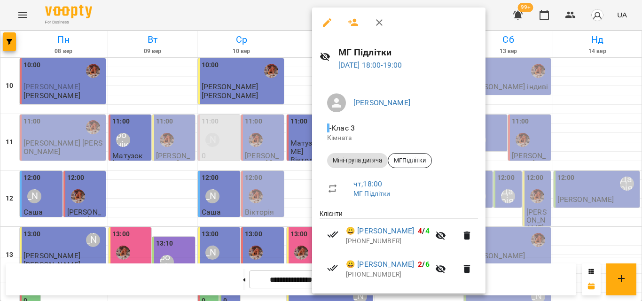
click at [242, 15] on div at bounding box center [321, 150] width 642 height 301
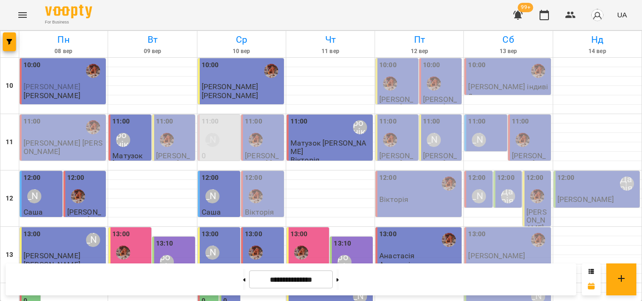
scroll to position [216, 0]
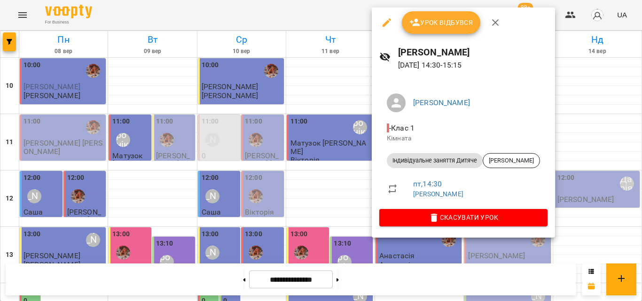
click at [344, 20] on div at bounding box center [321, 150] width 642 height 301
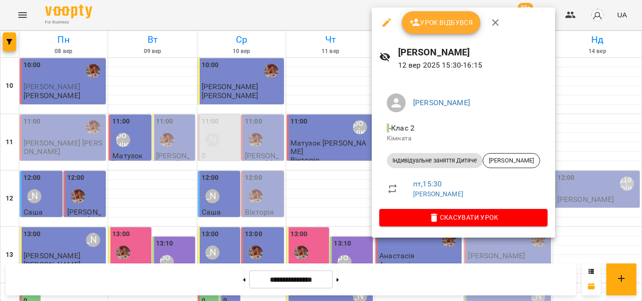
click at [309, 15] on div at bounding box center [321, 150] width 642 height 301
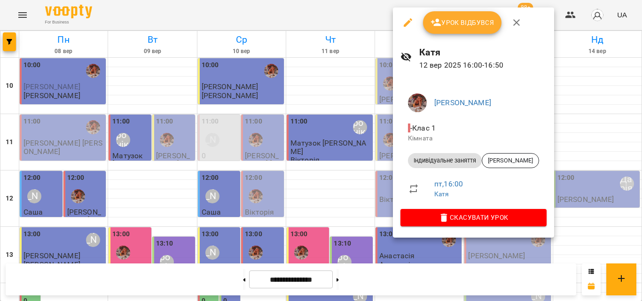
click at [349, 28] on div at bounding box center [321, 150] width 642 height 301
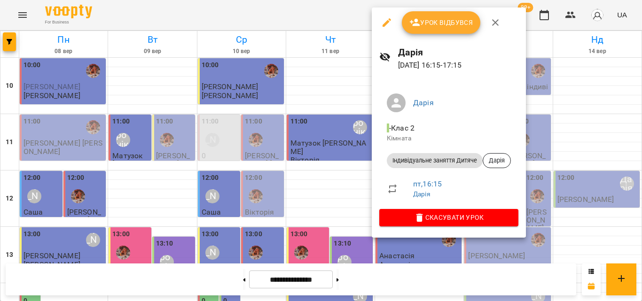
click at [345, 11] on div at bounding box center [321, 150] width 642 height 301
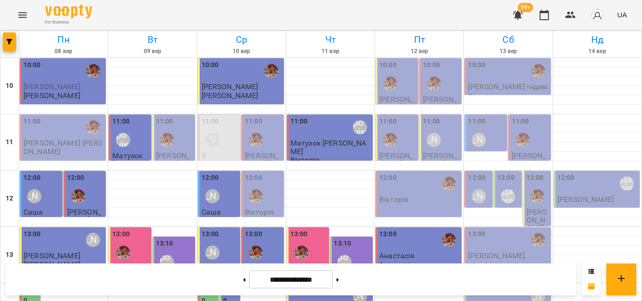
scroll to position [310, 0]
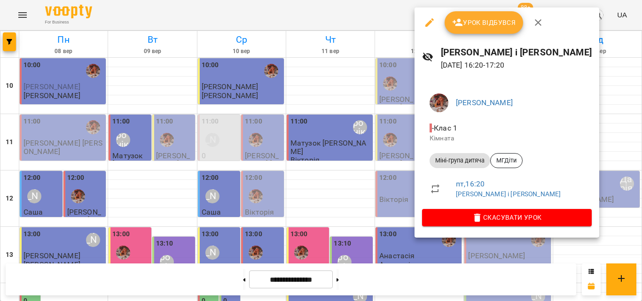
click at [397, 22] on div at bounding box center [321, 150] width 642 height 301
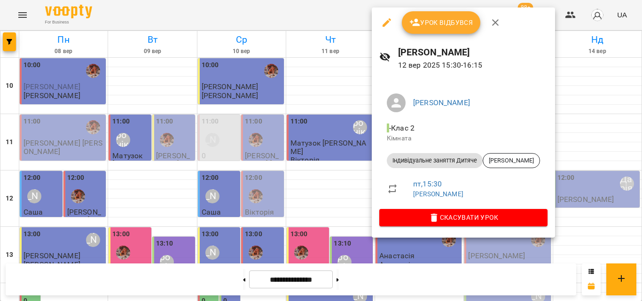
click at [355, 26] on div at bounding box center [321, 150] width 642 height 301
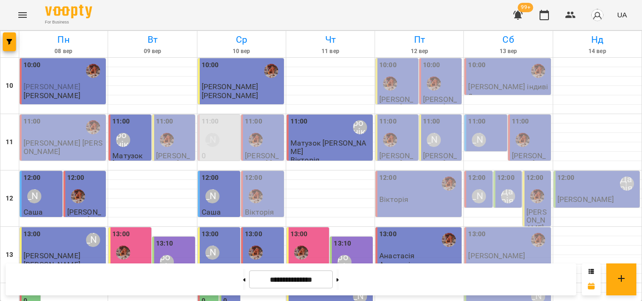
scroll to position [263, 0]
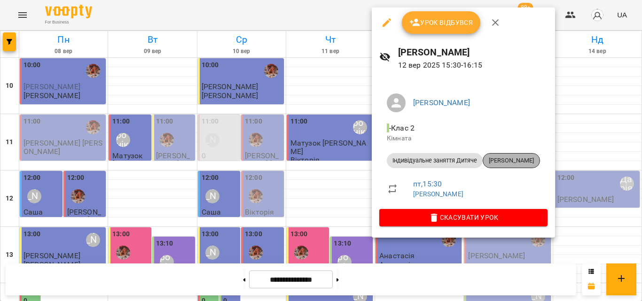
click at [488, 158] on span "[PERSON_NAME]" at bounding box center [511, 161] width 56 height 8
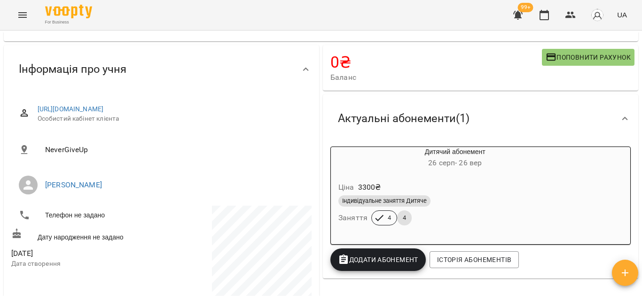
scroll to position [94, 0]
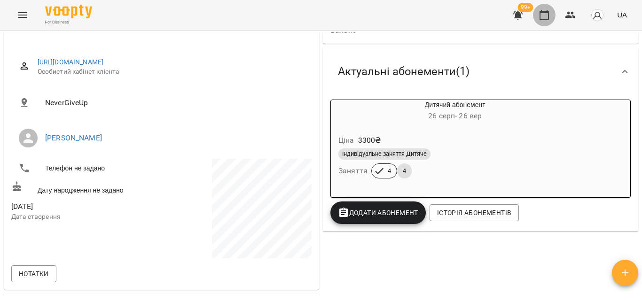
click at [540, 16] on icon "button" at bounding box center [544, 14] width 11 height 11
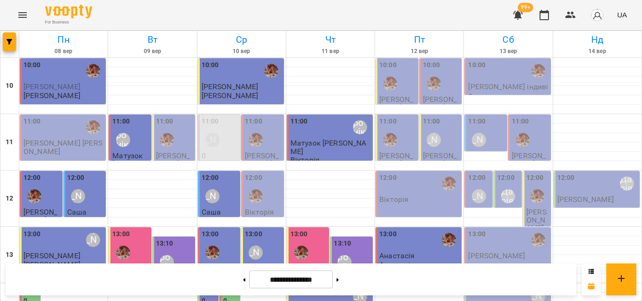
scroll to position [325, 0]
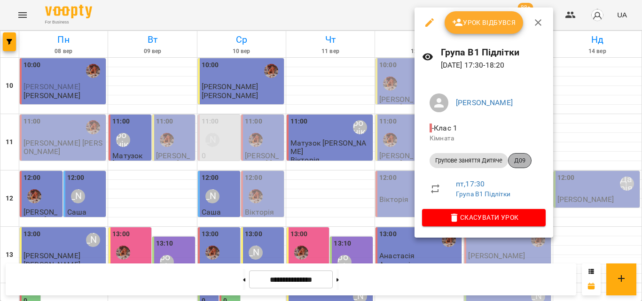
click at [519, 158] on span "Д09" at bounding box center [520, 161] width 23 height 8
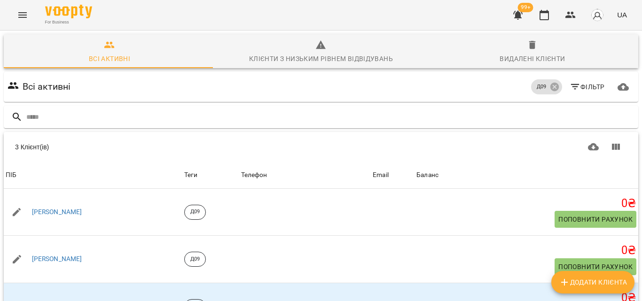
scroll to position [50, 0]
click at [541, 10] on icon "button" at bounding box center [544, 14] width 11 height 11
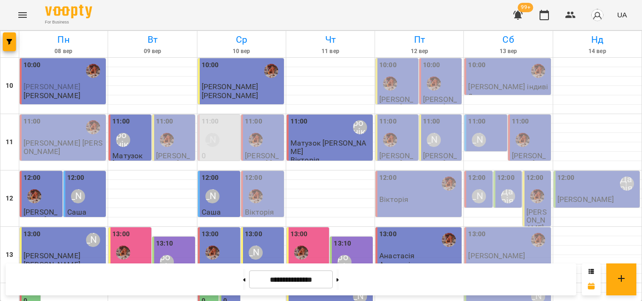
scroll to position [188, 0]
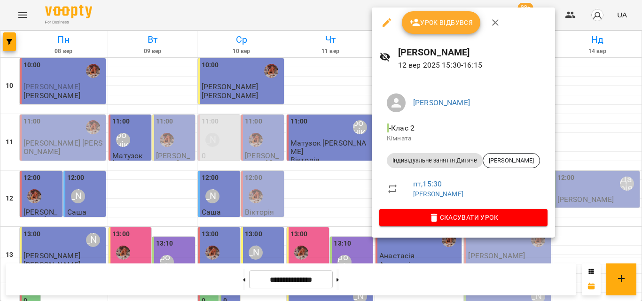
click at [413, 54] on h6 "[PERSON_NAME]" at bounding box center [473, 52] width 150 height 15
click at [348, 19] on div at bounding box center [321, 150] width 642 height 301
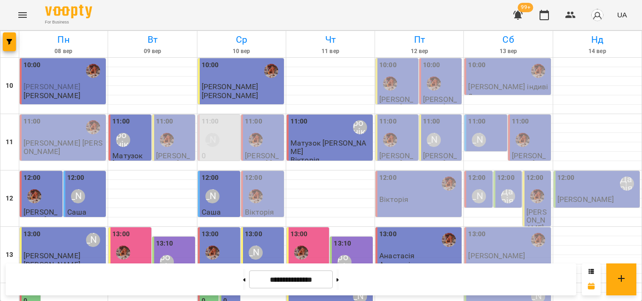
scroll to position [235, 0]
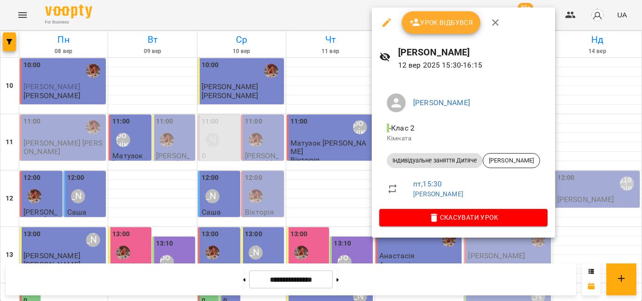
click at [326, 14] on div at bounding box center [321, 150] width 642 height 301
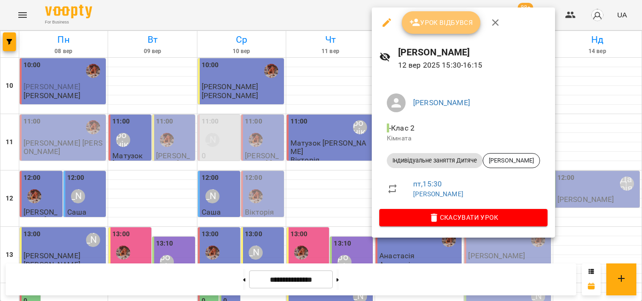
click at [421, 24] on span "Урок відбувся" at bounding box center [442, 22] width 64 height 11
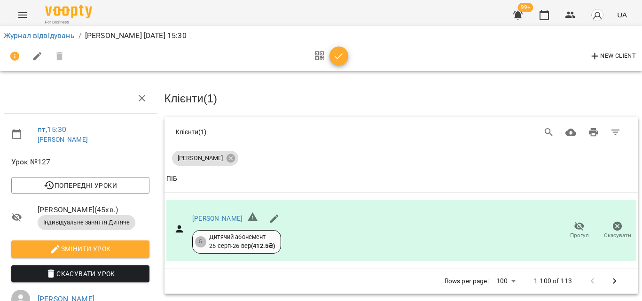
click at [339, 65] on div at bounding box center [328, 56] width 39 height 23
click at [344, 58] on icon "button" at bounding box center [338, 56] width 11 height 11
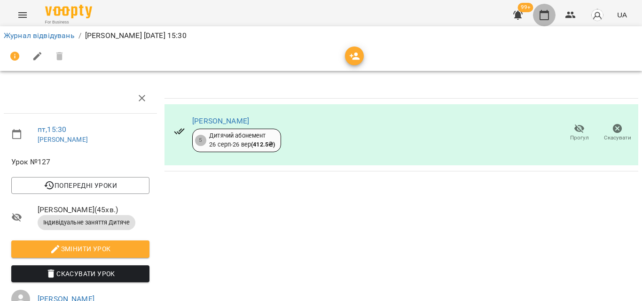
click at [546, 20] on icon "button" at bounding box center [544, 15] width 9 height 10
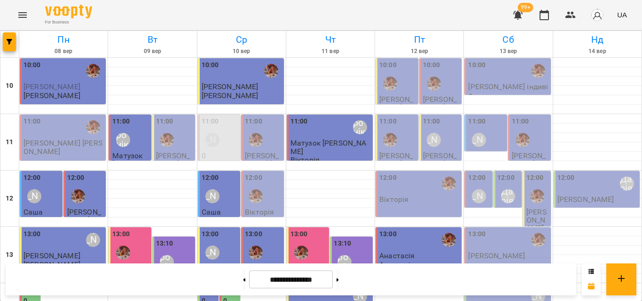
scroll to position [231, 0]
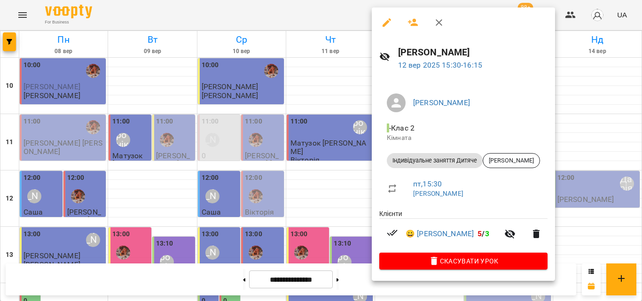
click at [283, 14] on div at bounding box center [321, 150] width 642 height 301
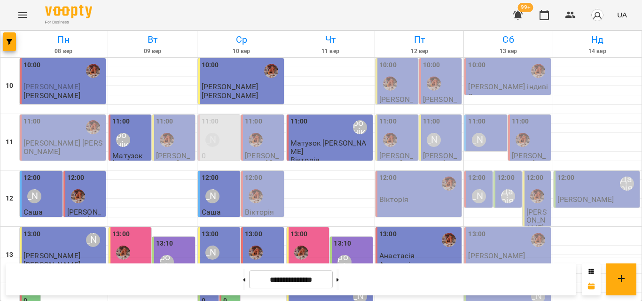
scroll to position [278, 0]
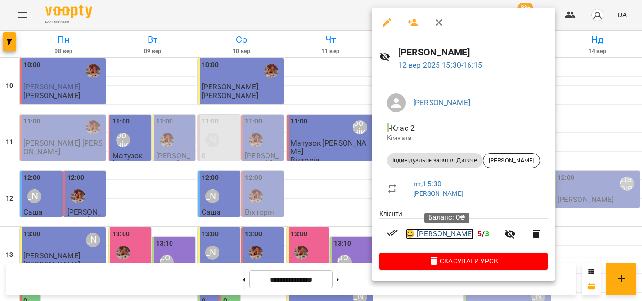
click at [461, 234] on link "😀 [PERSON_NAME]" at bounding box center [440, 234] width 68 height 11
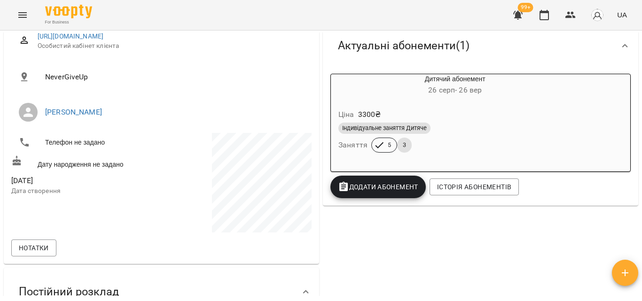
scroll to position [141, 0]
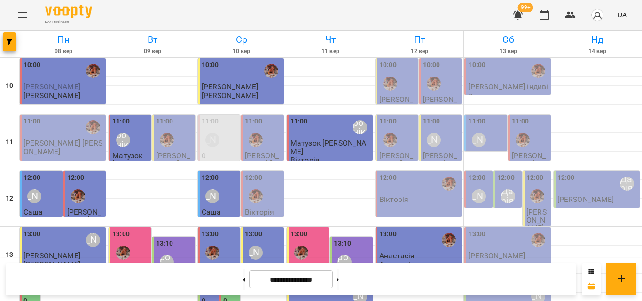
scroll to position [282, 0]
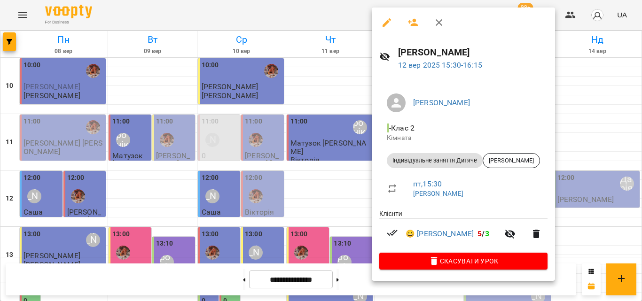
click at [411, 50] on h6 "[PERSON_NAME]" at bounding box center [473, 52] width 150 height 15
click at [501, 166] on div "[PERSON_NAME]" at bounding box center [511, 160] width 57 height 15
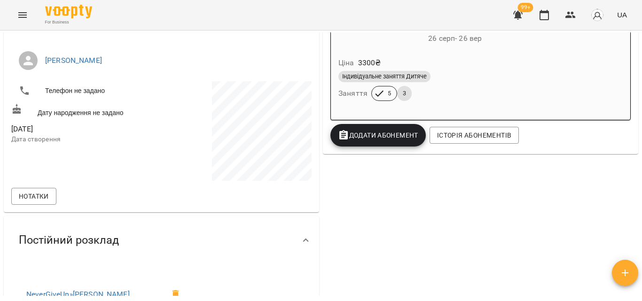
scroll to position [188, 0]
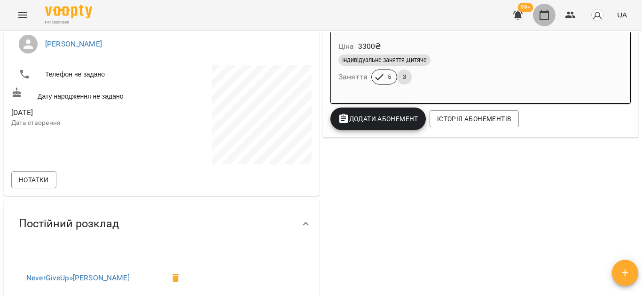
click at [542, 14] on icon "button" at bounding box center [544, 14] width 11 height 11
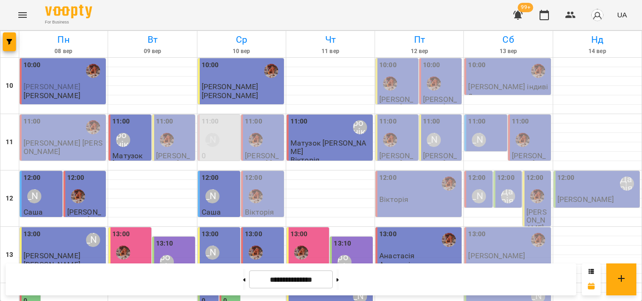
scroll to position [329, 0]
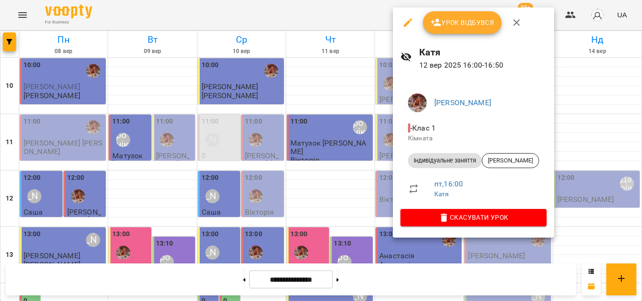
click at [359, 8] on div at bounding box center [321, 150] width 642 height 301
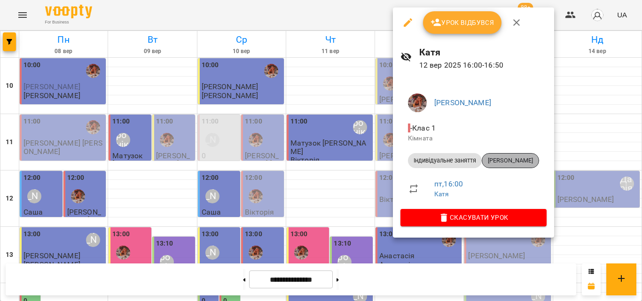
click at [497, 164] on span "[PERSON_NAME]" at bounding box center [510, 161] width 56 height 8
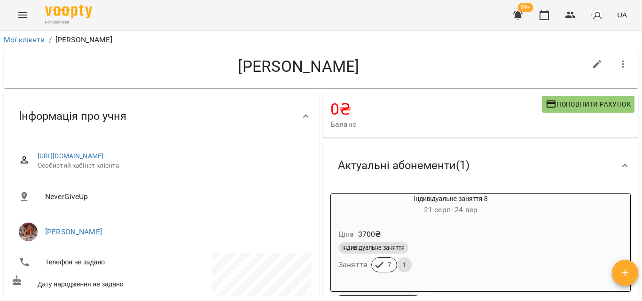
scroll to position [94, 0]
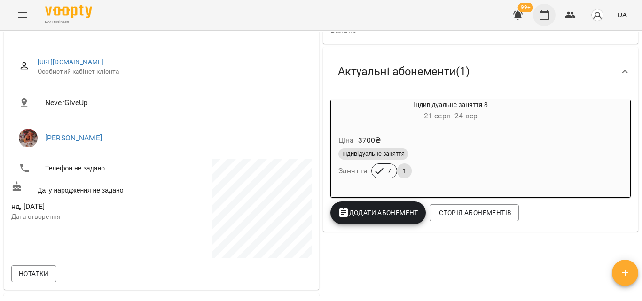
click at [551, 22] on button "button" at bounding box center [544, 15] width 23 height 23
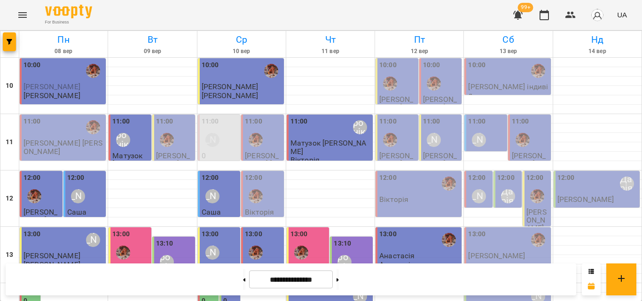
scroll to position [278, 0]
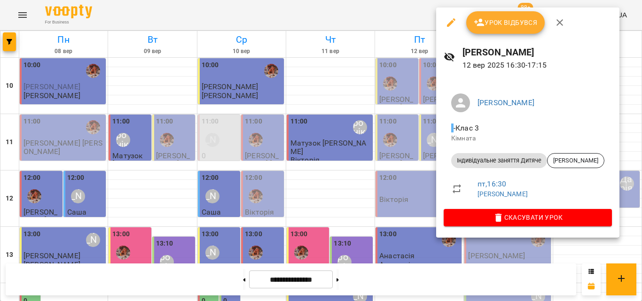
click at [414, 15] on div at bounding box center [321, 150] width 642 height 301
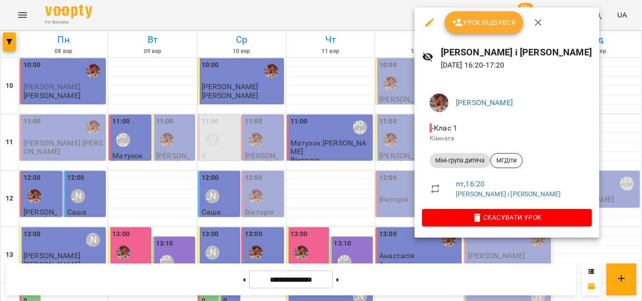
click at [380, 14] on div at bounding box center [321, 150] width 642 height 301
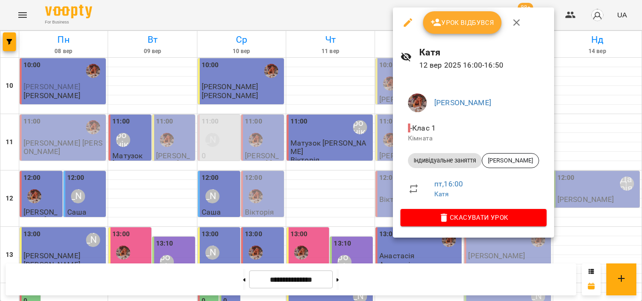
click at [321, 10] on div at bounding box center [321, 150] width 642 height 301
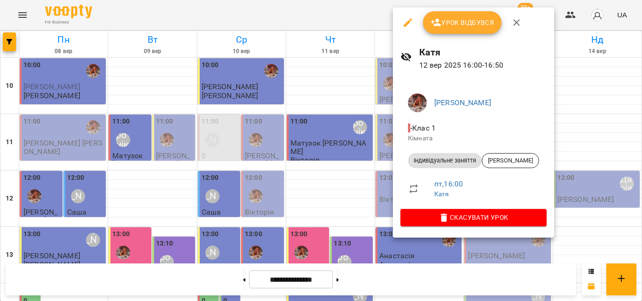
click at [350, 14] on div at bounding box center [321, 150] width 642 height 301
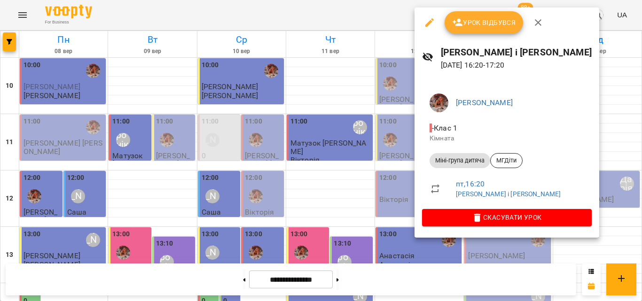
click at [379, 15] on div at bounding box center [321, 150] width 642 height 301
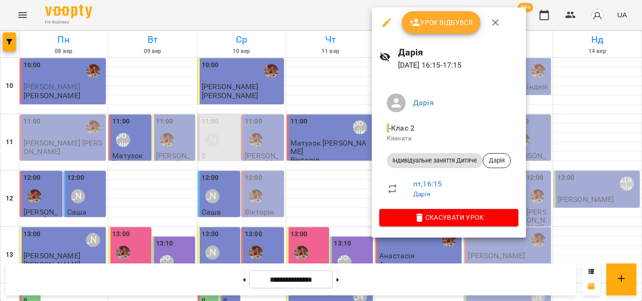
click at [348, 3] on div at bounding box center [321, 150] width 642 height 301
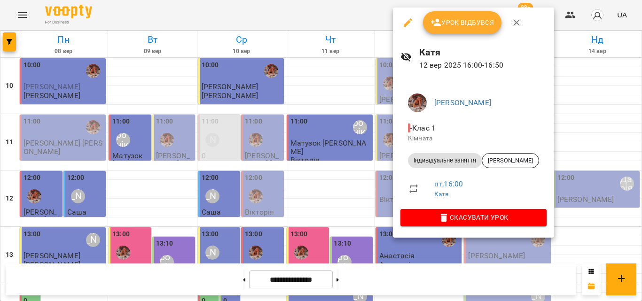
click at [339, 4] on div at bounding box center [321, 150] width 642 height 301
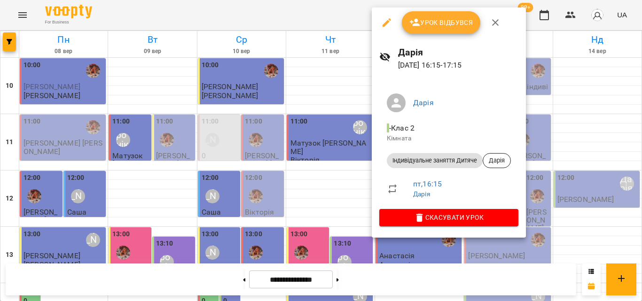
click at [348, 18] on div at bounding box center [321, 150] width 642 height 301
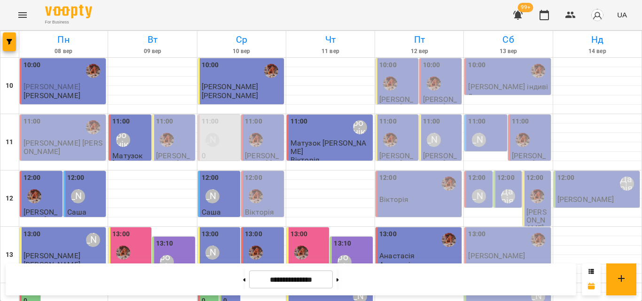
scroll to position [372, 0]
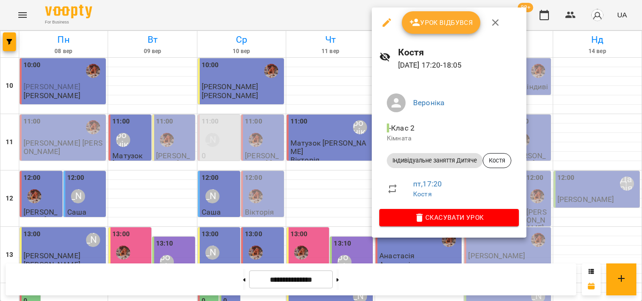
click at [336, 14] on div at bounding box center [321, 150] width 642 height 301
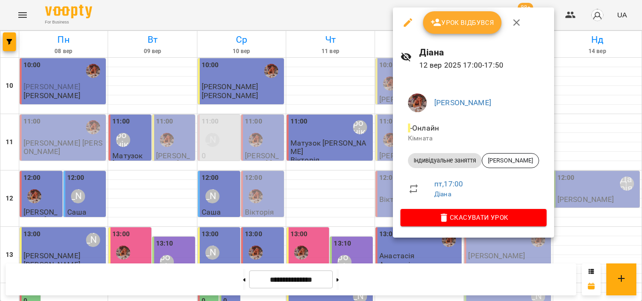
click at [295, 26] on div at bounding box center [321, 150] width 642 height 301
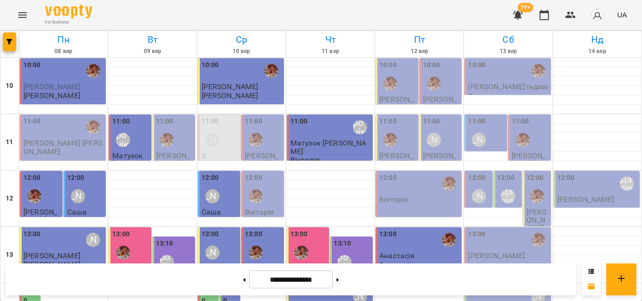
click at [294, 27] on div "For Business 99+ UA" at bounding box center [321, 15] width 642 height 30
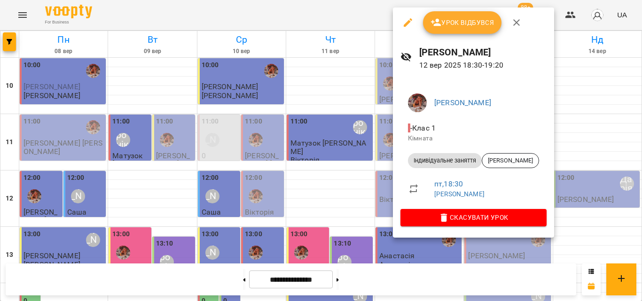
click at [319, 20] on div at bounding box center [321, 150] width 642 height 301
